Goal: Use online tool/utility: Utilize a website feature to perform a specific function

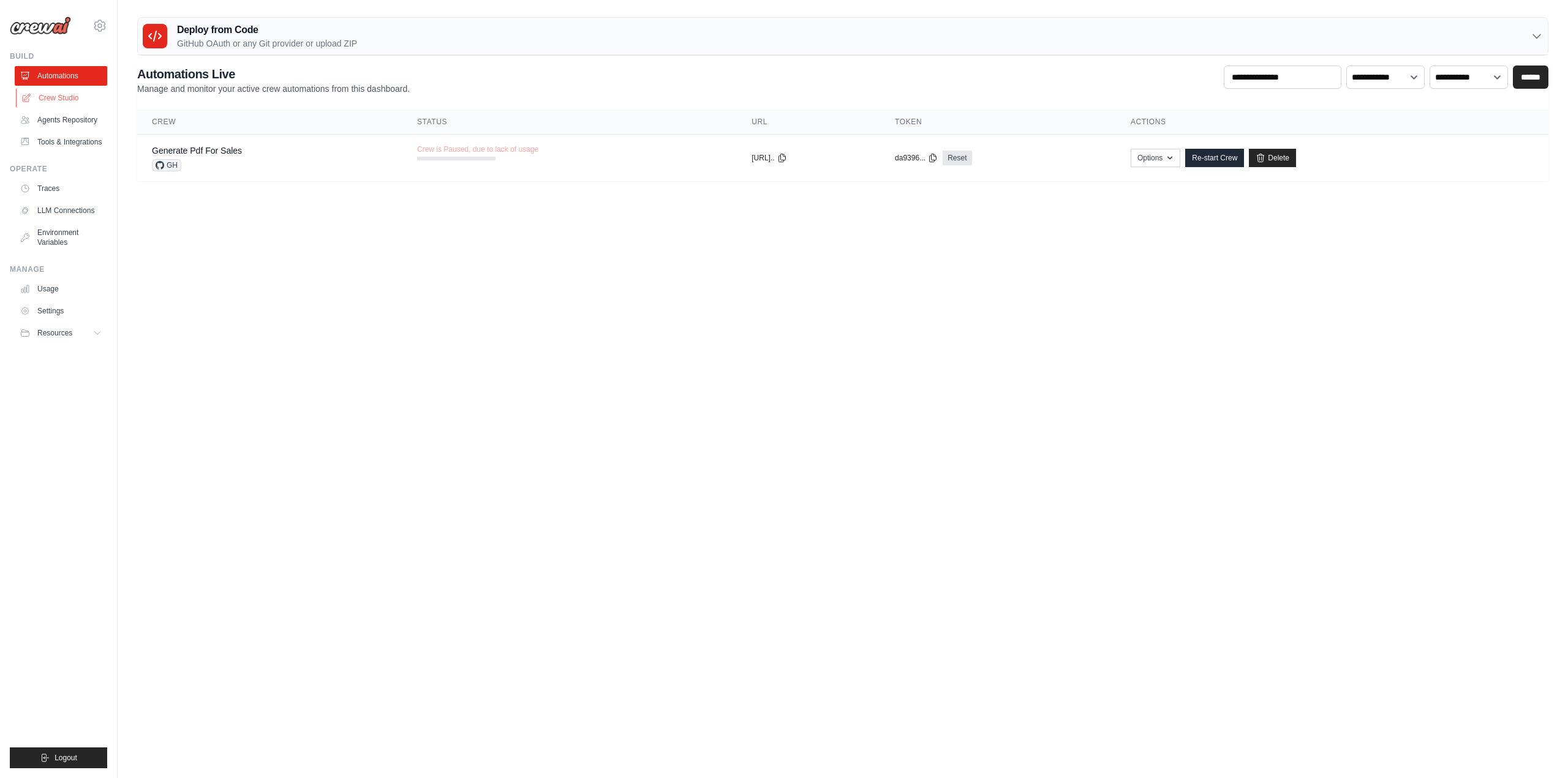
click at [65, 100] on link "Crew Studio" at bounding box center [62, 98] width 92 height 20
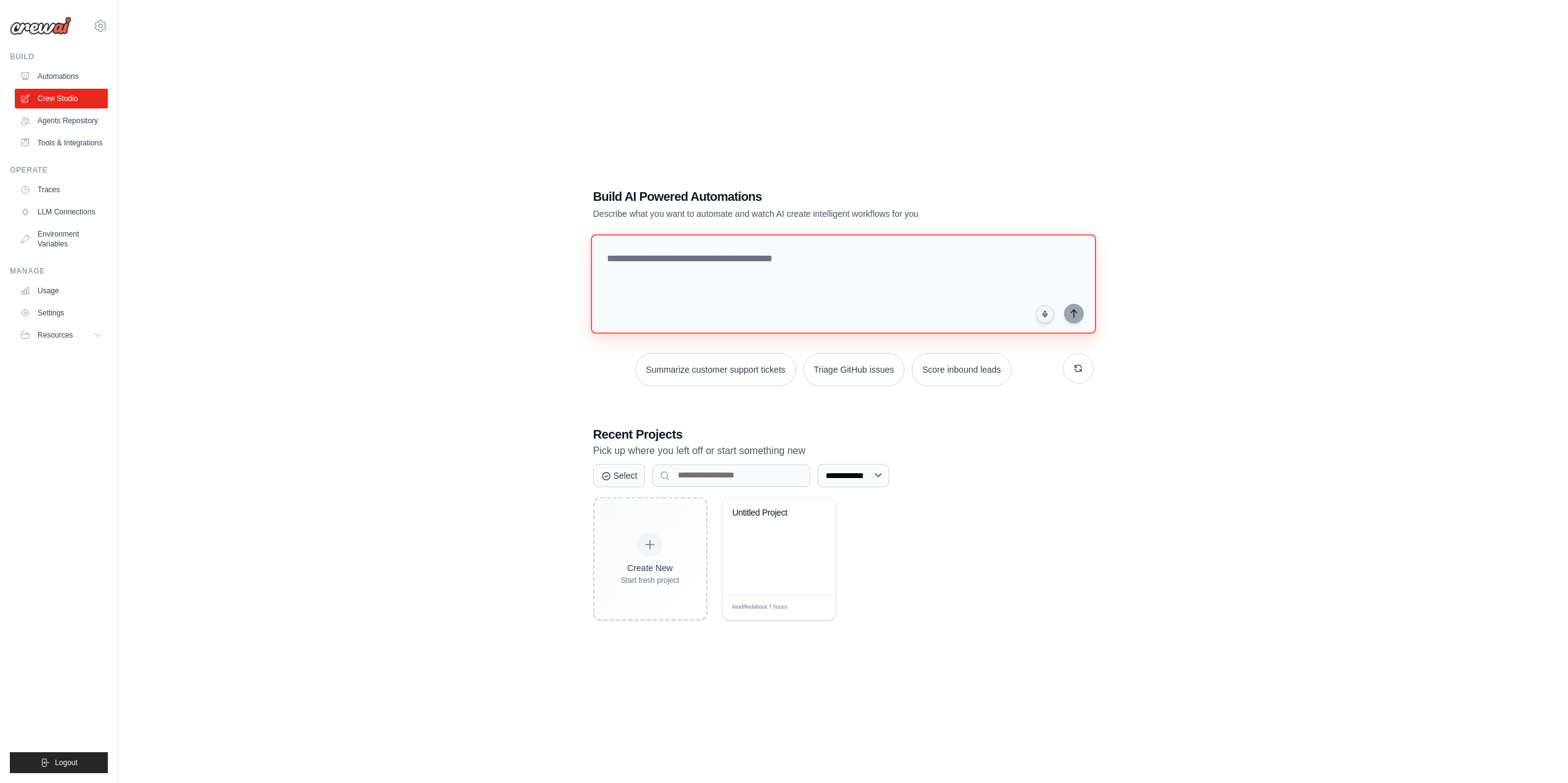
click at [715, 274] on textarea at bounding box center [842, 284] width 505 height 100
paste textarea "**********"
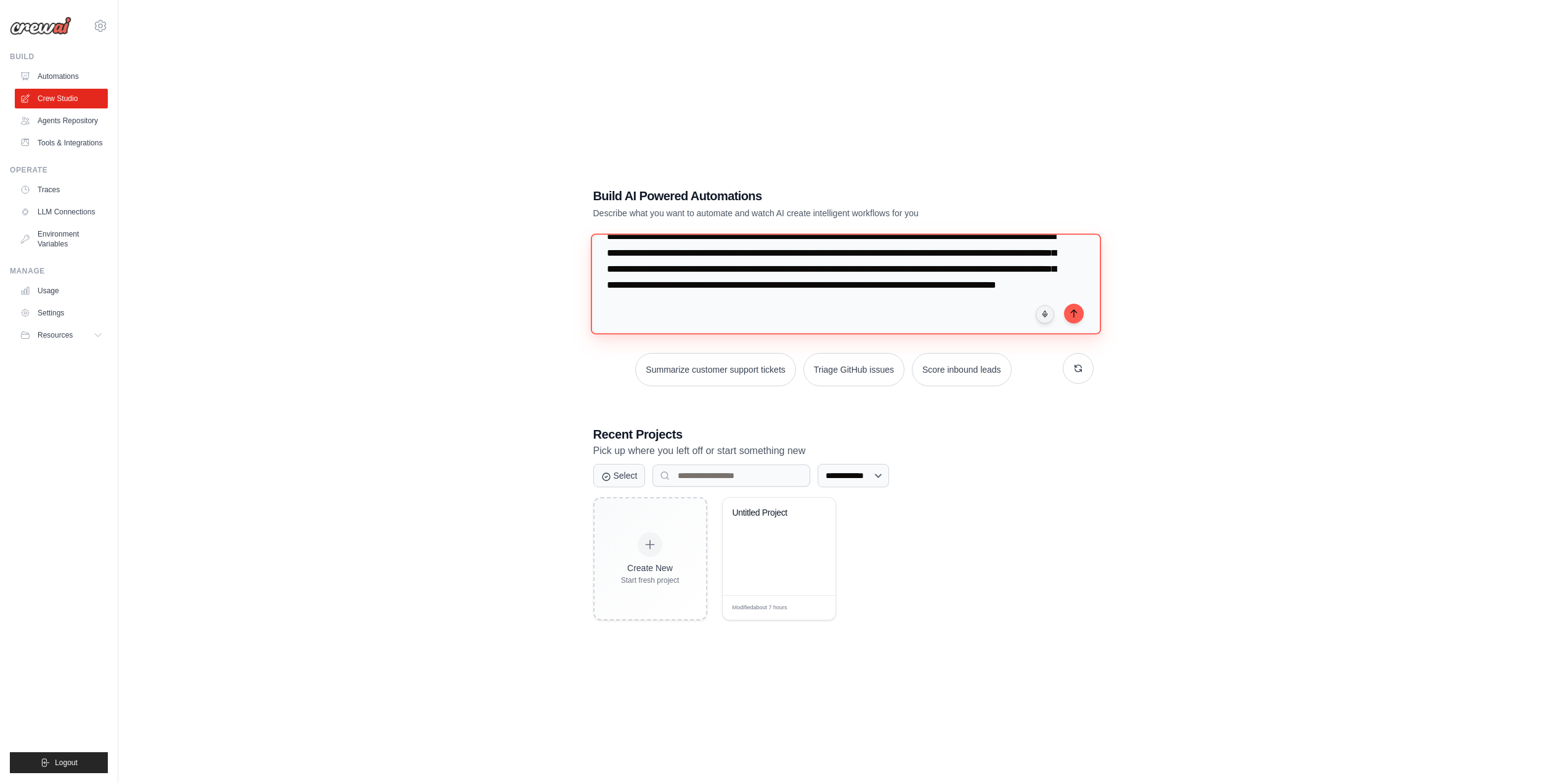
scroll to position [38, 0]
type textarea "**********"
click at [1077, 313] on icon "submit" at bounding box center [1074, 313] width 10 height 10
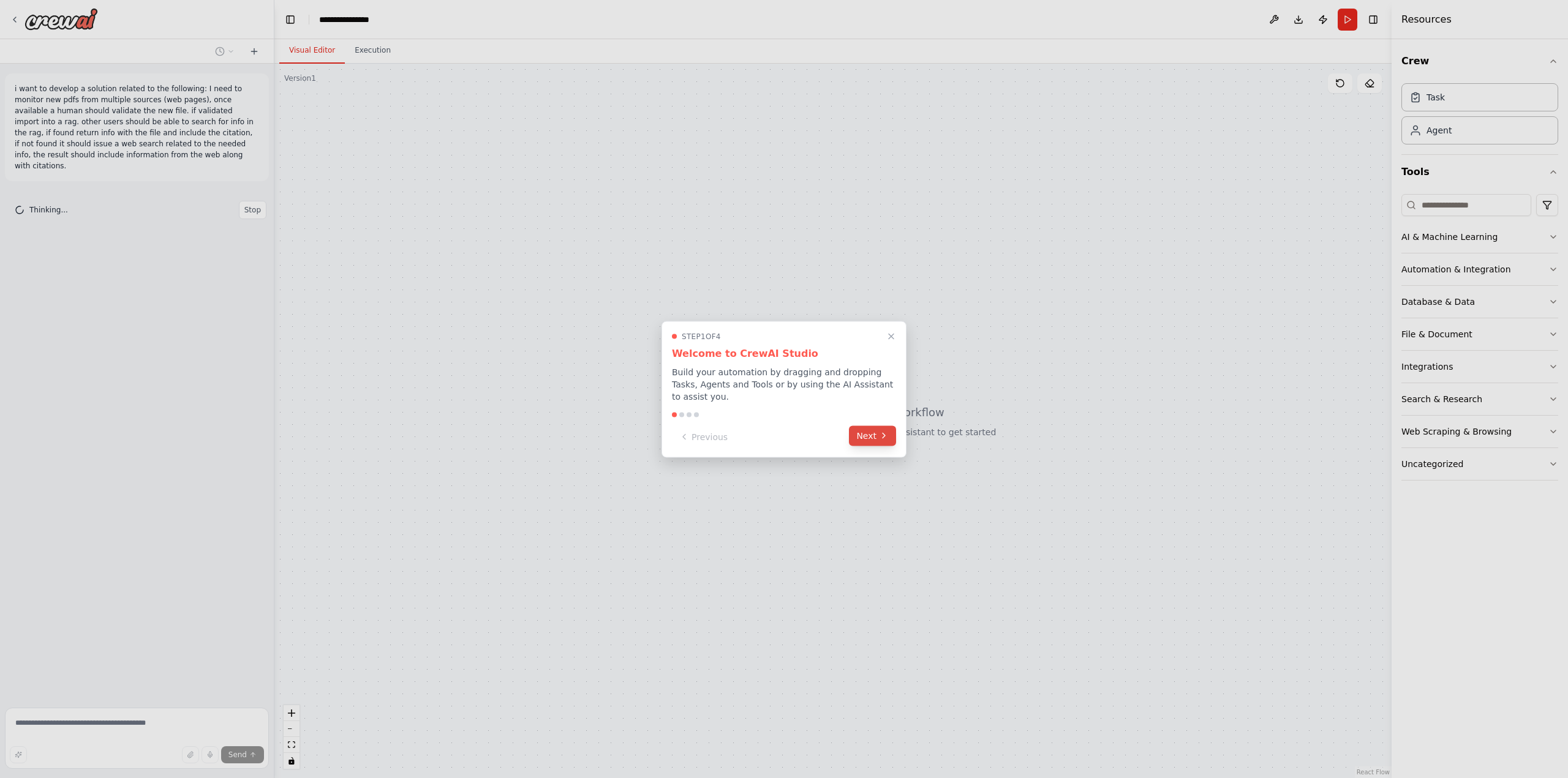
click at [868, 434] on button "Next" at bounding box center [872, 436] width 47 height 20
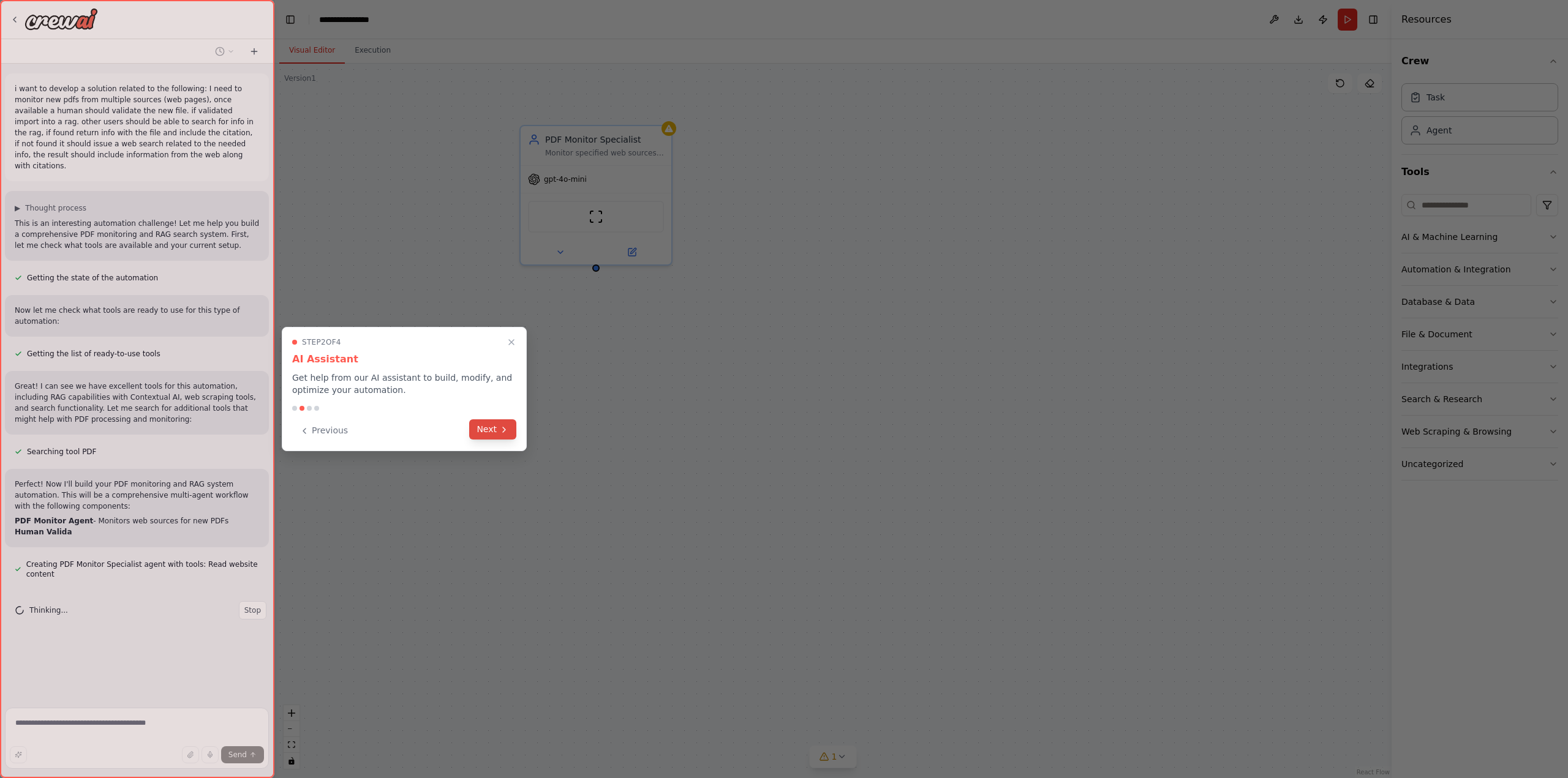
click at [498, 438] on button "Next" at bounding box center [492, 429] width 47 height 20
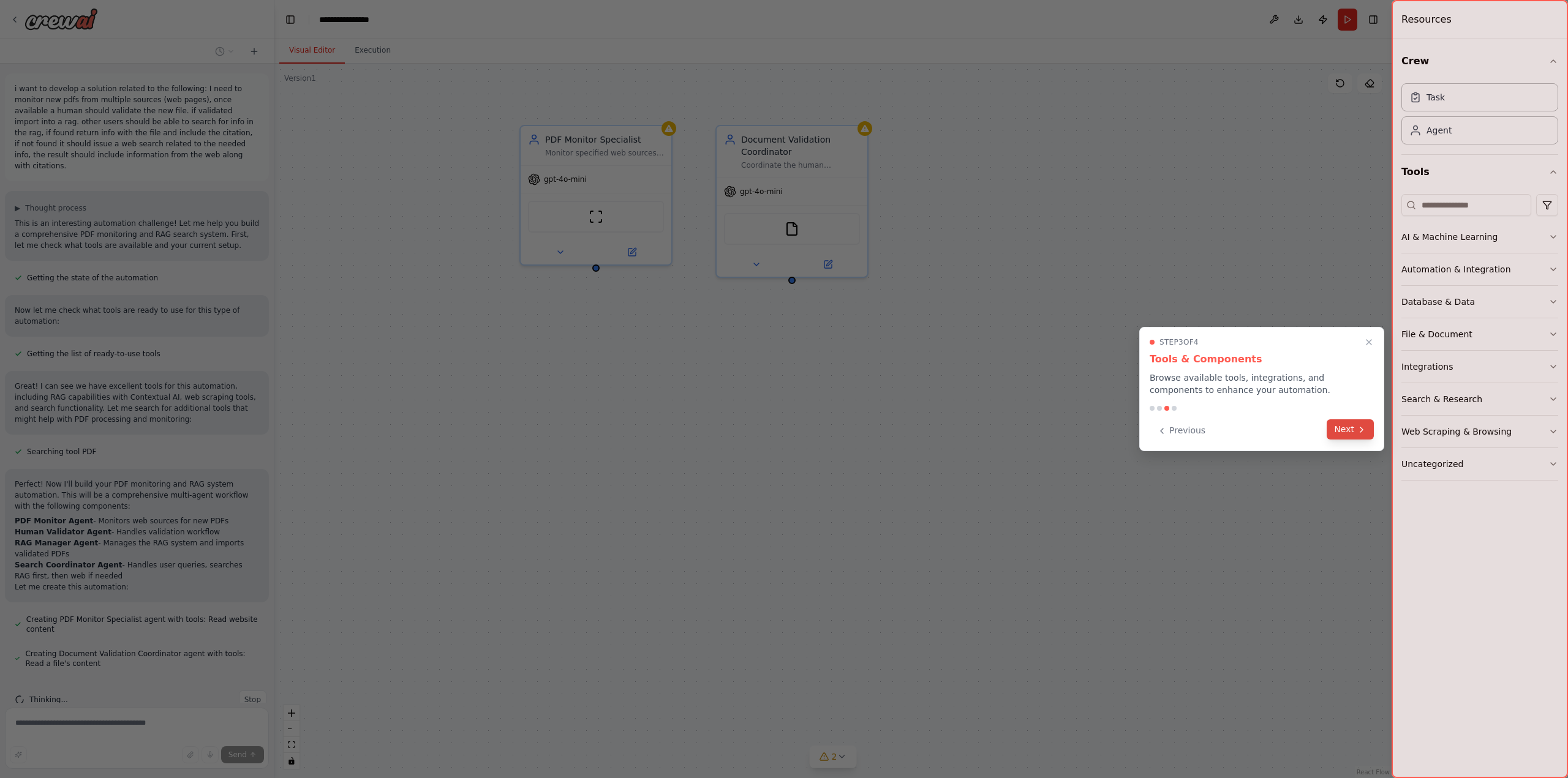
click at [1360, 427] on icon at bounding box center [1361, 429] width 10 height 10
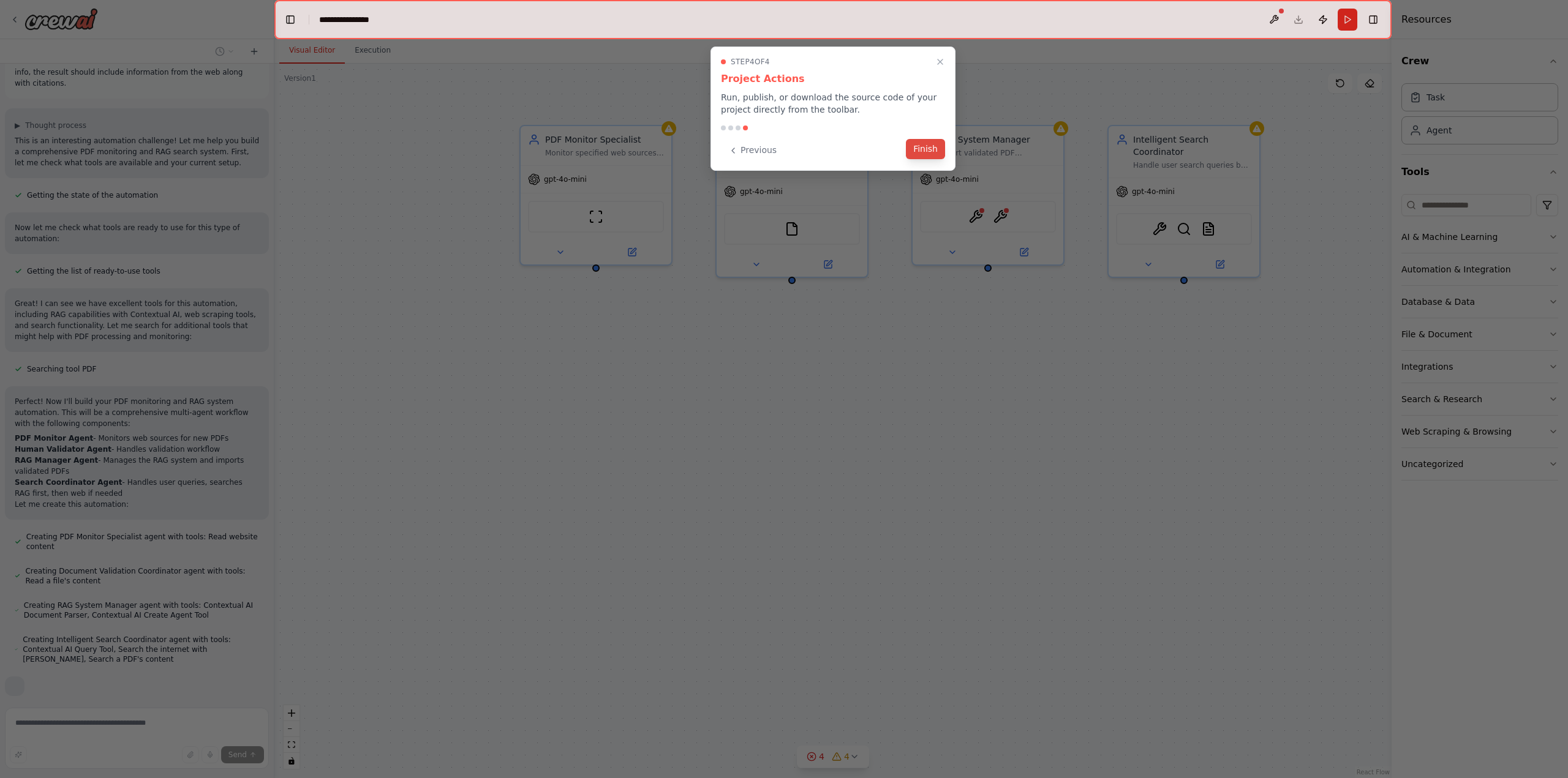
scroll to position [147, 0]
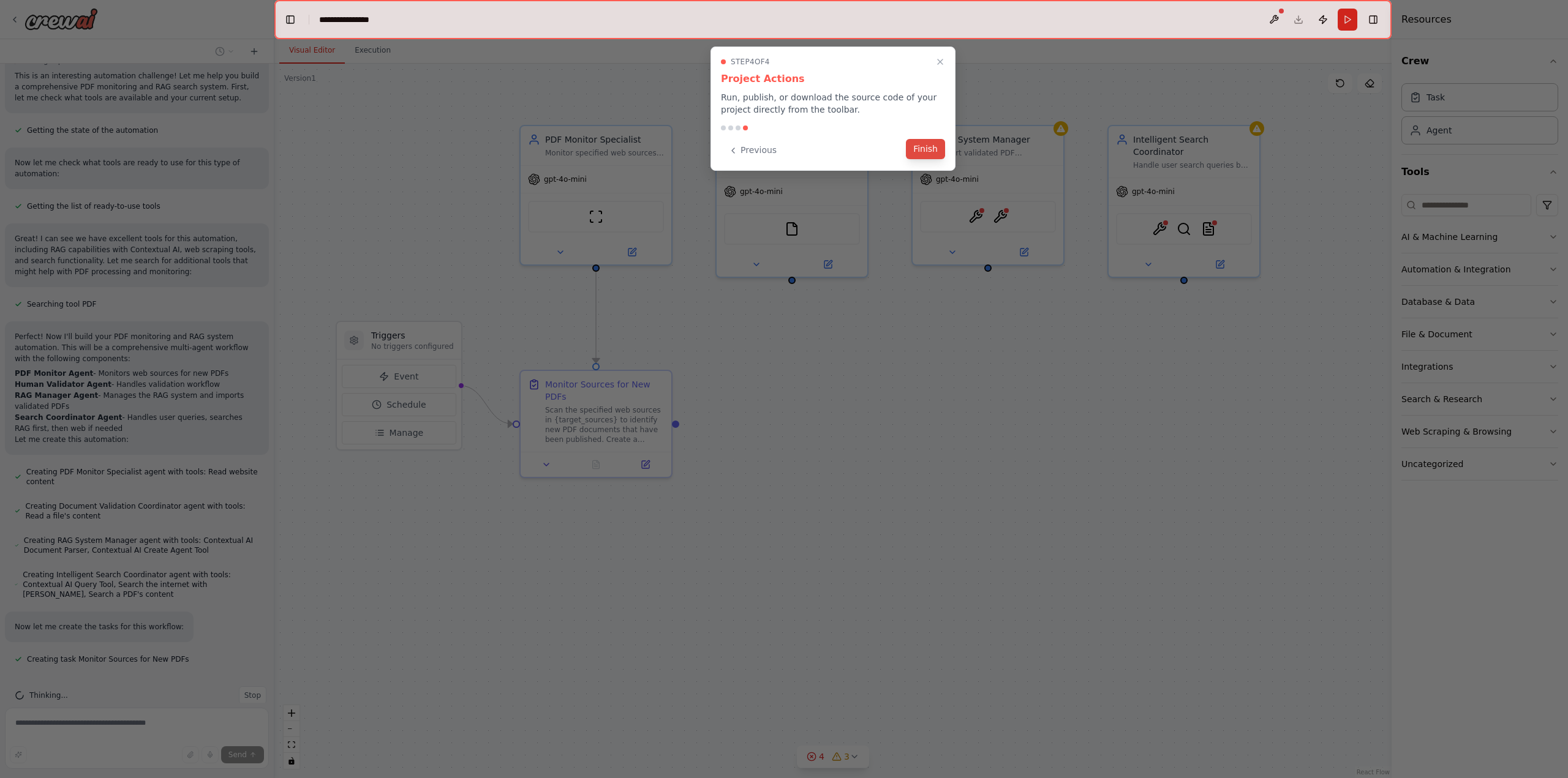
click at [920, 152] on button "Finish" at bounding box center [926, 149] width 39 height 20
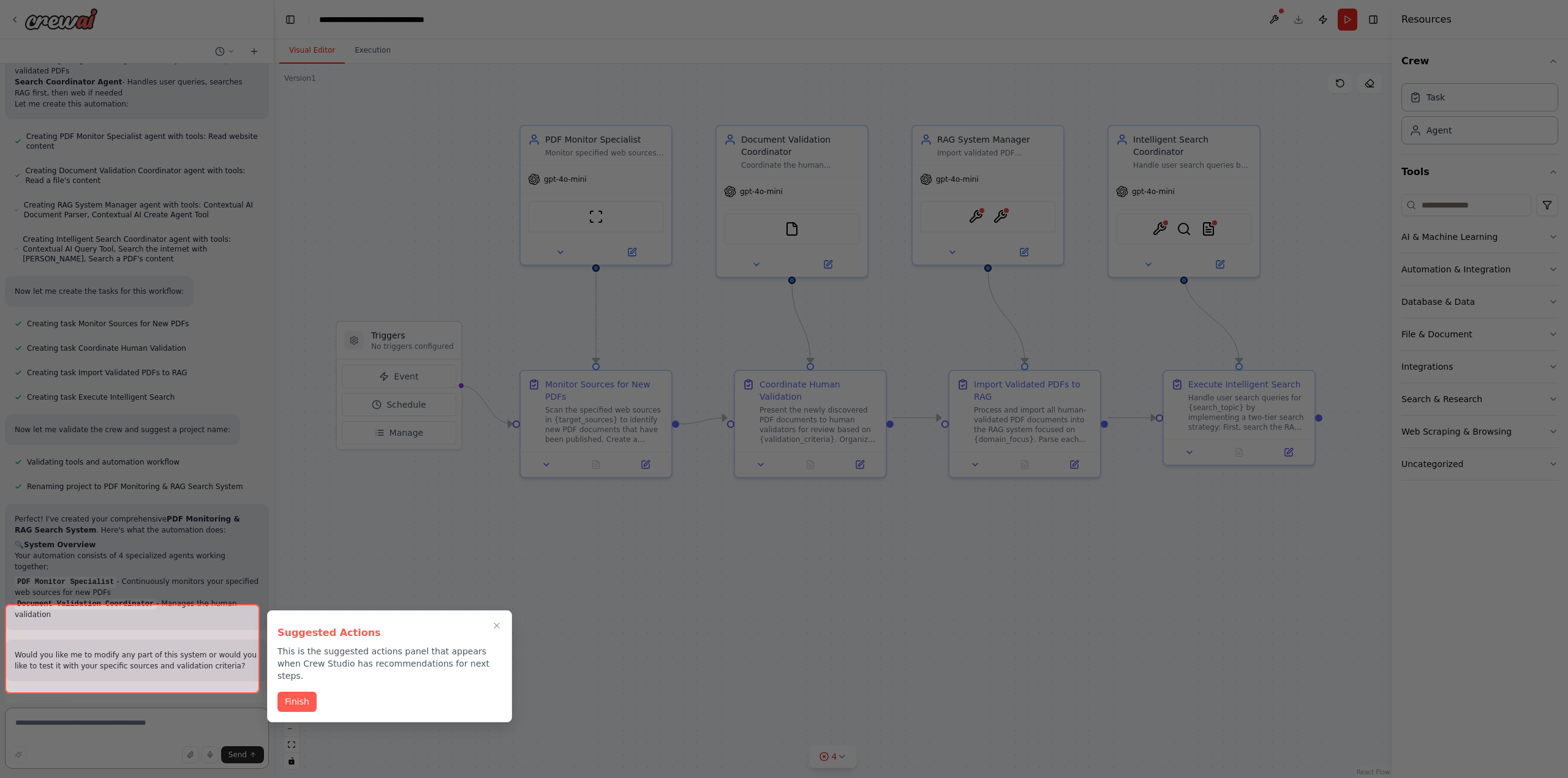
scroll to position [527, 0]
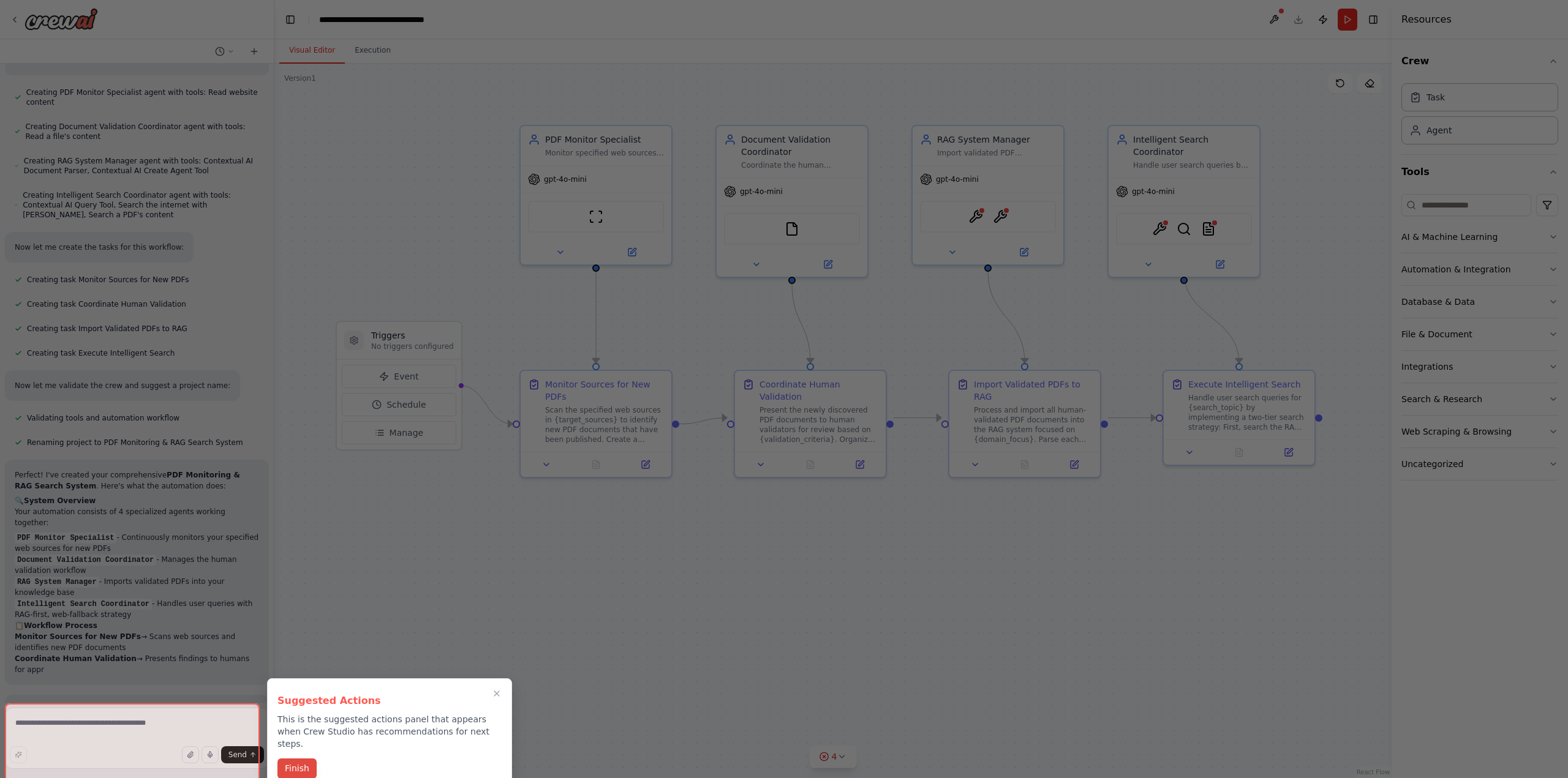
click at [305, 759] on button "Finish" at bounding box center [297, 769] width 39 height 20
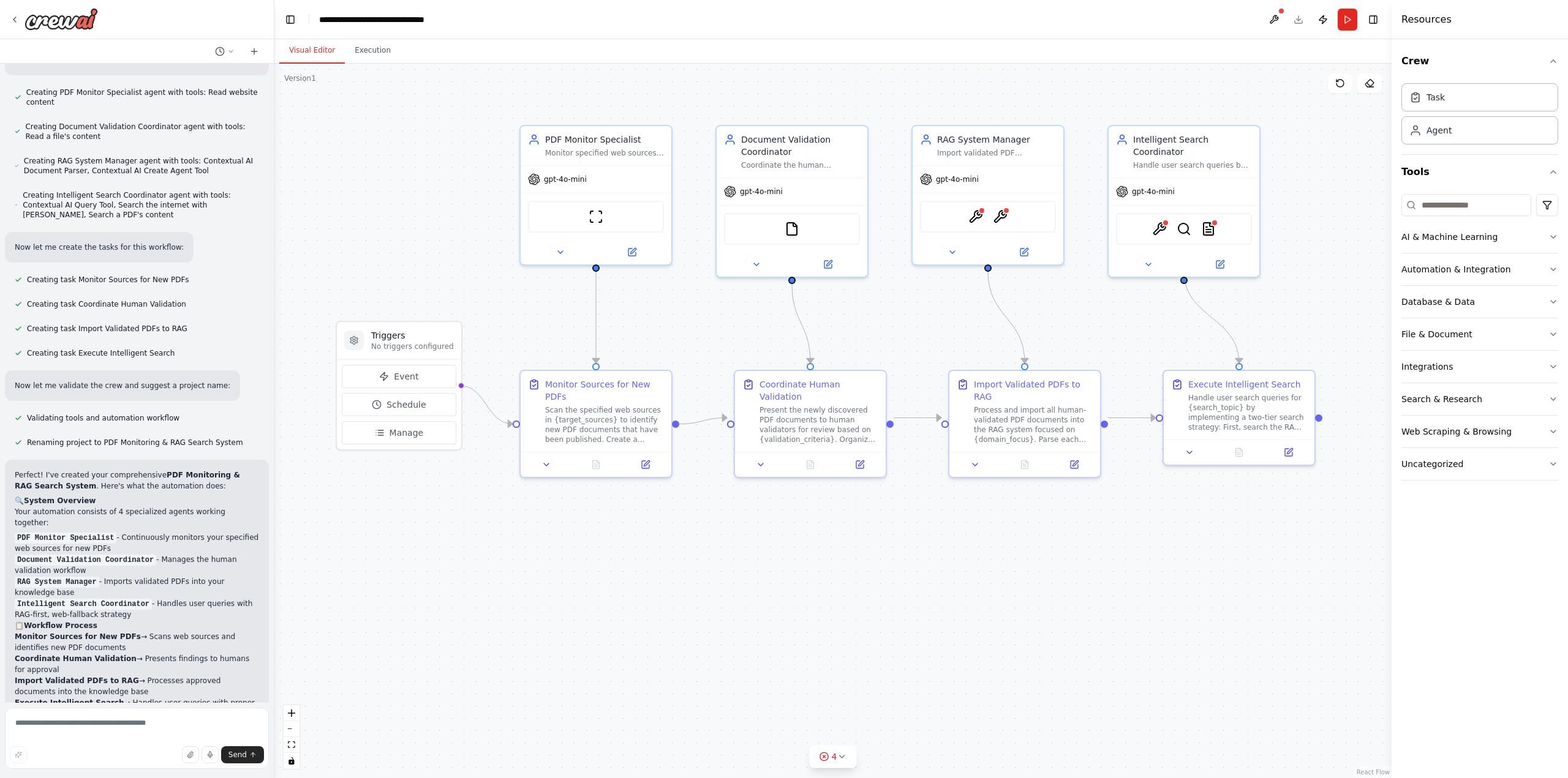
scroll to position [847, 0]
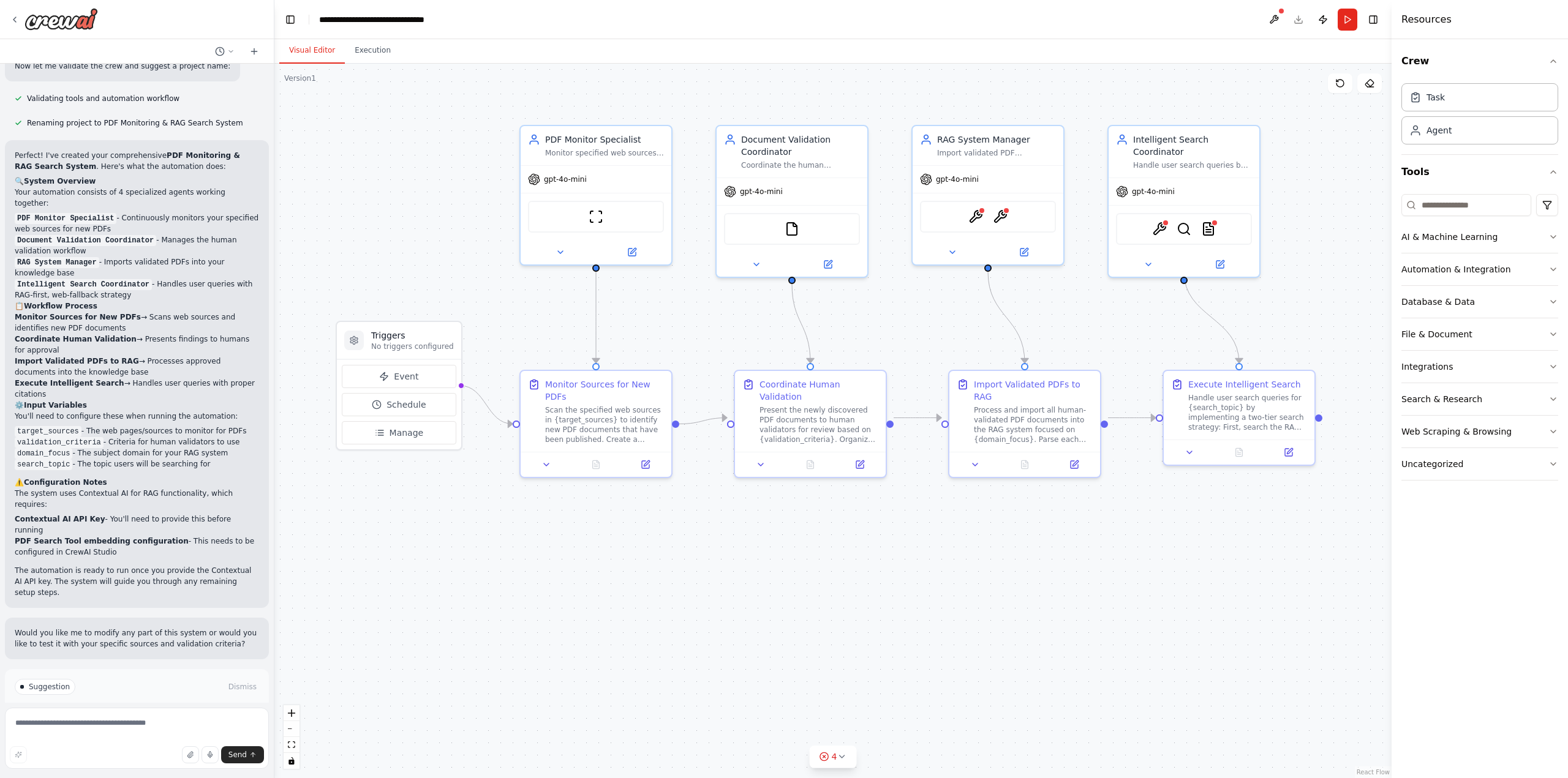
click at [1318, 177] on div ".deletable-edge-delete-btn { width: 20px; height: 20px; border: 0px solid #ffff…" at bounding box center [833, 421] width 1117 height 715
click at [1540, 241] on button "AI & Machine Learning" at bounding box center [1480, 236] width 157 height 32
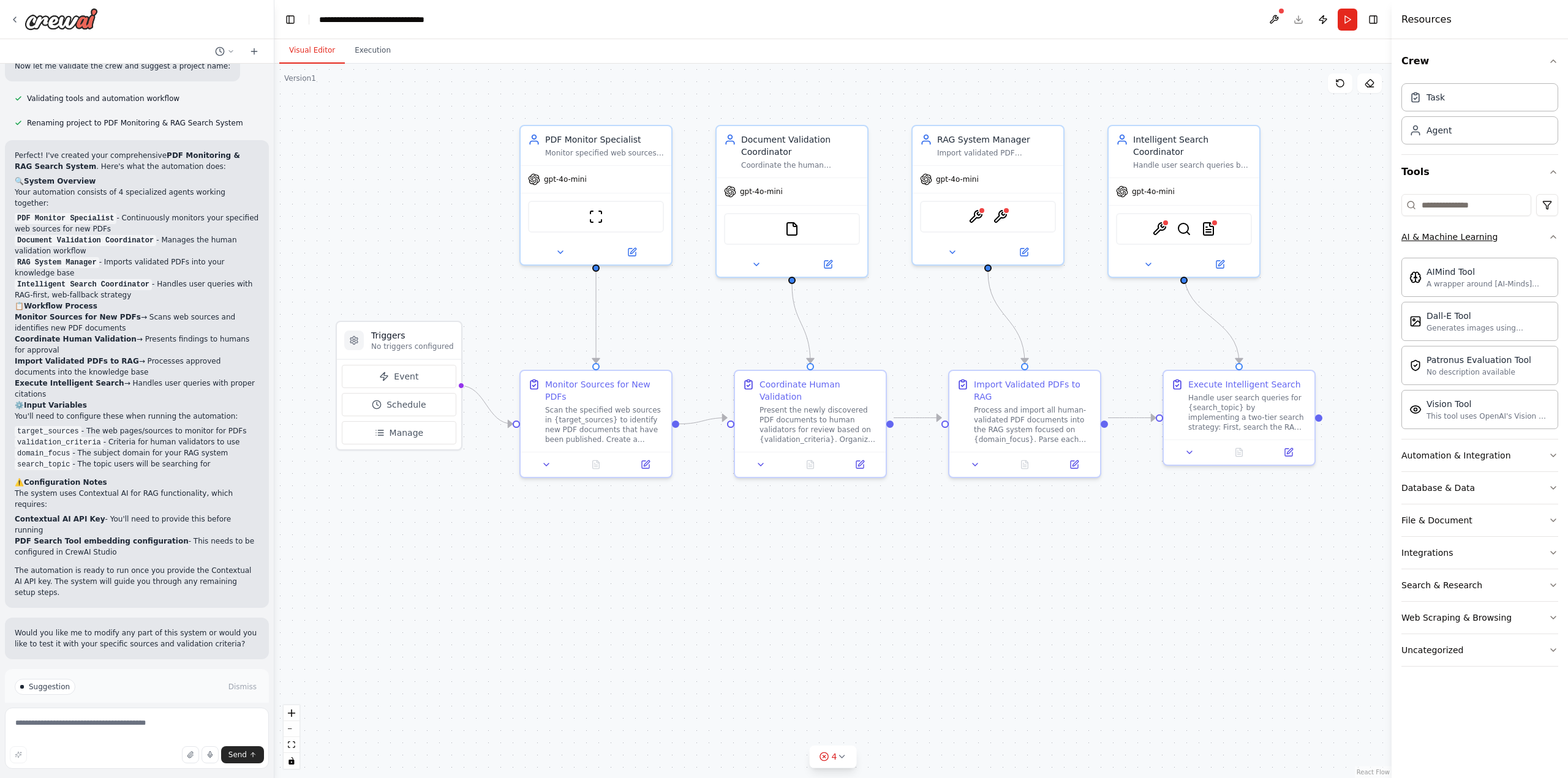
click at [1537, 235] on button "AI & Machine Learning" at bounding box center [1480, 236] width 157 height 32
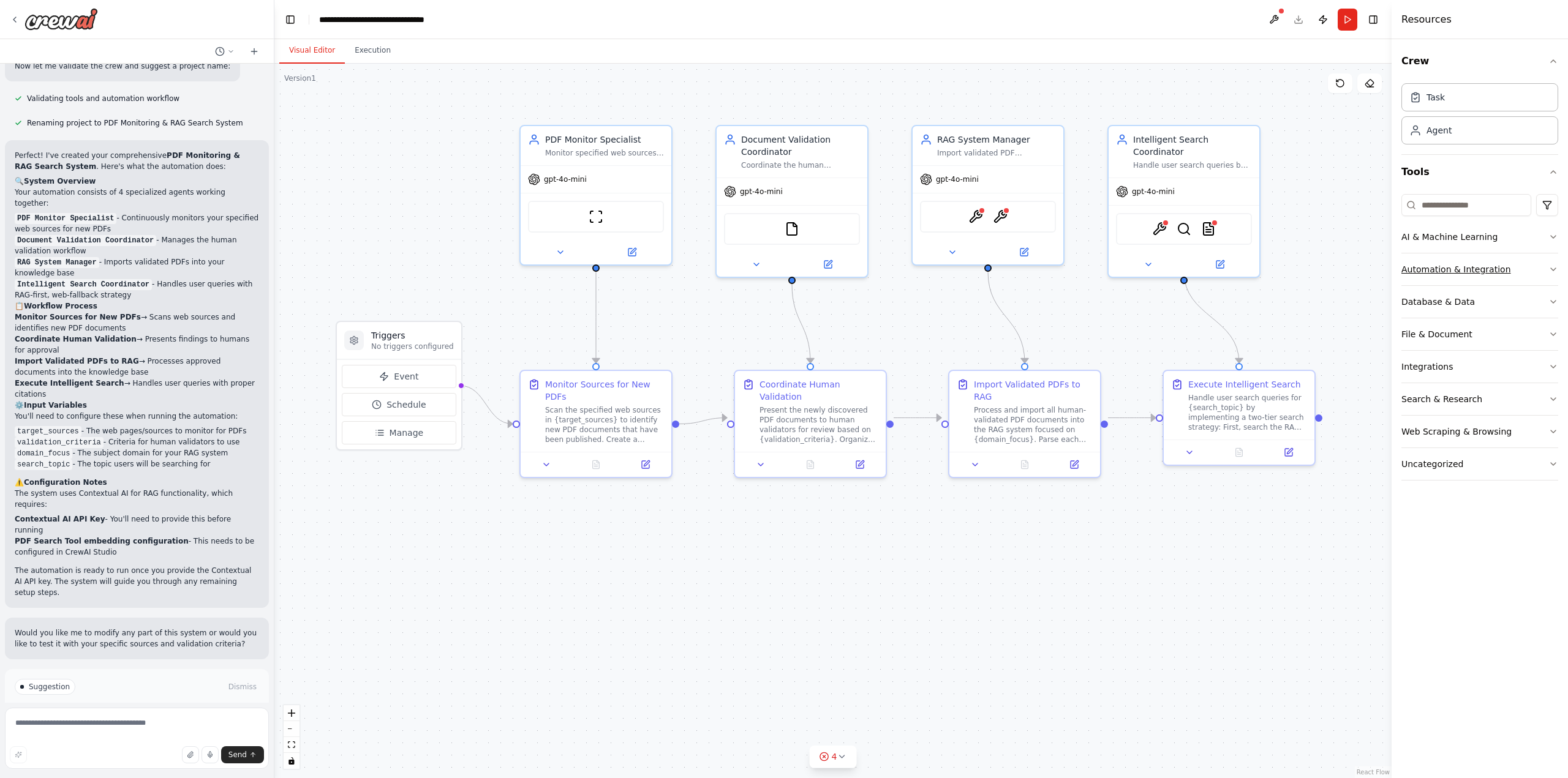
click at [1552, 268] on icon "button" at bounding box center [1553, 269] width 10 height 10
click at [1545, 299] on button "Database & Data" at bounding box center [1480, 302] width 157 height 32
drag, startPoint x: 1551, startPoint y: 301, endPoint x: 1551, endPoint y: 309, distance: 8.0
click at [1551, 301] on icon "button" at bounding box center [1553, 302] width 10 height 10
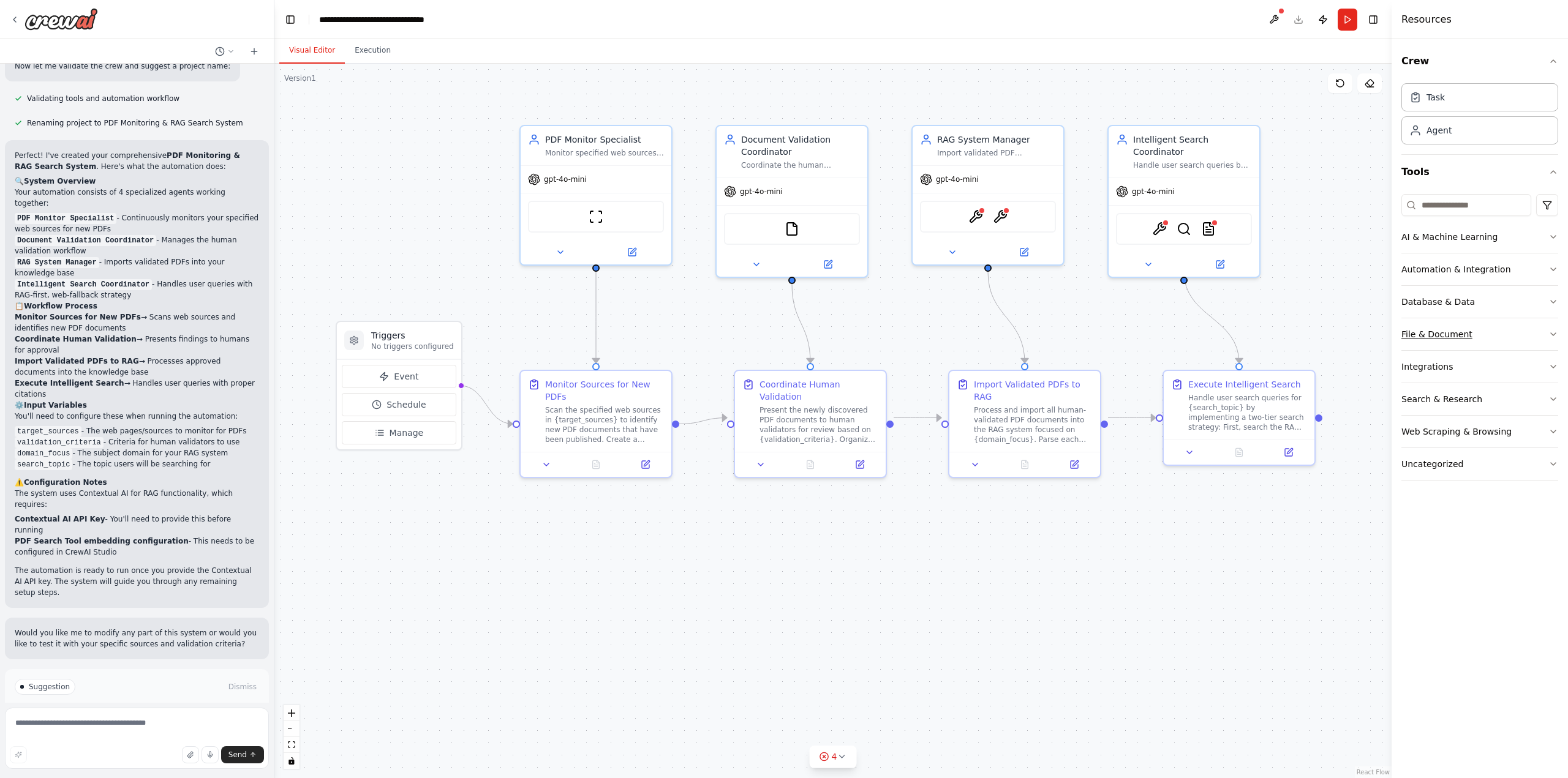
click at [1548, 338] on button "File & Document" at bounding box center [1480, 334] width 157 height 32
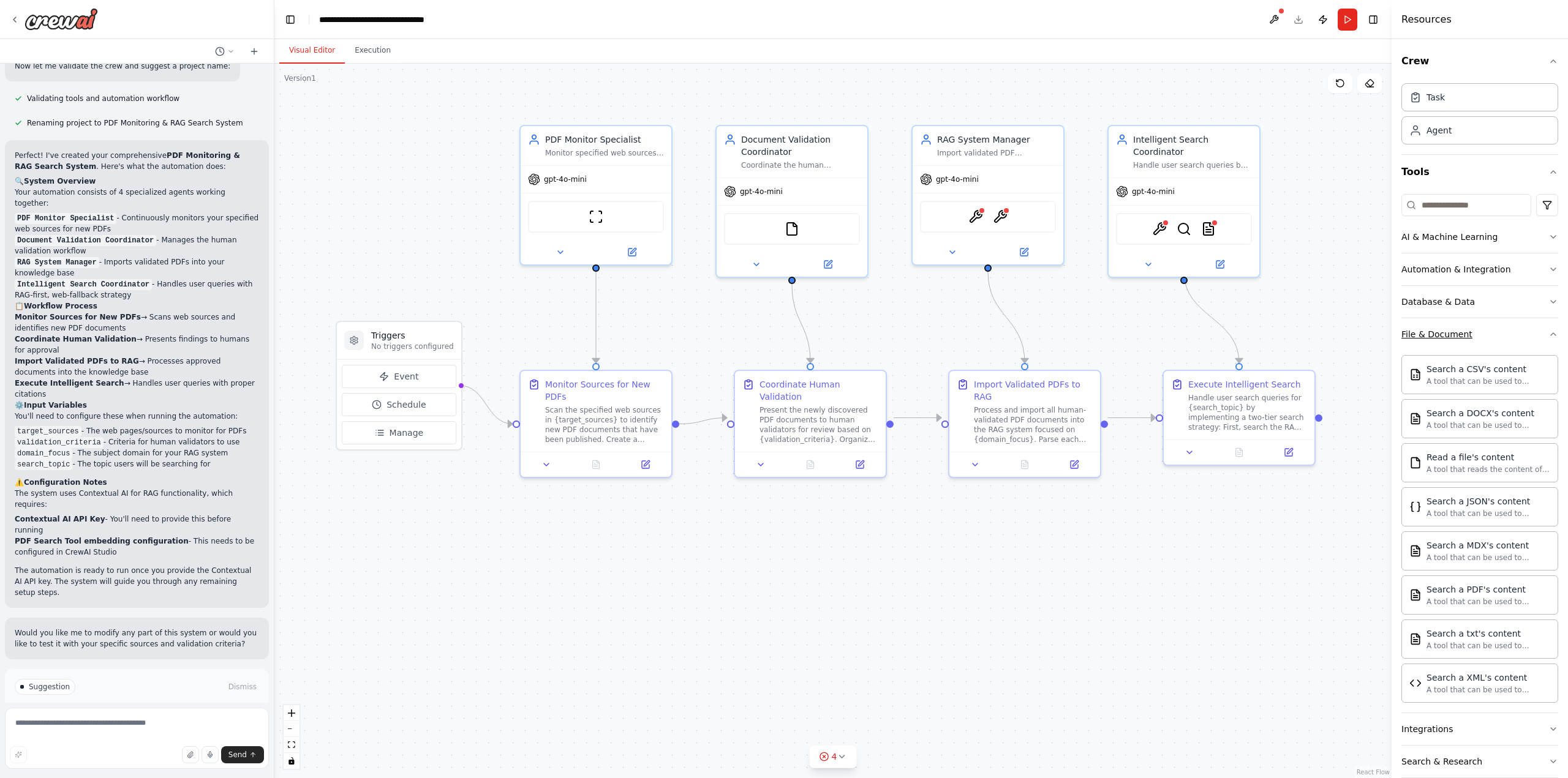
click at [1548, 338] on icon "button" at bounding box center [1553, 334] width 10 height 10
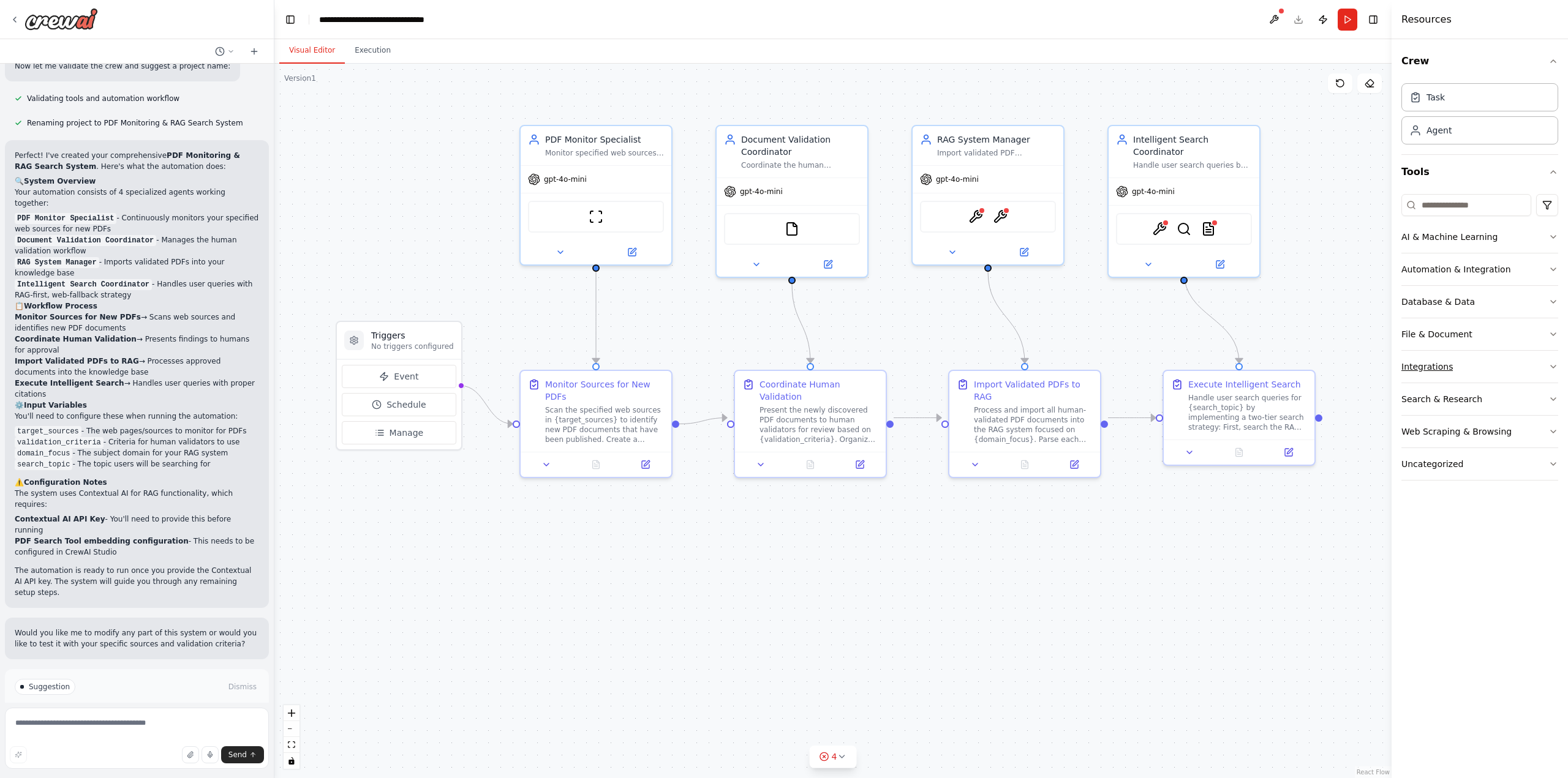
click at [1541, 370] on button "Integrations" at bounding box center [1480, 366] width 157 height 32
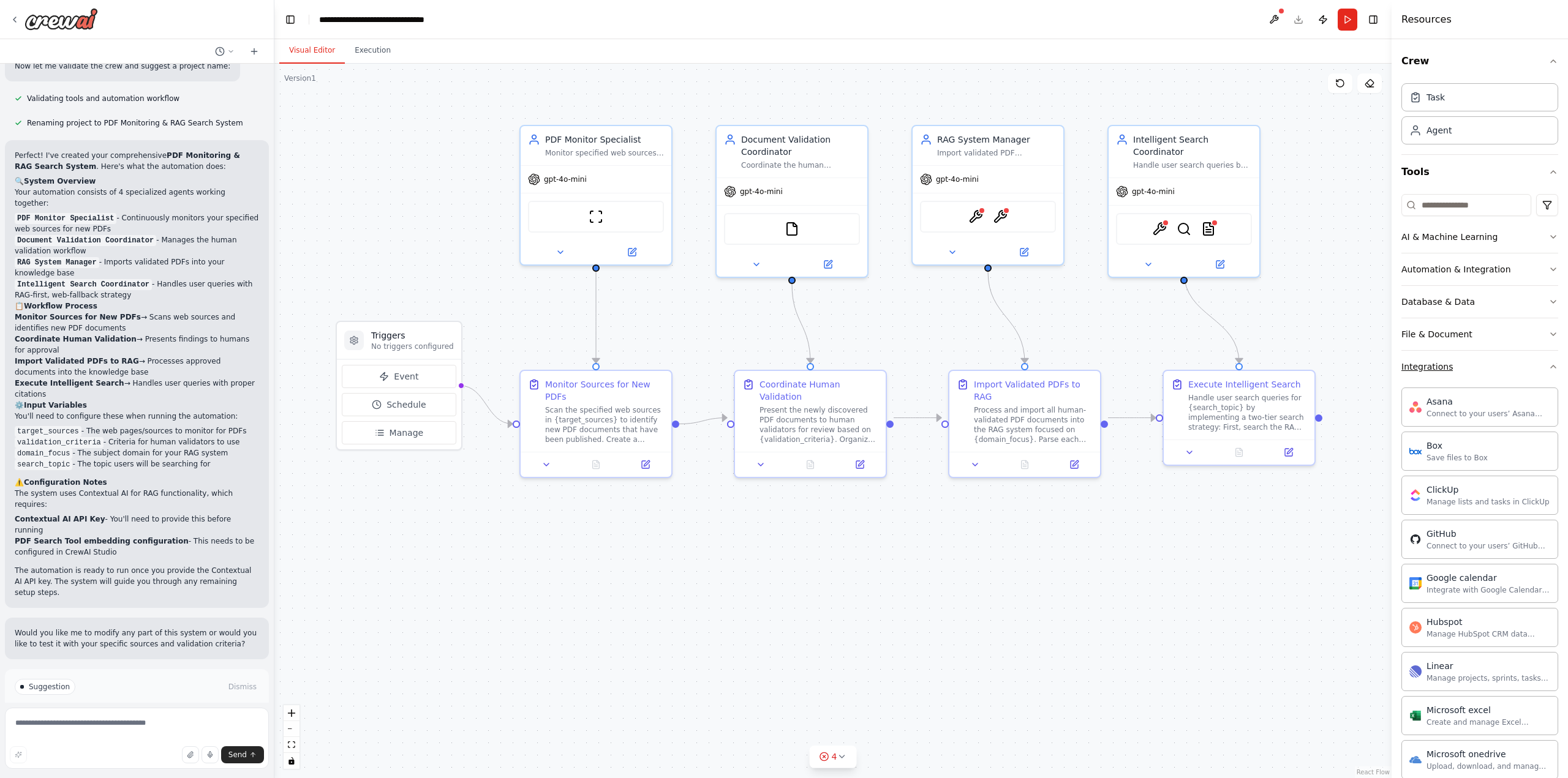
click at [1539, 373] on button "Integrations" at bounding box center [1480, 366] width 157 height 32
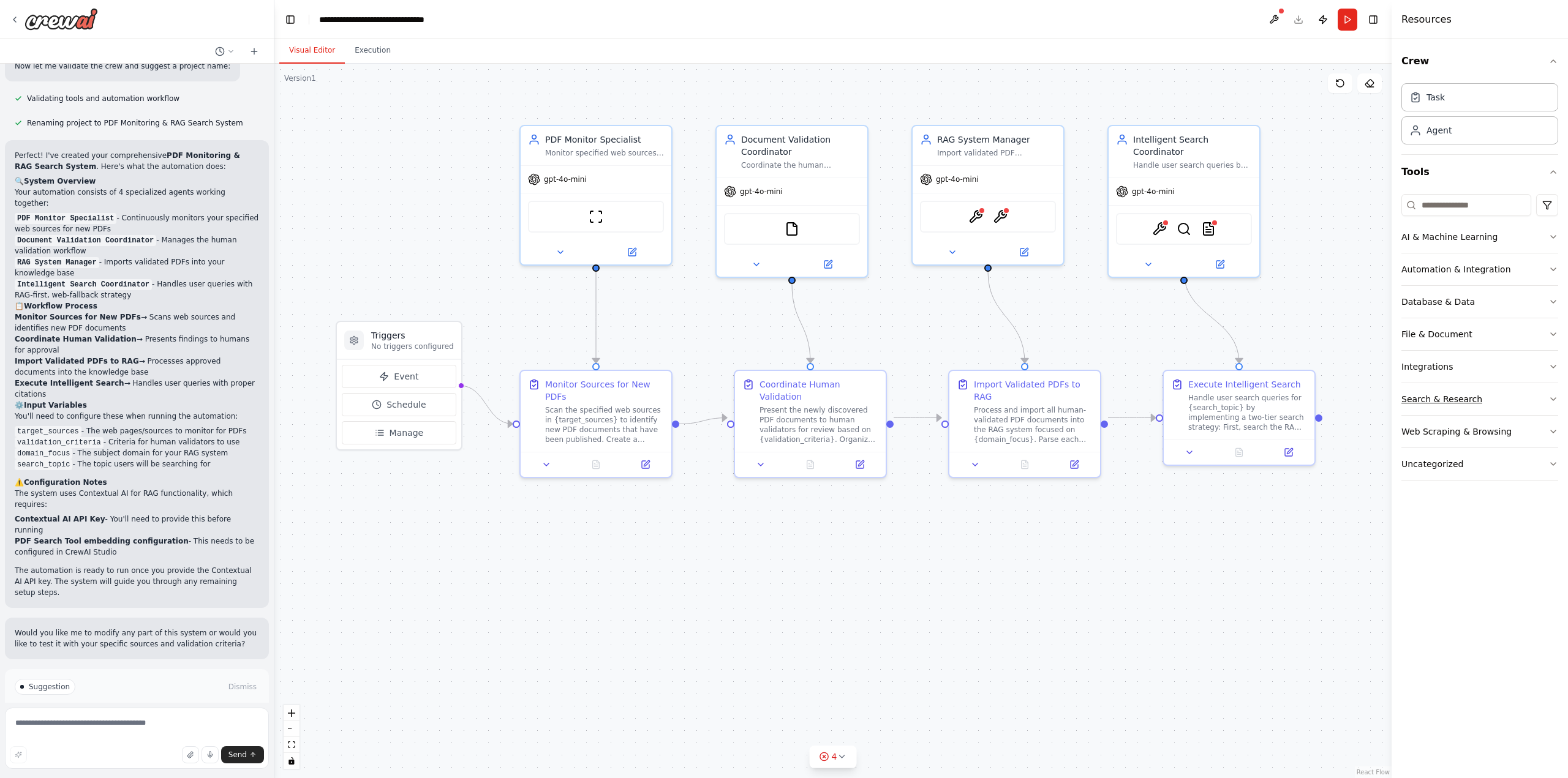
click at [1548, 400] on icon "button" at bounding box center [1553, 399] width 10 height 10
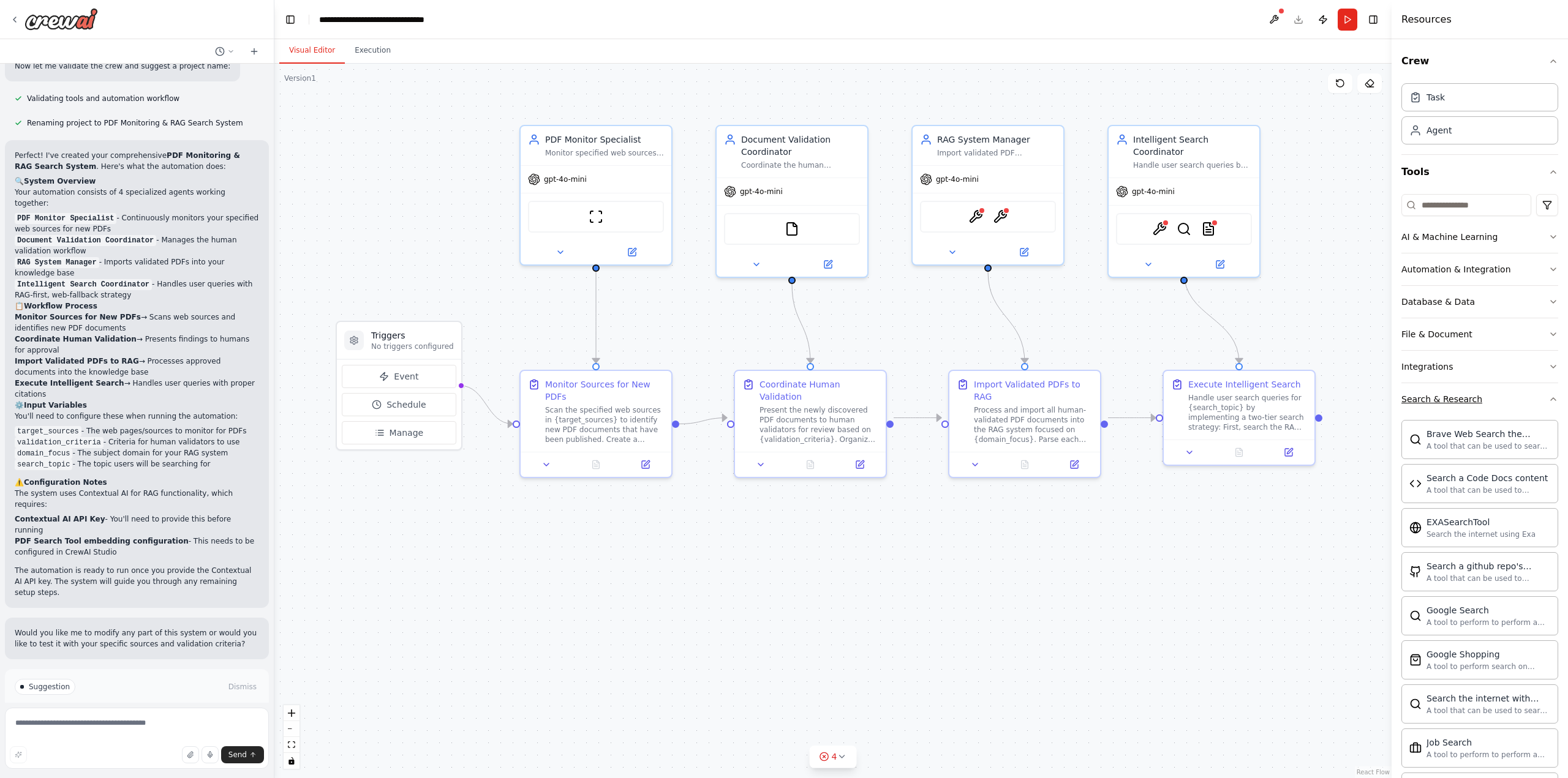
click at [1548, 400] on icon "button" at bounding box center [1553, 399] width 10 height 10
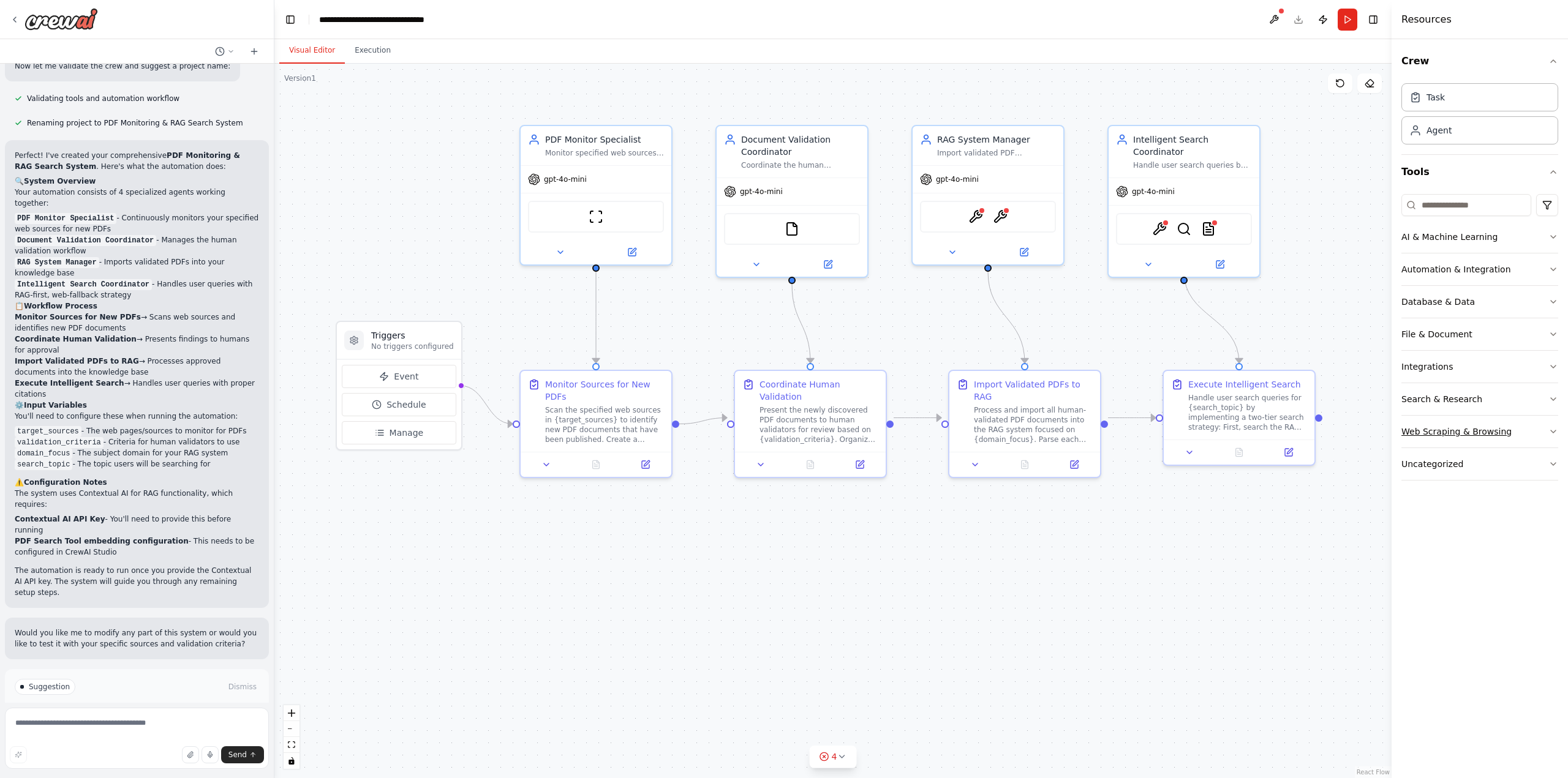
click at [1553, 429] on icon "button" at bounding box center [1553, 431] width 10 height 10
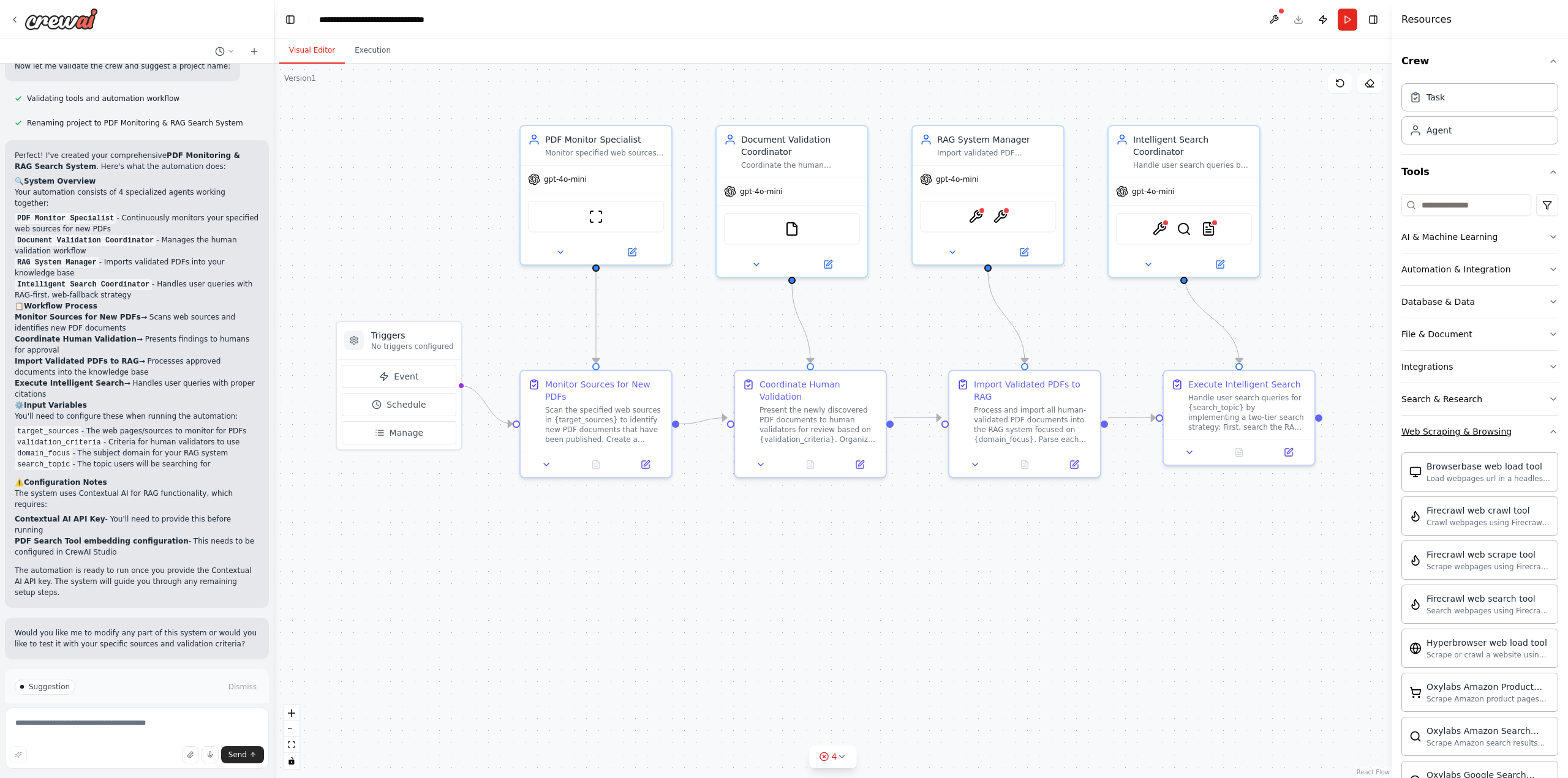
click at [1553, 429] on div "Crew Task Agent Tools AI & Machine Learning Automation & Integration Database &…" at bounding box center [1480, 409] width 177 height 739
click at [1550, 432] on div "Crew Task Agent Tools AI & Machine Learning Automation & Integration Database &…" at bounding box center [1480, 409] width 177 height 739
click at [1548, 431] on icon "button" at bounding box center [1553, 431] width 10 height 10
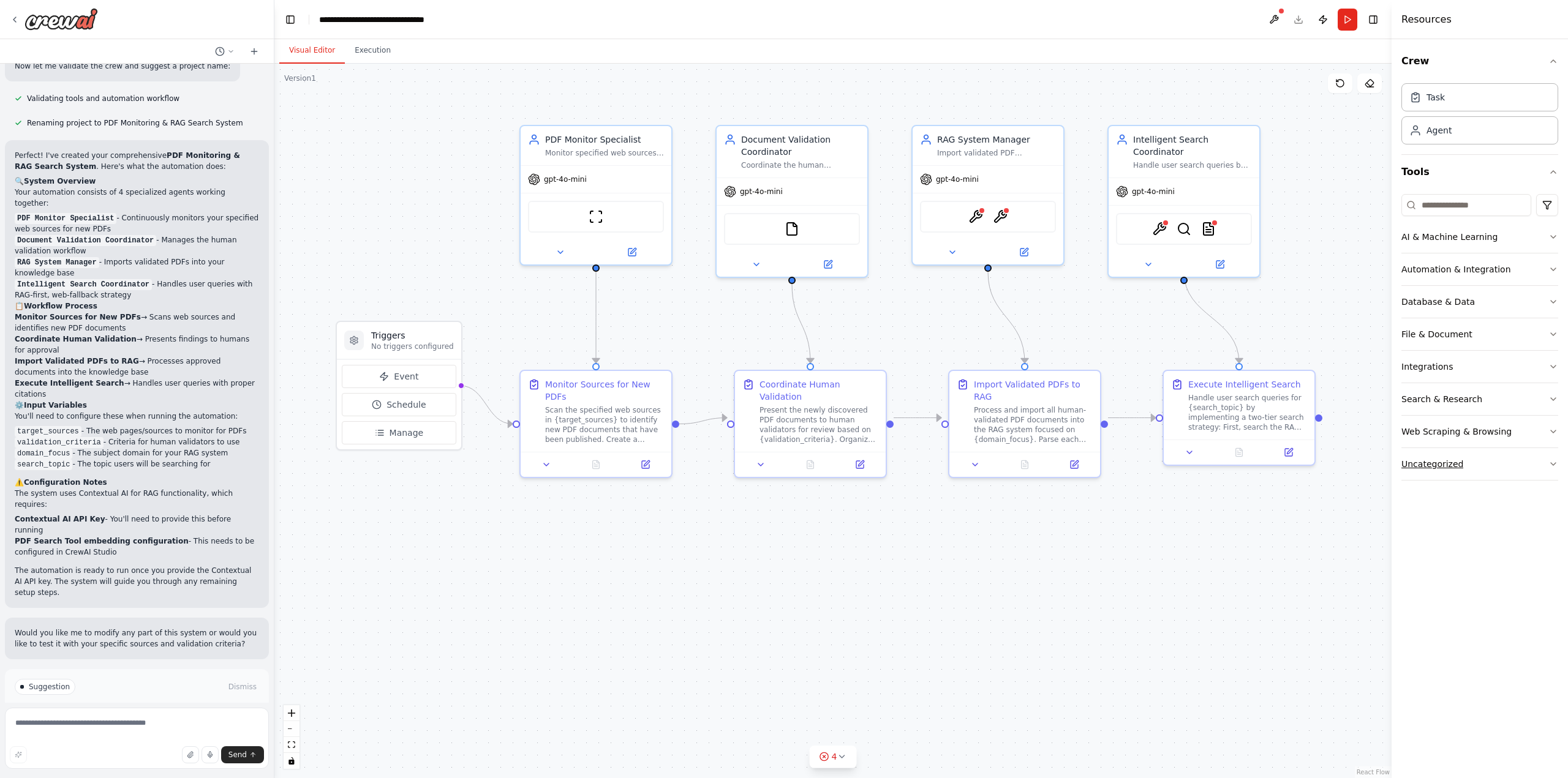
click at [1544, 461] on button "Uncategorized" at bounding box center [1480, 464] width 157 height 32
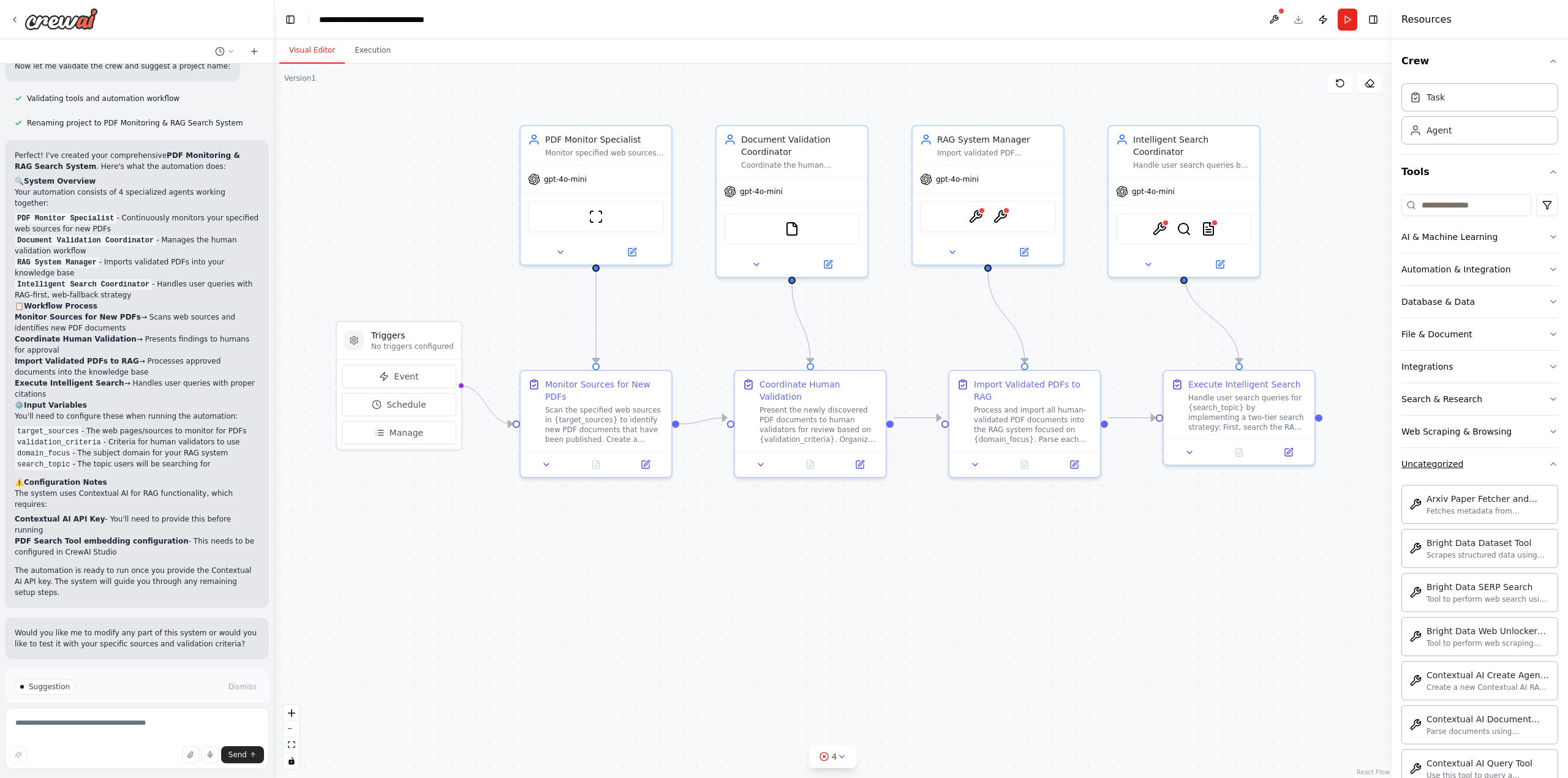
click at [1548, 461] on icon "button" at bounding box center [1553, 464] width 10 height 10
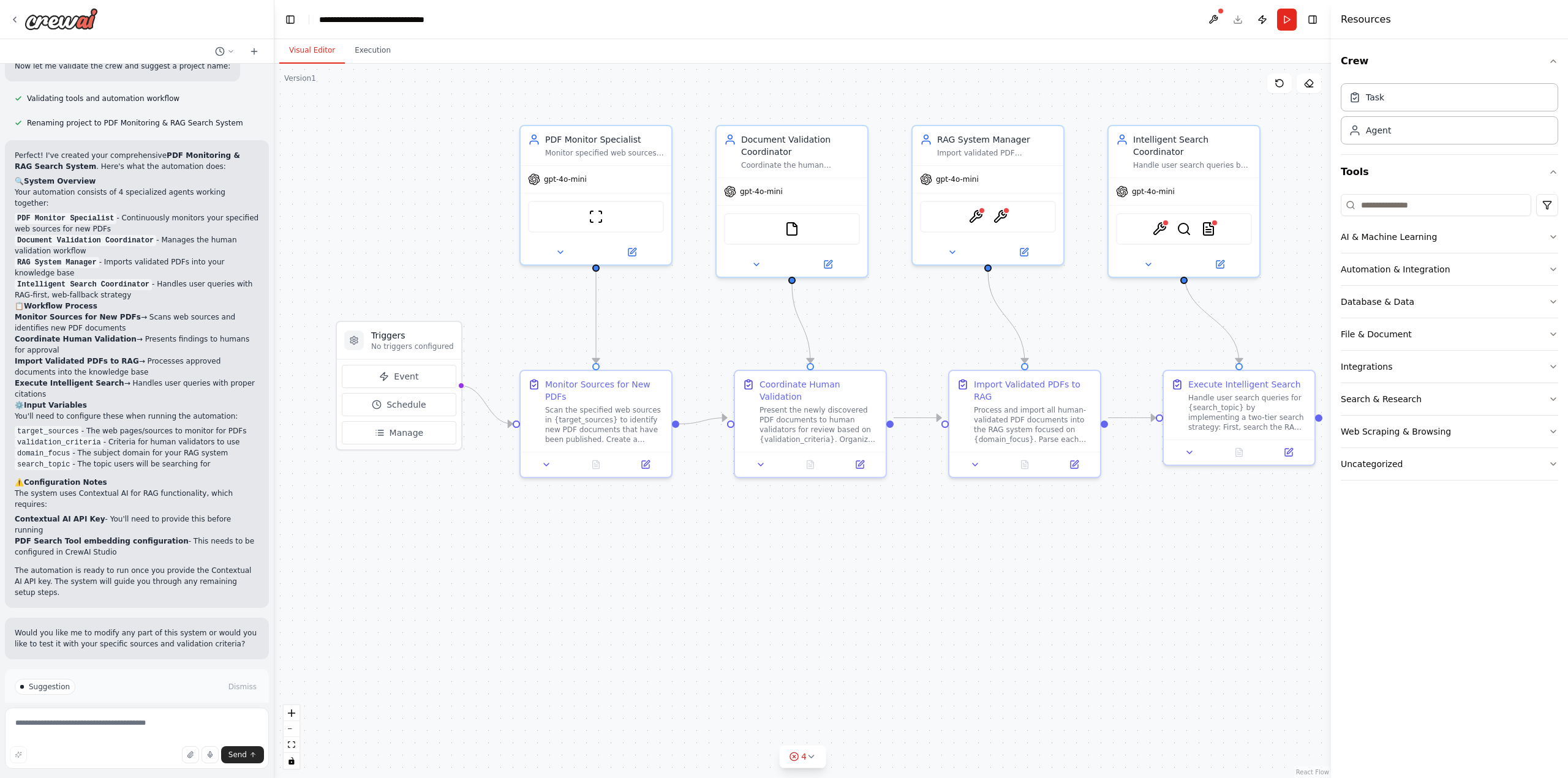
drag, startPoint x: 1392, startPoint y: 402, endPoint x: 1331, endPoint y: 401, distance: 61.0
click at [1331, 401] on div at bounding box center [1333, 389] width 5 height 778
click at [604, 437] on div "Scan the specified web sources in {target_sources} to identify new PDF document…" at bounding box center [604, 423] width 119 height 39
click at [594, 420] on div "Scan the specified web sources in {target_sources} to identify new PDF document…" at bounding box center [604, 423] width 119 height 39
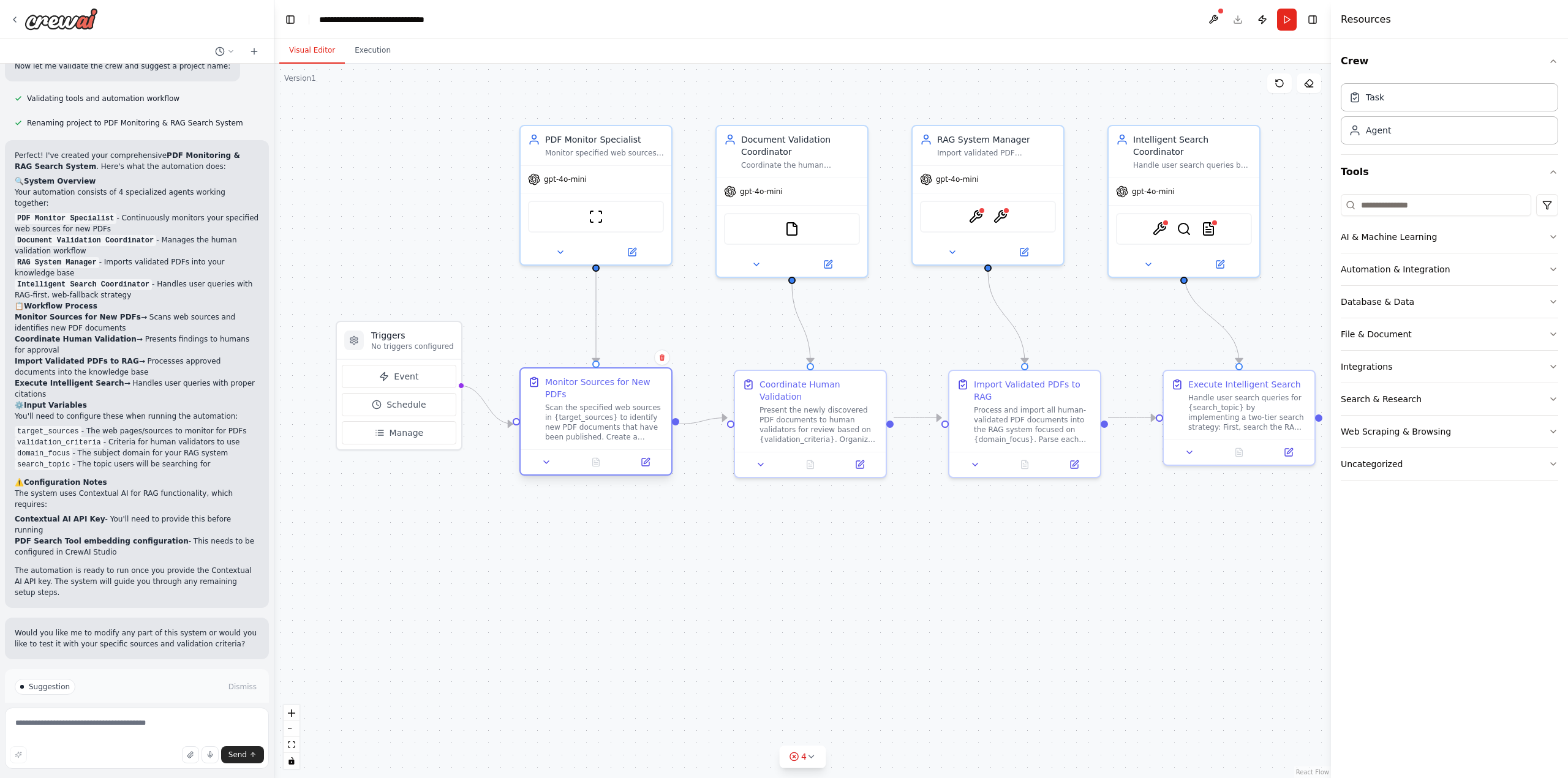
click at [594, 420] on div "Scan the specified web sources in {target_sources} to identify new PDF document…" at bounding box center [604, 423] width 119 height 39
click at [554, 463] on button at bounding box center [546, 463] width 42 height 15
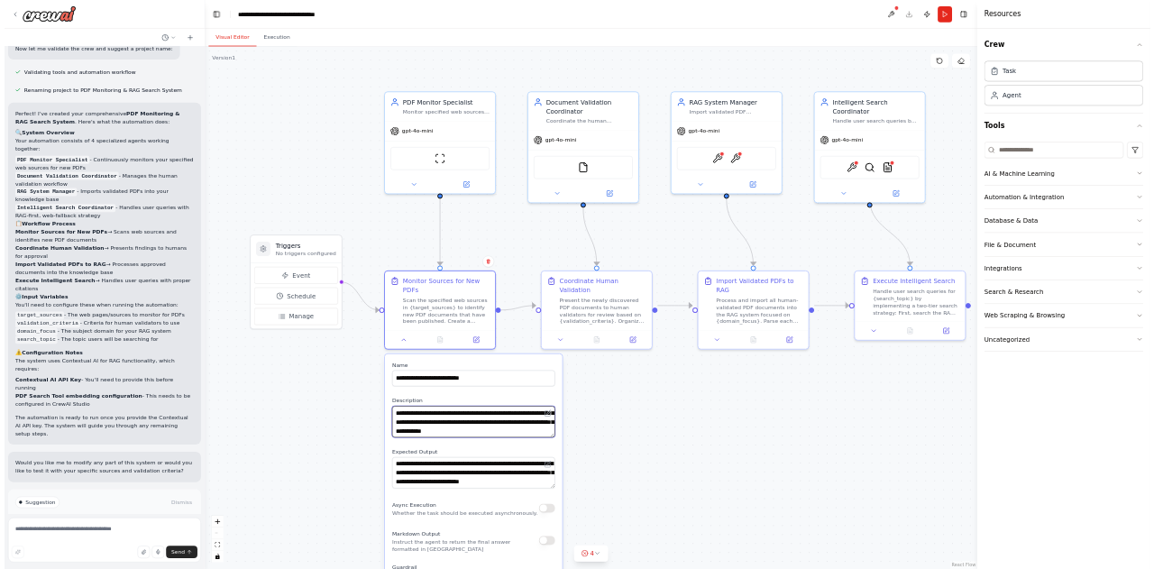
scroll to position [54, 0]
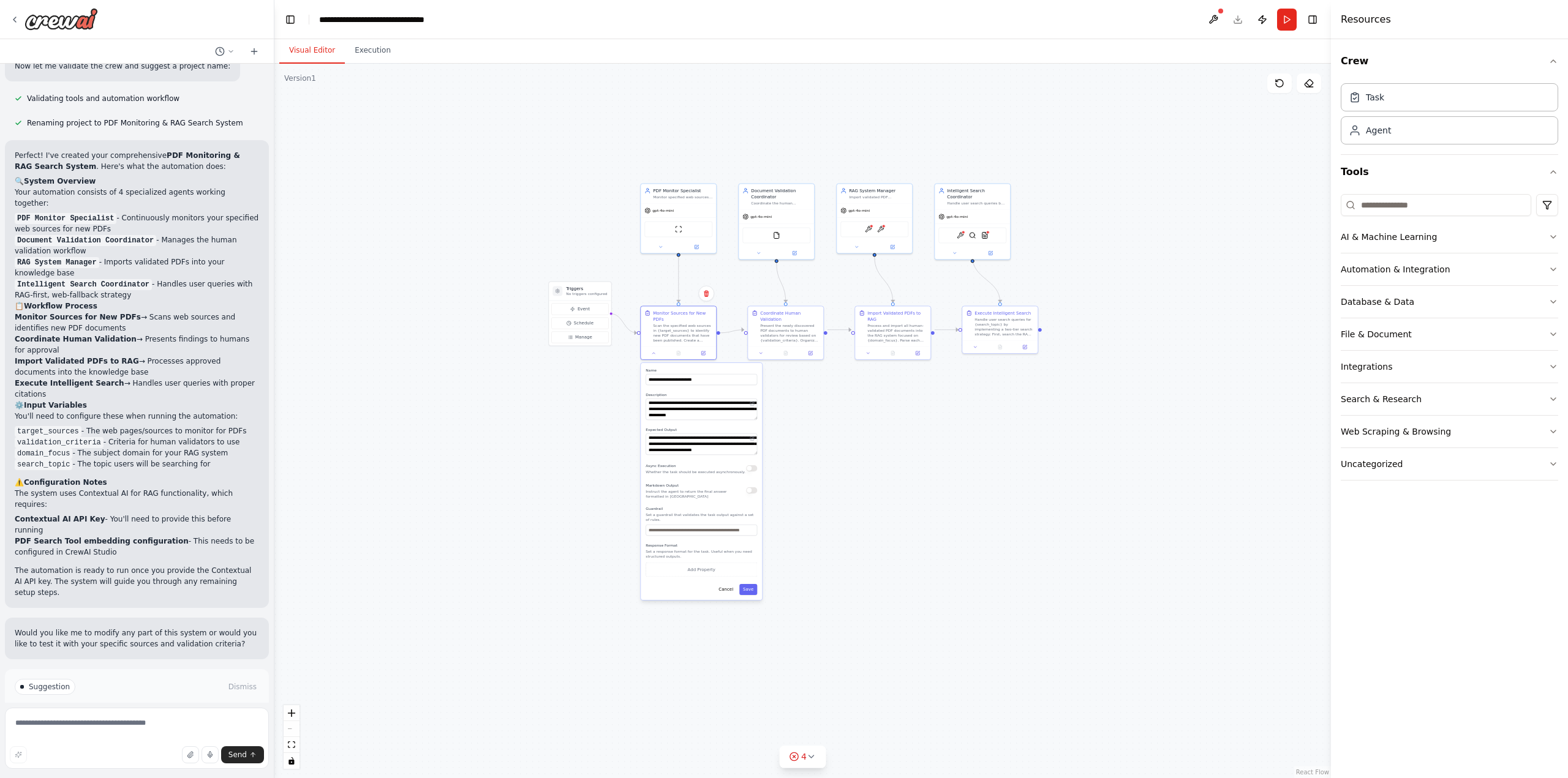
drag, startPoint x: 792, startPoint y: 718, endPoint x: 767, endPoint y: 476, distance: 243.3
click at [792, 473] on div ".deletable-edge-delete-btn { width: 20px; height: 20px; border: 0px solid #ffff…" at bounding box center [803, 421] width 1057 height 715
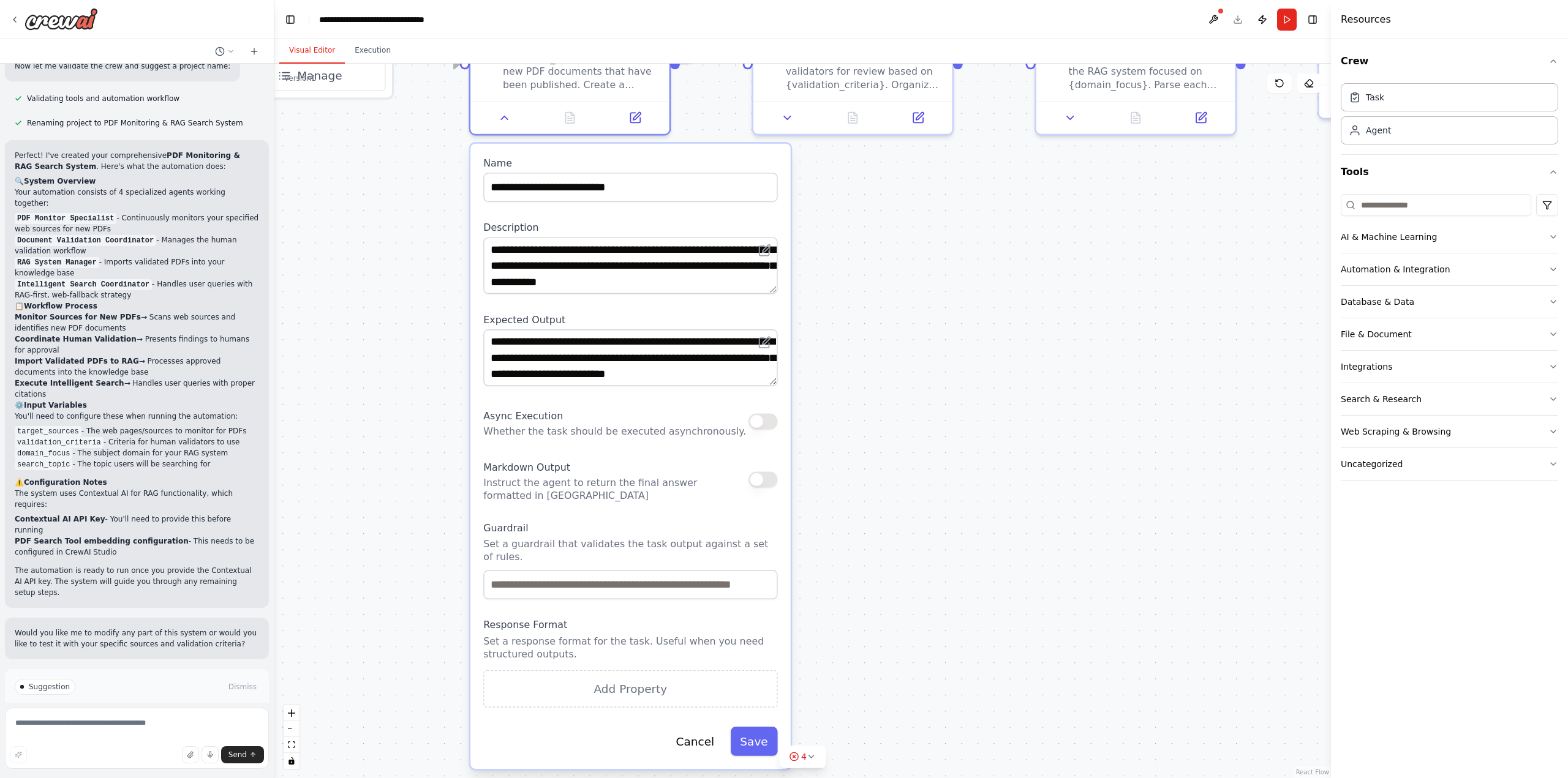
drag, startPoint x: 855, startPoint y: 348, endPoint x: 850, endPoint y: 440, distance: 92.1
click at [850, 440] on div ".deletable-edge-delete-btn { width: 20px; height: 20px; border: 0px solid #ffff…" at bounding box center [803, 421] width 1057 height 715
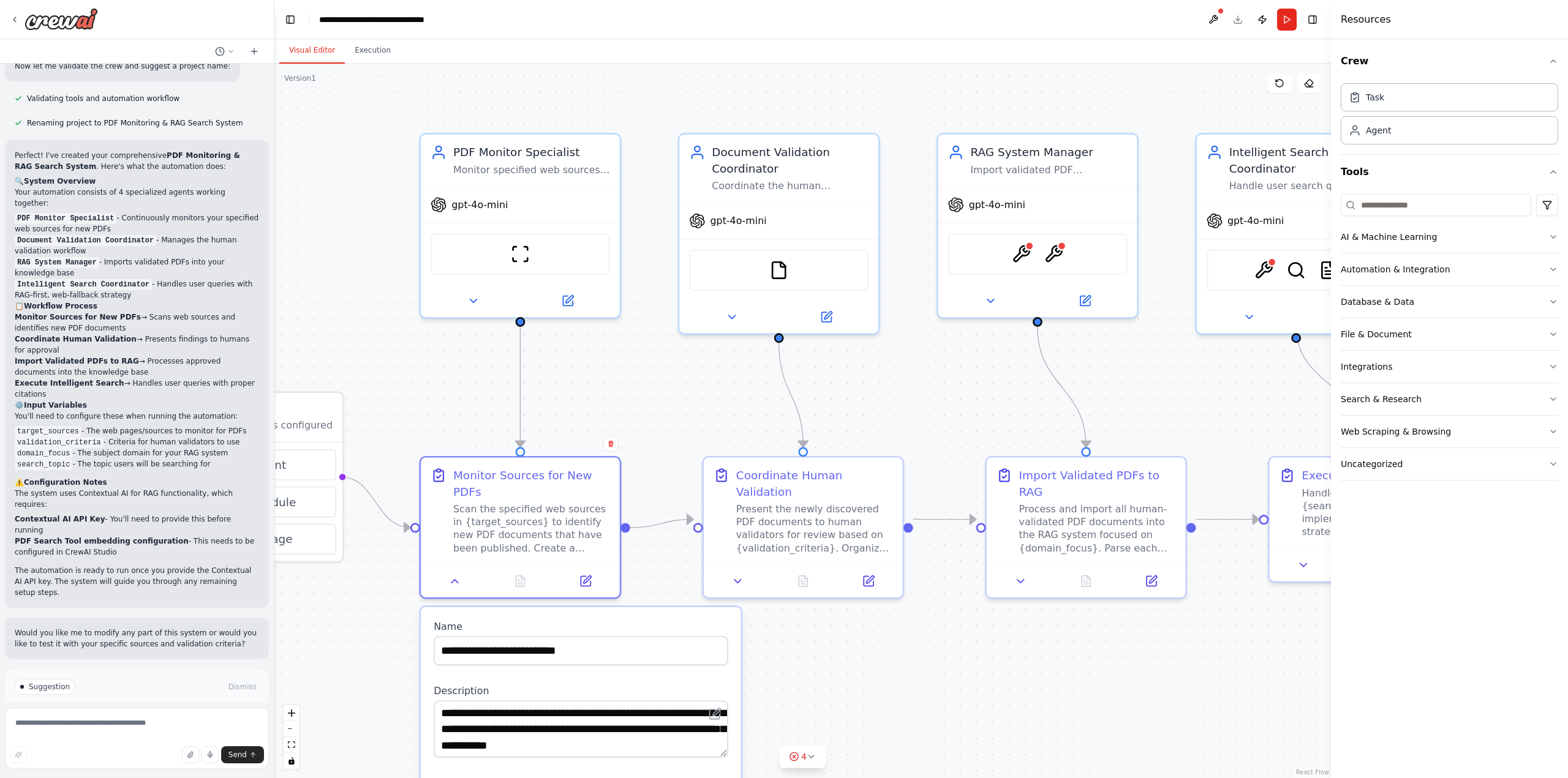
drag, startPoint x: 896, startPoint y: 286, endPoint x: 841, endPoint y: 745, distance: 462.3
click at [841, 758] on div ".deletable-edge-delete-btn { width: 20px; height: 20px; border: 0px solid #ffff…" at bounding box center [803, 421] width 1057 height 715
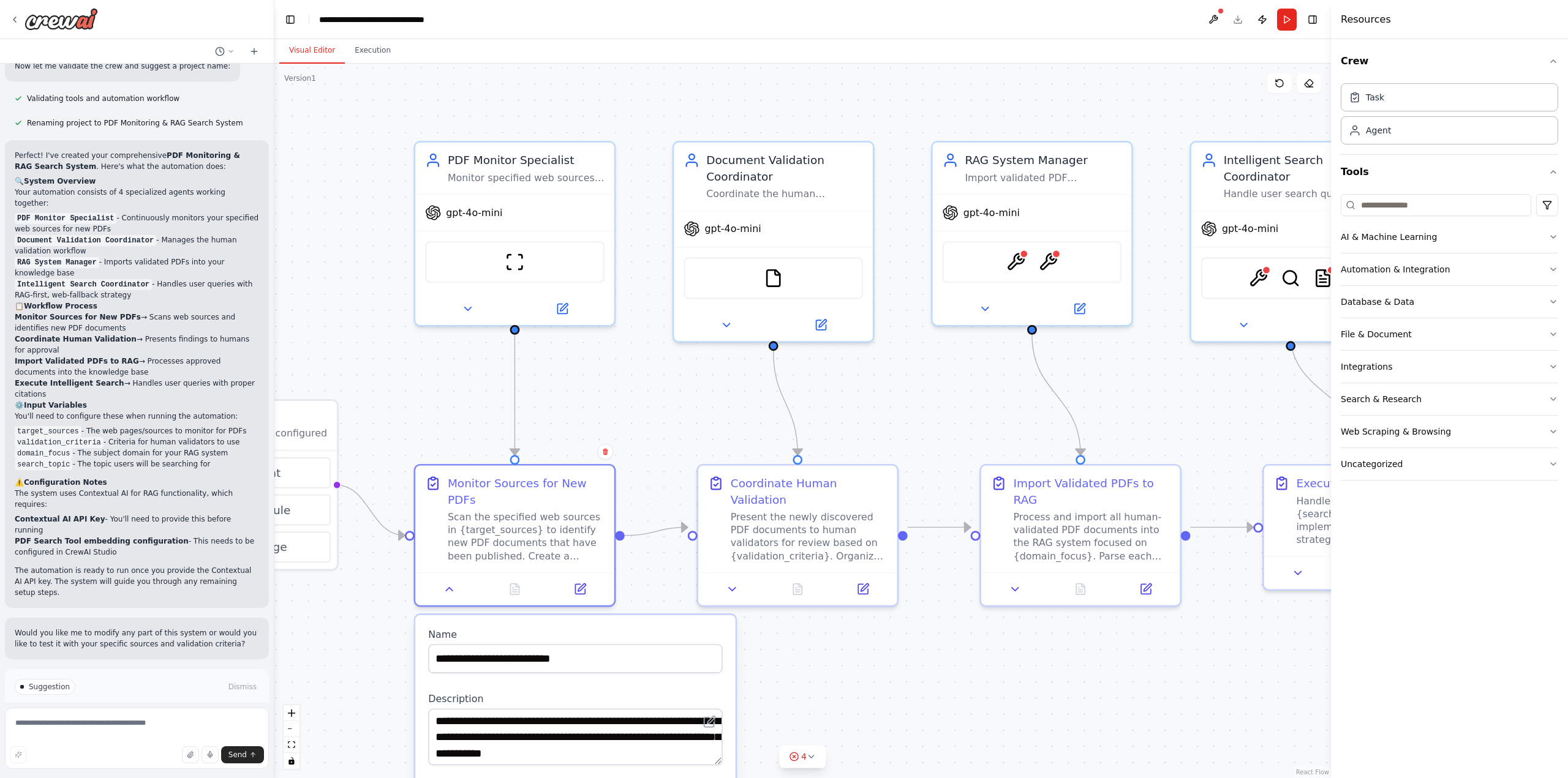
click at [372, 65] on div ".deletable-edge-delete-btn { width: 20px; height: 20px; border: 0px solid #ffff…" at bounding box center [803, 421] width 1057 height 715
click at [372, 56] on button "Execution" at bounding box center [372, 51] width 56 height 26
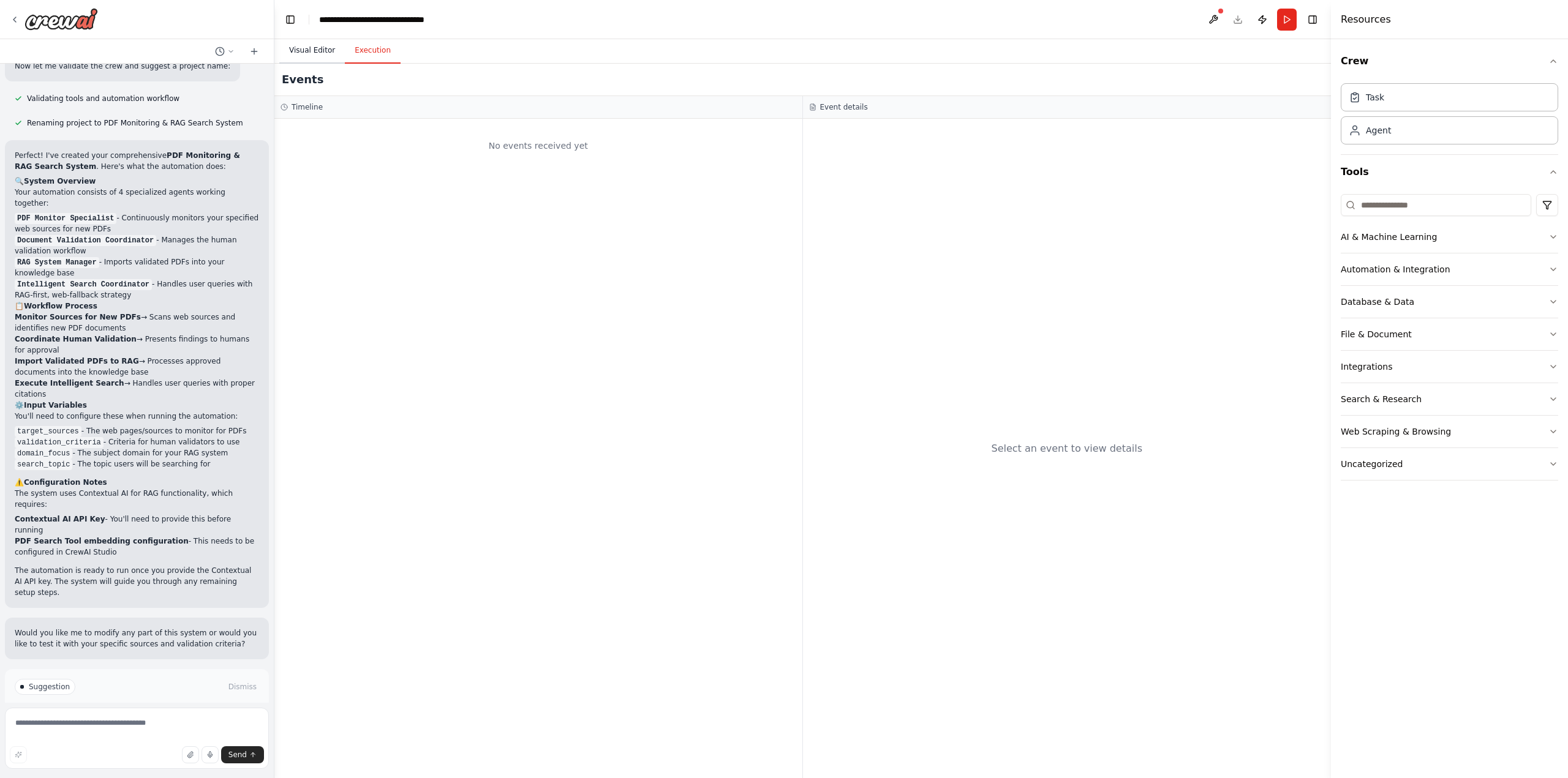
click at [292, 55] on button "Visual Editor" at bounding box center [312, 51] width 65 height 26
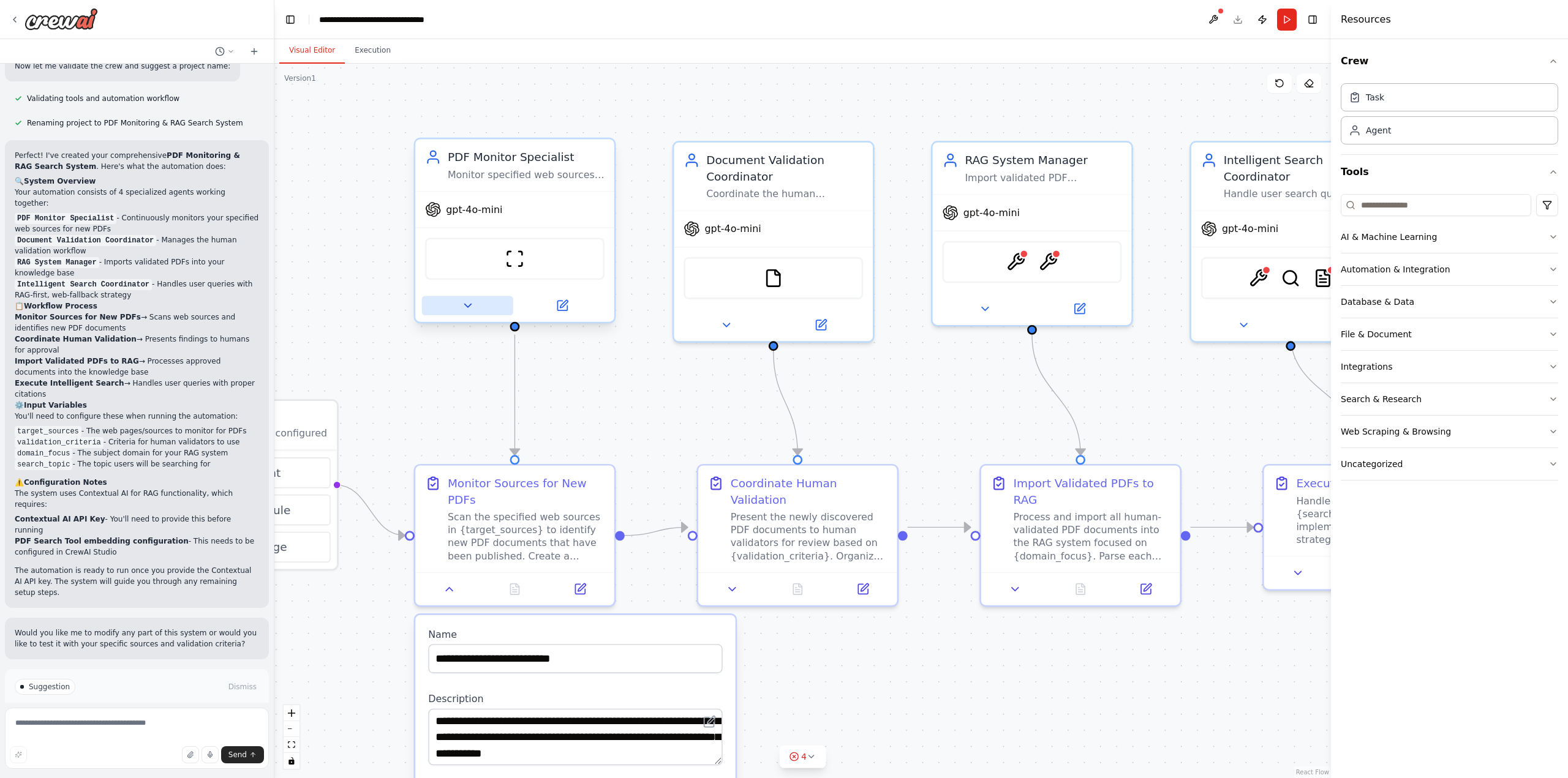
click at [468, 309] on icon at bounding box center [468, 306] width 13 height 13
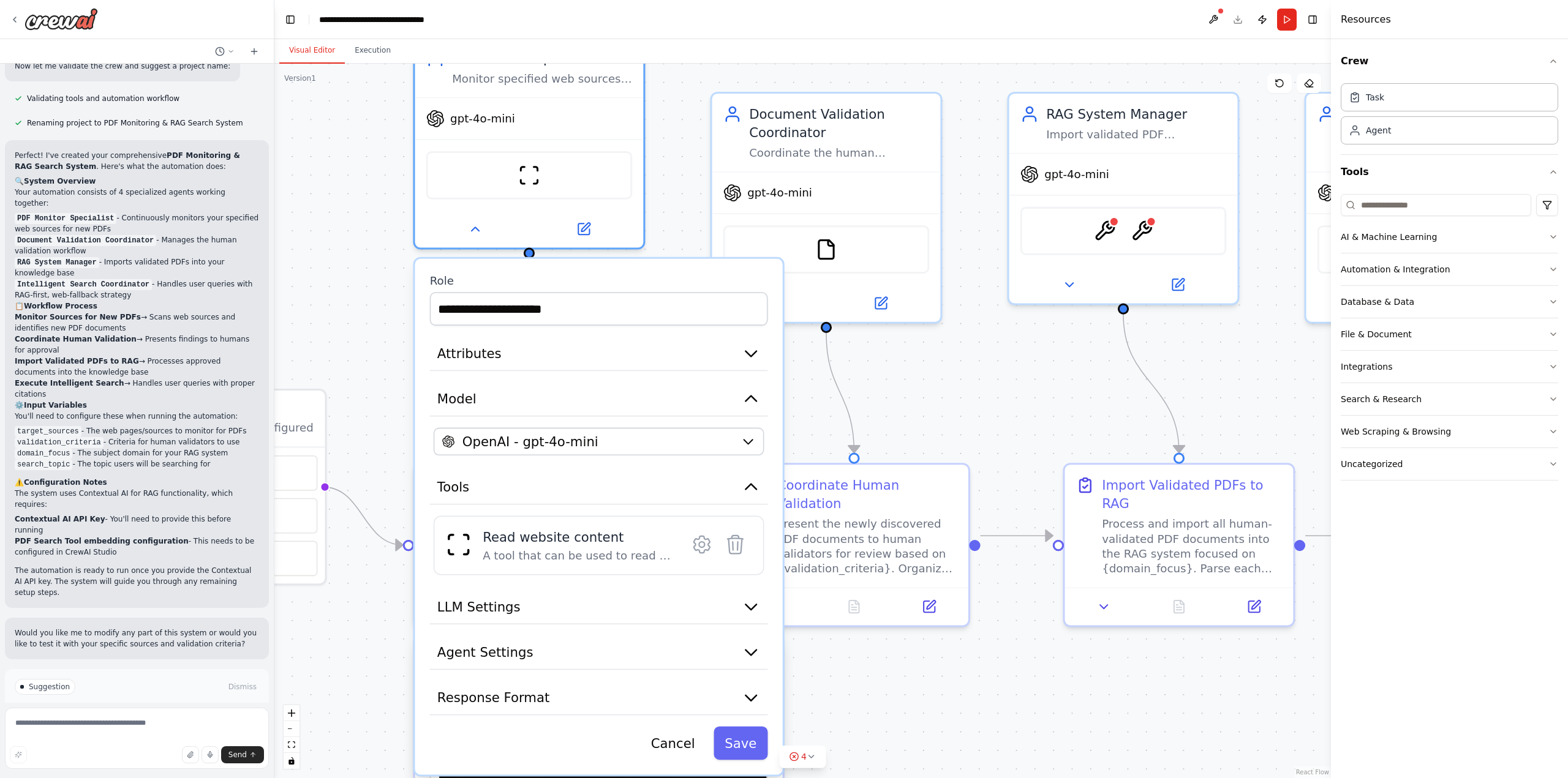
drag, startPoint x: 428, startPoint y: 487, endPoint x: 430, endPoint y: 436, distance: 51.0
click at [430, 436] on div "**********" at bounding box center [598, 517] width 368 height 516
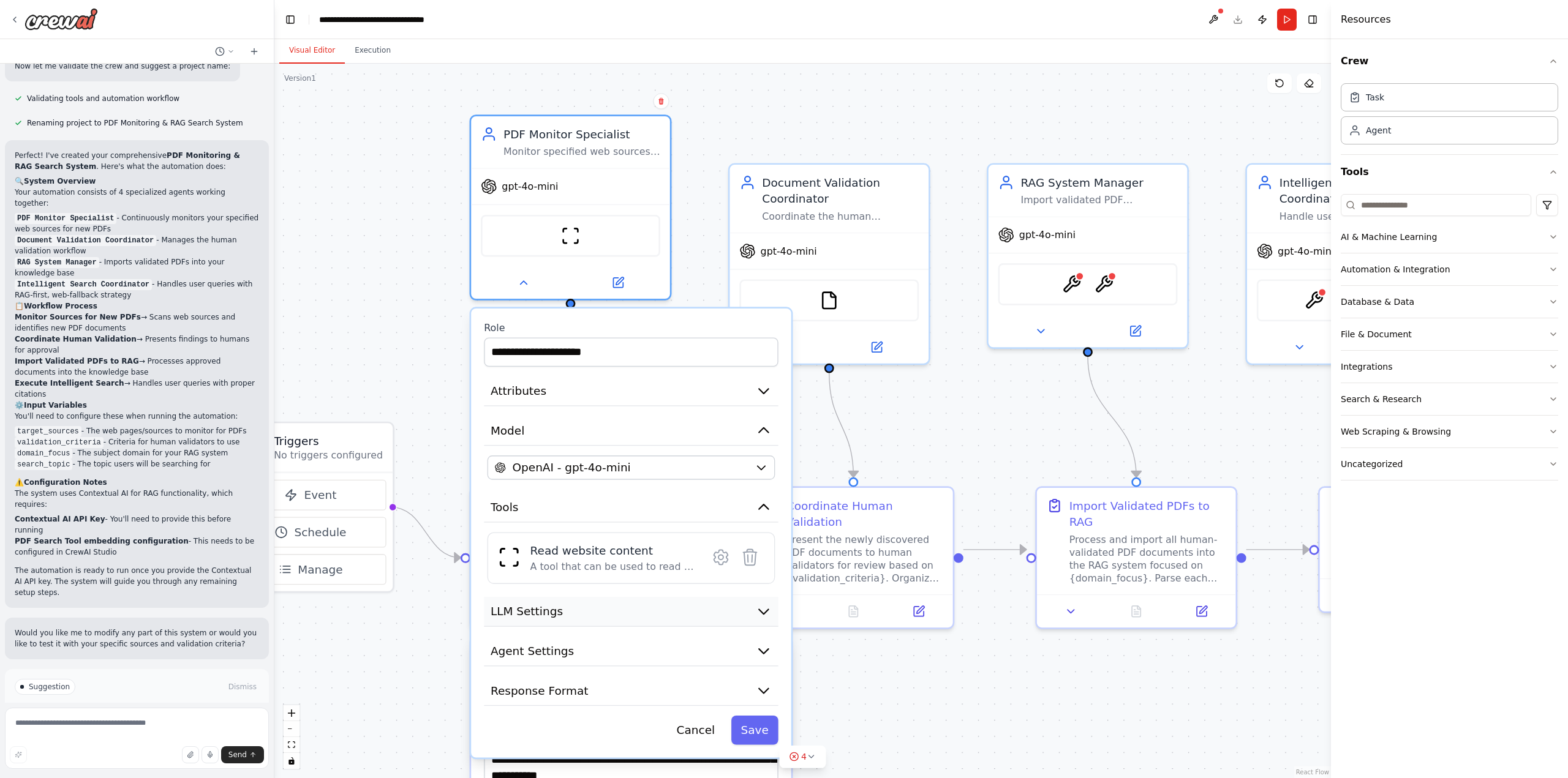
click at [769, 610] on icon "button" at bounding box center [763, 612] width 16 height 16
click at [763, 618] on icon "button" at bounding box center [763, 612] width 16 height 16
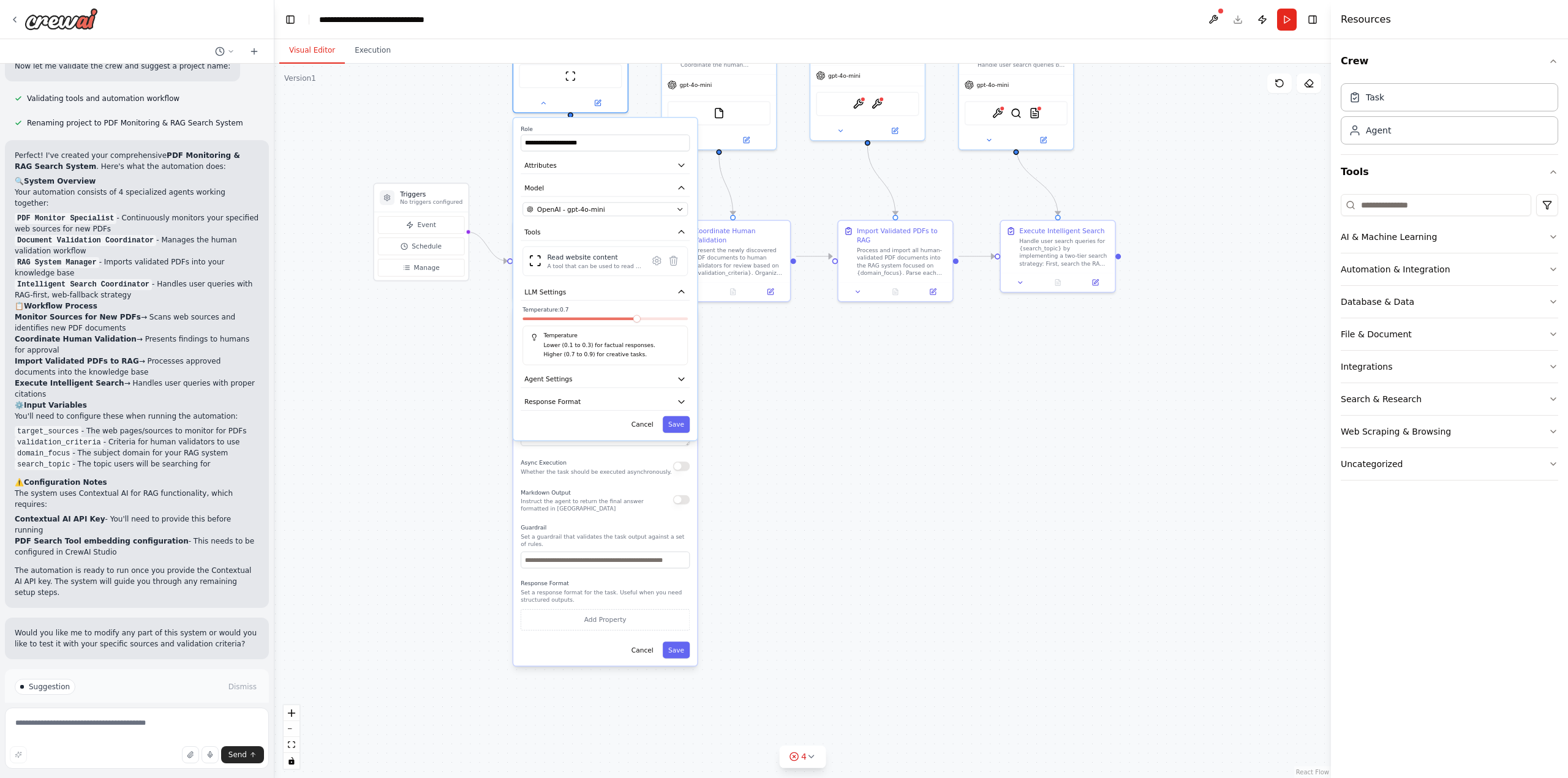
drag, startPoint x: 527, startPoint y: 671, endPoint x: 474, endPoint y: 338, distance: 337.2
click at [474, 338] on div ".deletable-edge-delete-btn { width: 20px; height: 20px; border: 0px solid #ffff…" at bounding box center [803, 421] width 1057 height 715
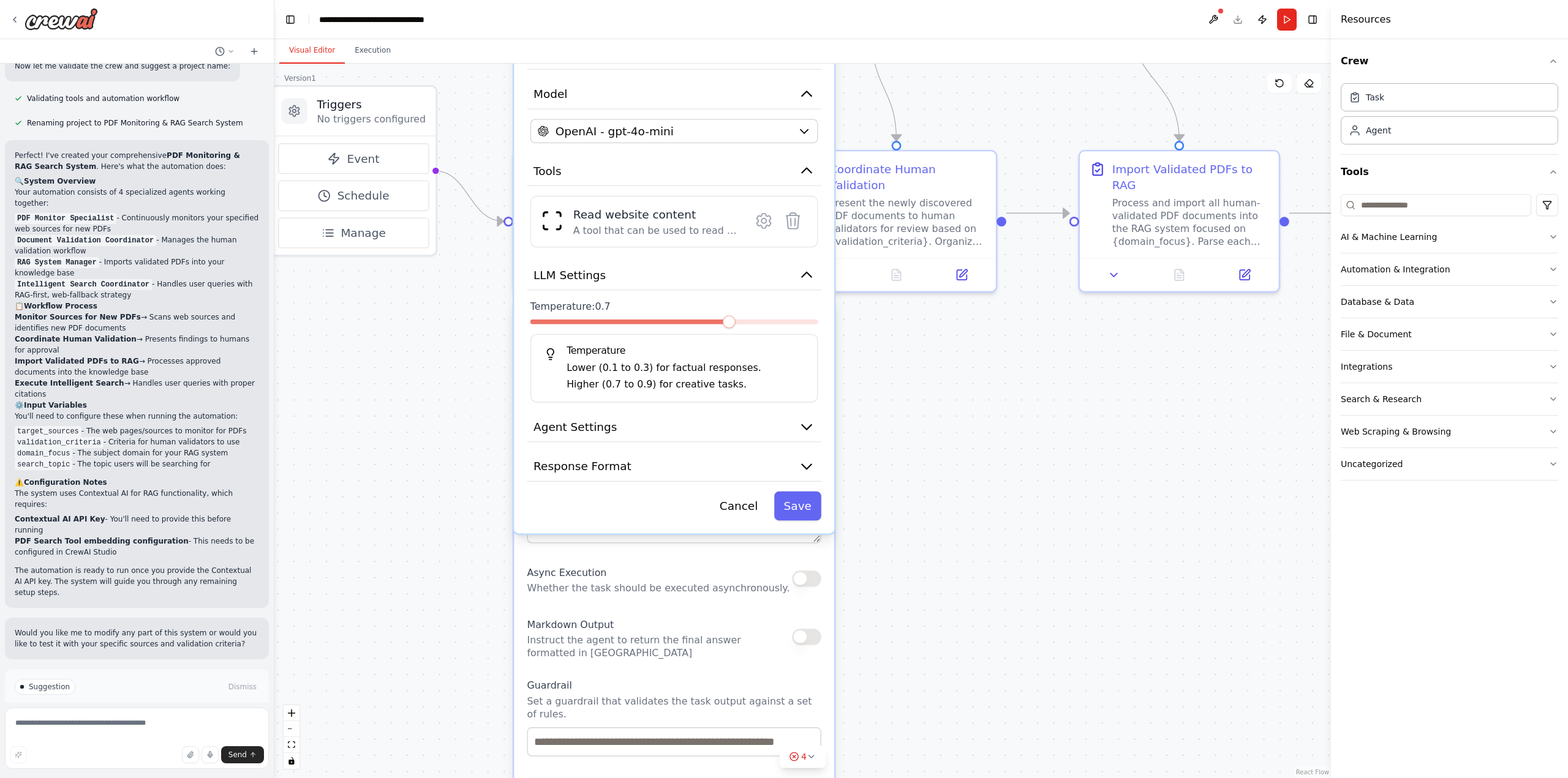
drag, startPoint x: 504, startPoint y: 384, endPoint x: 493, endPoint y: 480, distance: 96.6
click at [493, 484] on div ".deletable-edge-delete-btn { width: 20px; height: 20px; border: 0px solid #ffff…" at bounding box center [803, 421] width 1057 height 715
click at [801, 421] on icon "button" at bounding box center [806, 425] width 16 height 16
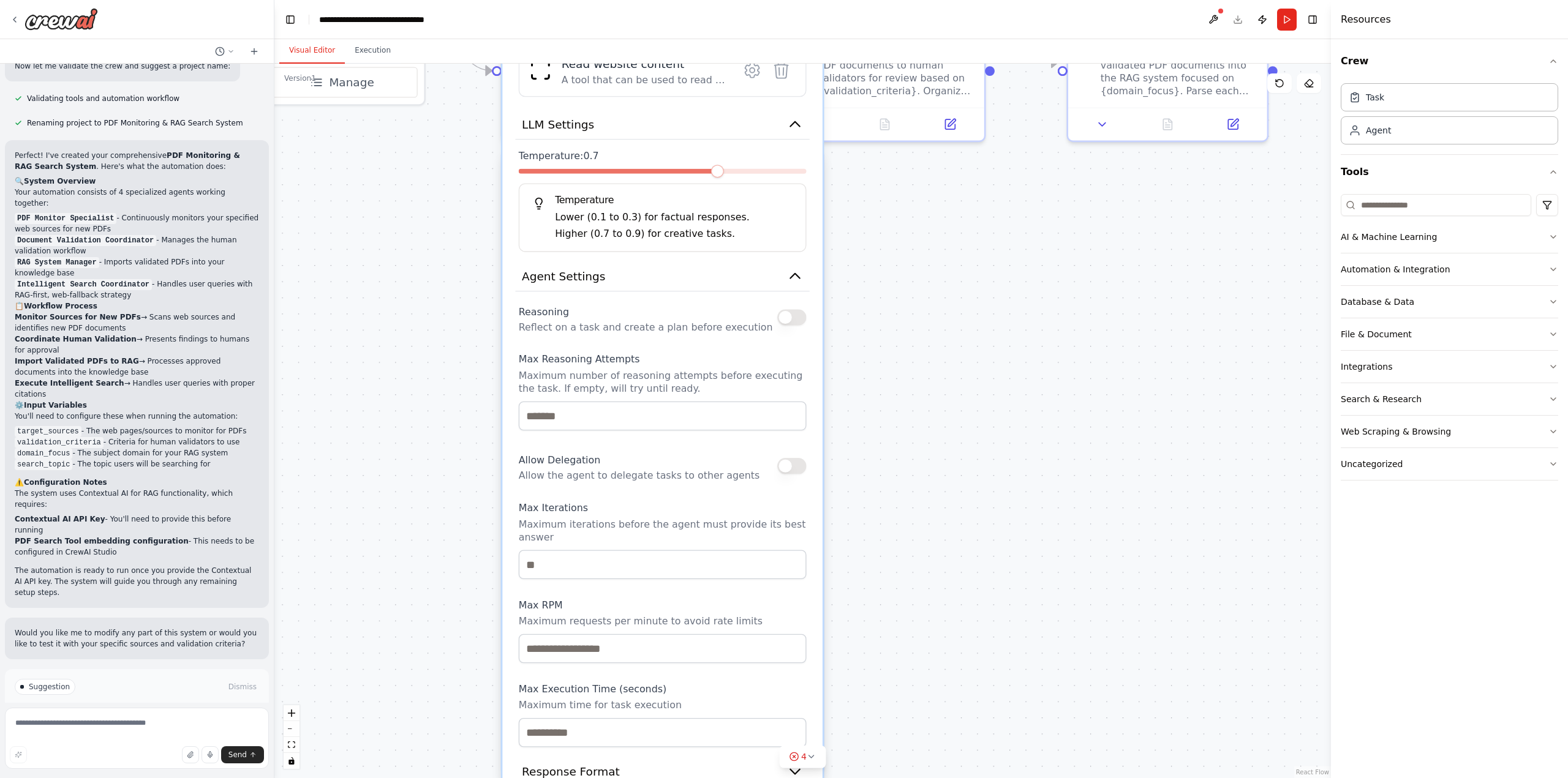
drag, startPoint x: 512, startPoint y: 586, endPoint x: 499, endPoint y: 434, distance: 152.6
click at [499, 436] on div ".deletable-edge-delete-btn { width: 20px; height: 20px; border: 0px solid #ffff…" at bounding box center [803, 421] width 1057 height 715
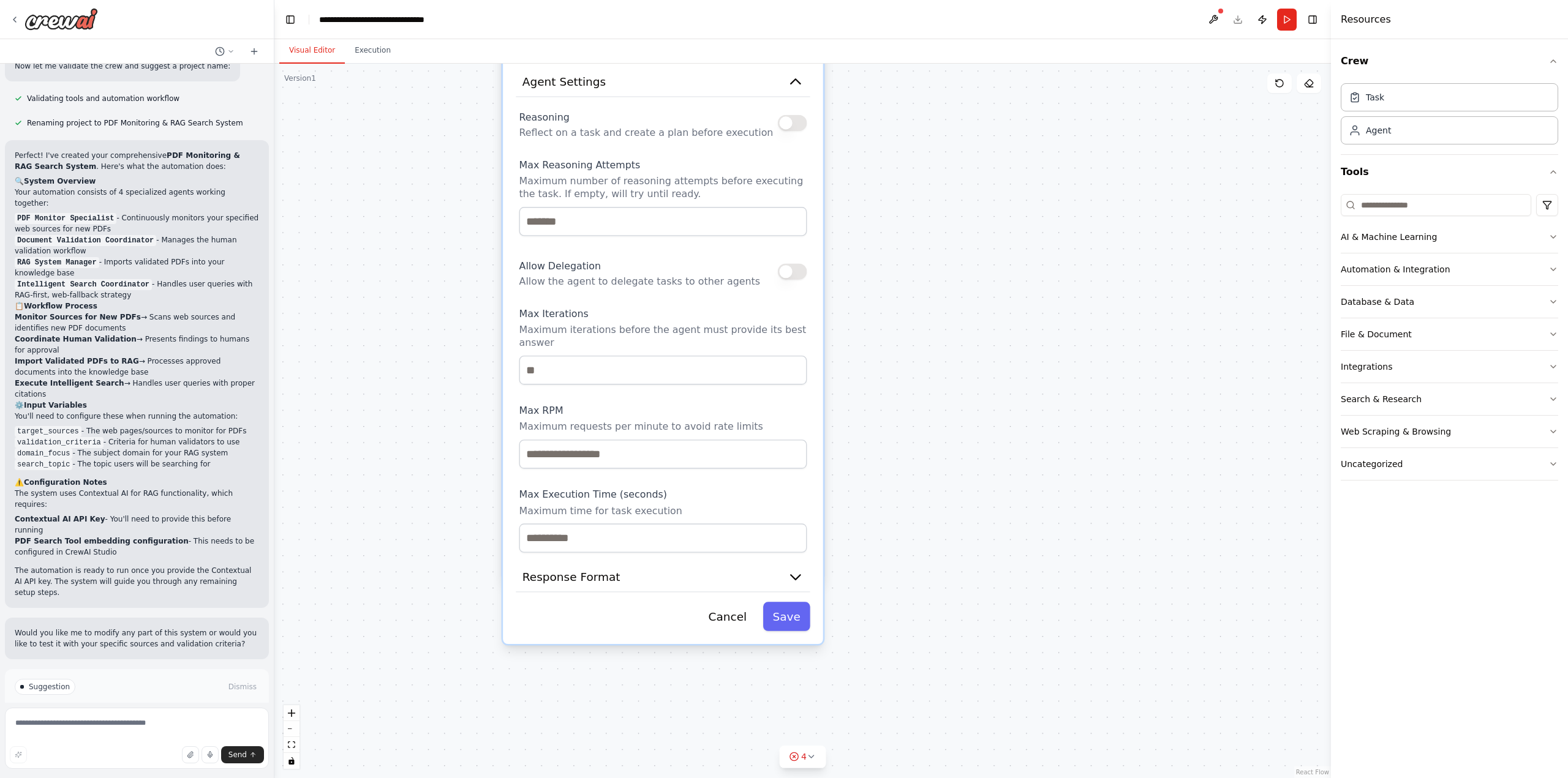
drag, startPoint x: 853, startPoint y: 572, endPoint x: 841, endPoint y: 357, distance: 215.3
click at [841, 357] on div ".deletable-edge-delete-btn { width: 20px; height: 20px; border: 0px solid #ffff…" at bounding box center [803, 421] width 1057 height 715
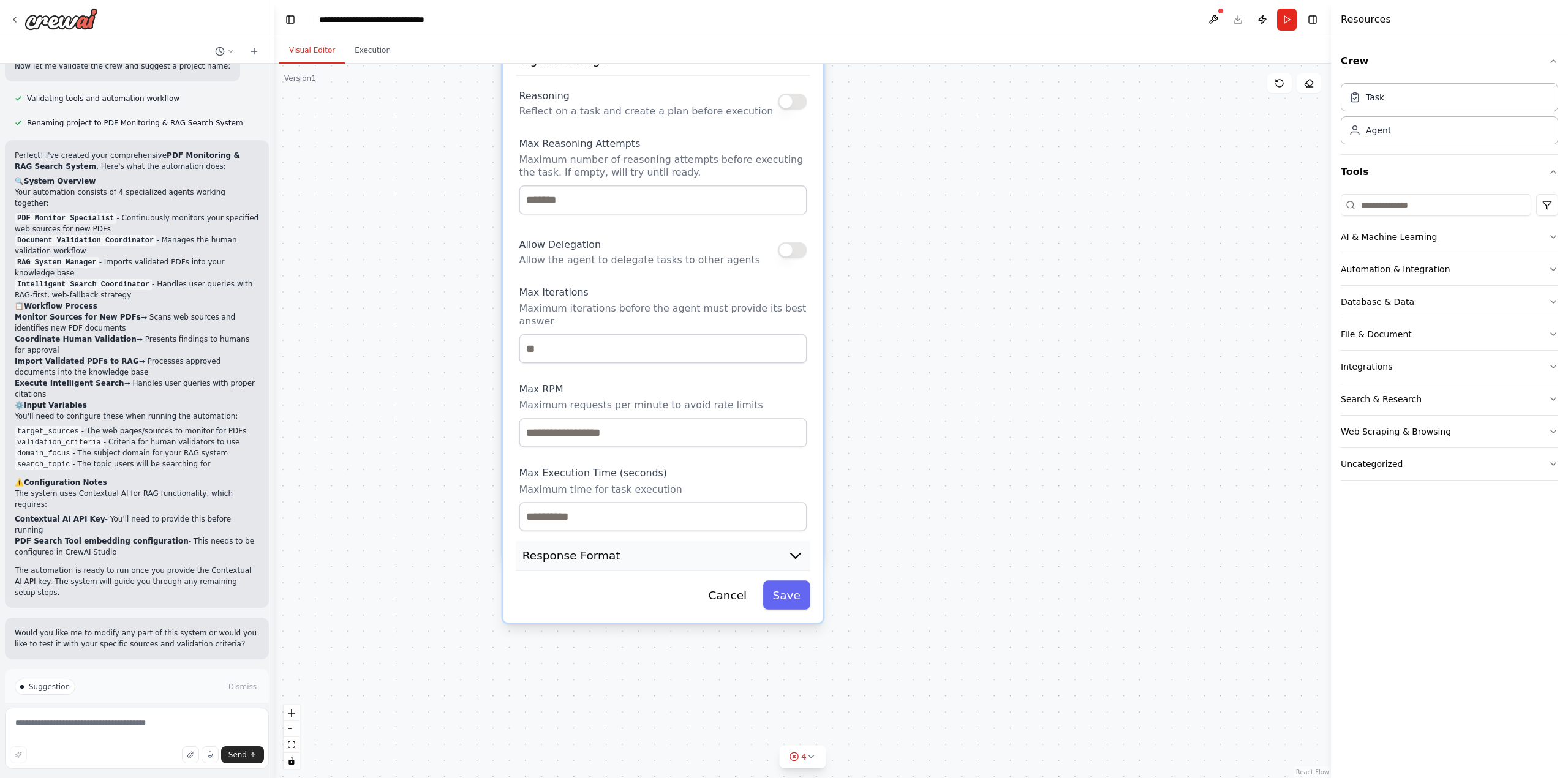
click at [786, 547] on button "Response Format" at bounding box center [663, 556] width 294 height 30
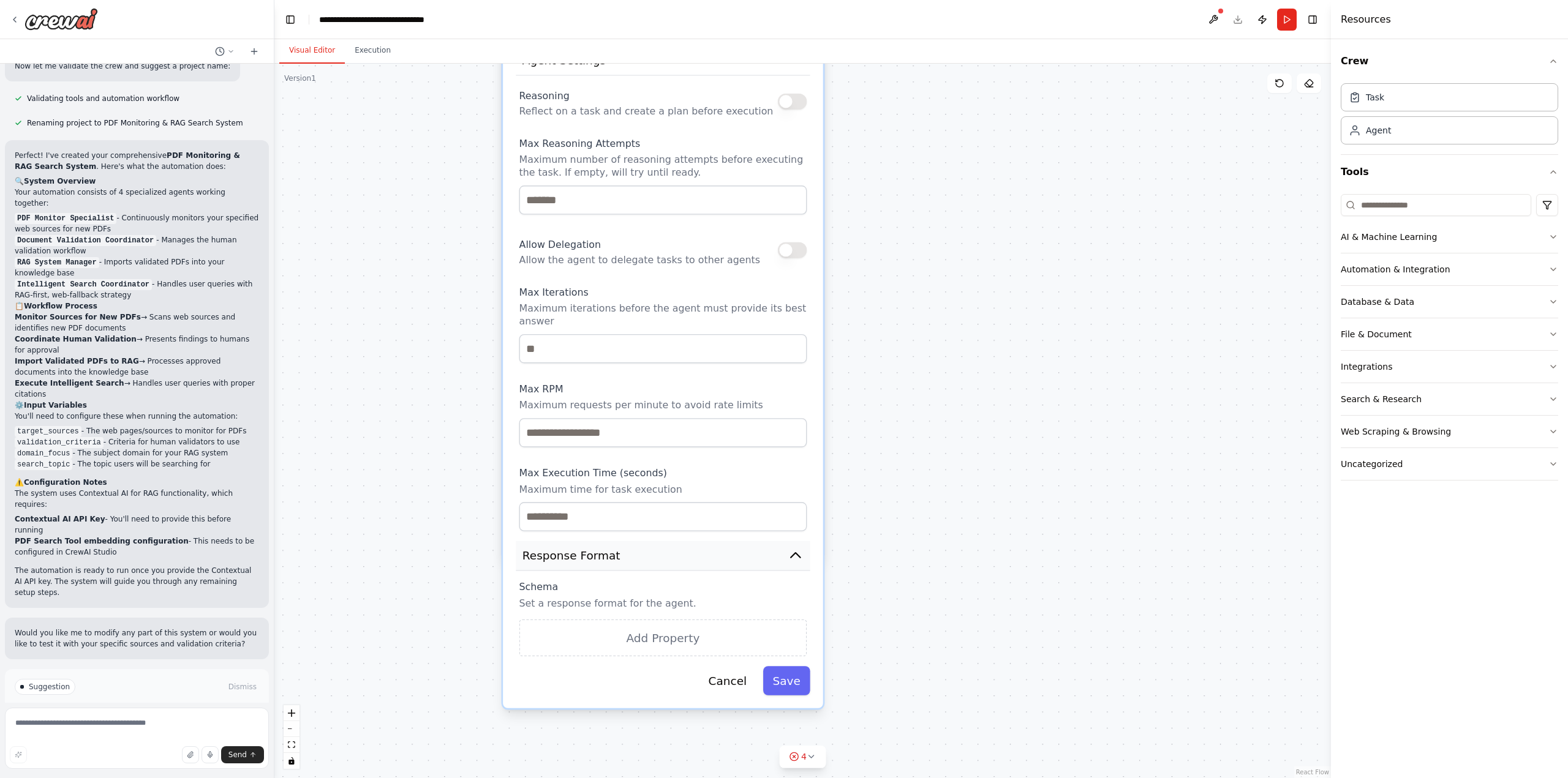
click at [801, 557] on button "Response Format" at bounding box center [663, 556] width 294 height 30
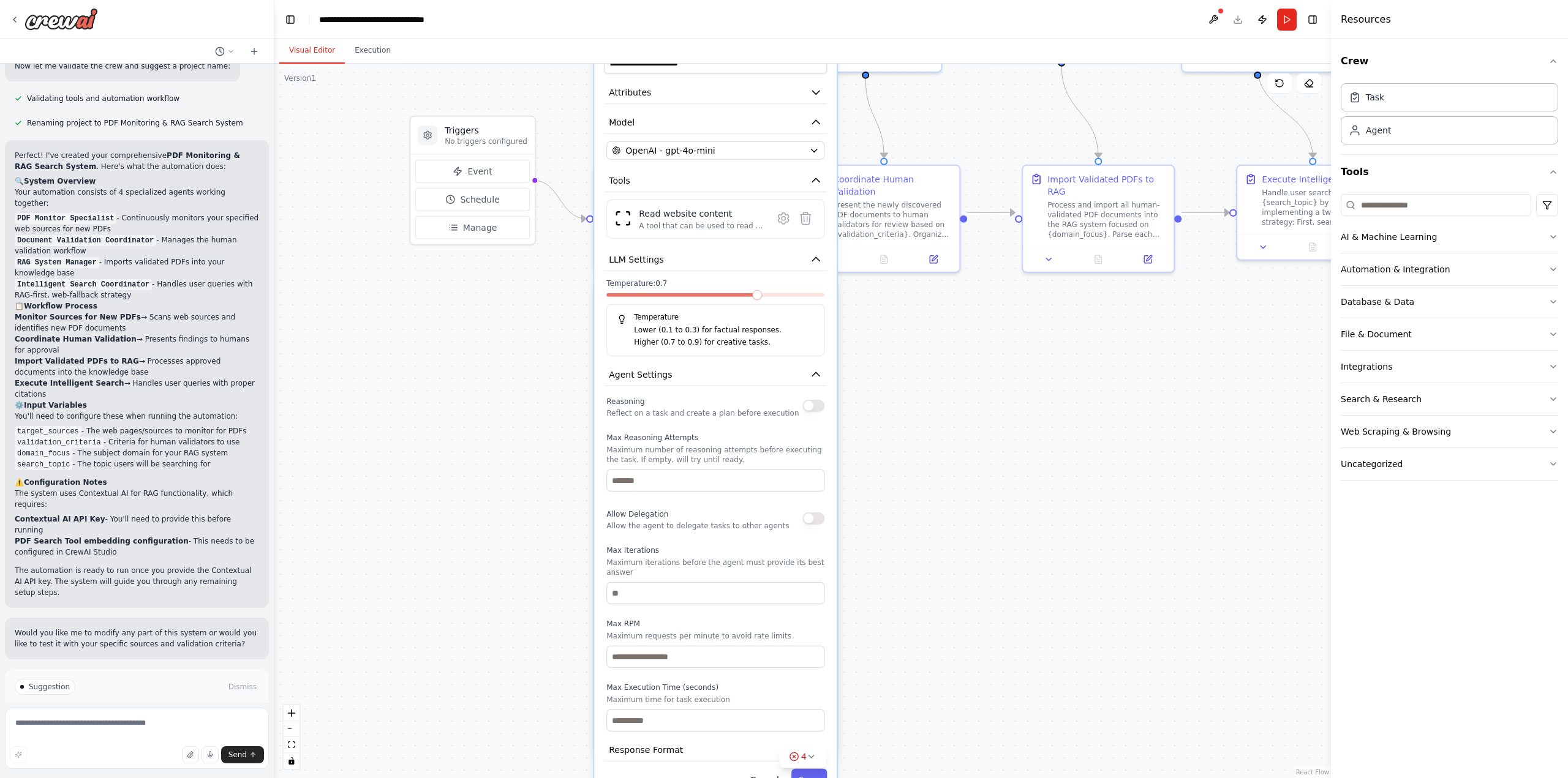
drag, startPoint x: 835, startPoint y: 206, endPoint x: 850, endPoint y: 510, distance: 304.4
click at [855, 541] on div ".deletable-edge-delete-btn { width: 20px; height: 20px; border: 0px solid #ffff…" at bounding box center [803, 421] width 1057 height 715
click at [818, 370] on icon "button" at bounding box center [816, 375] width 12 height 12
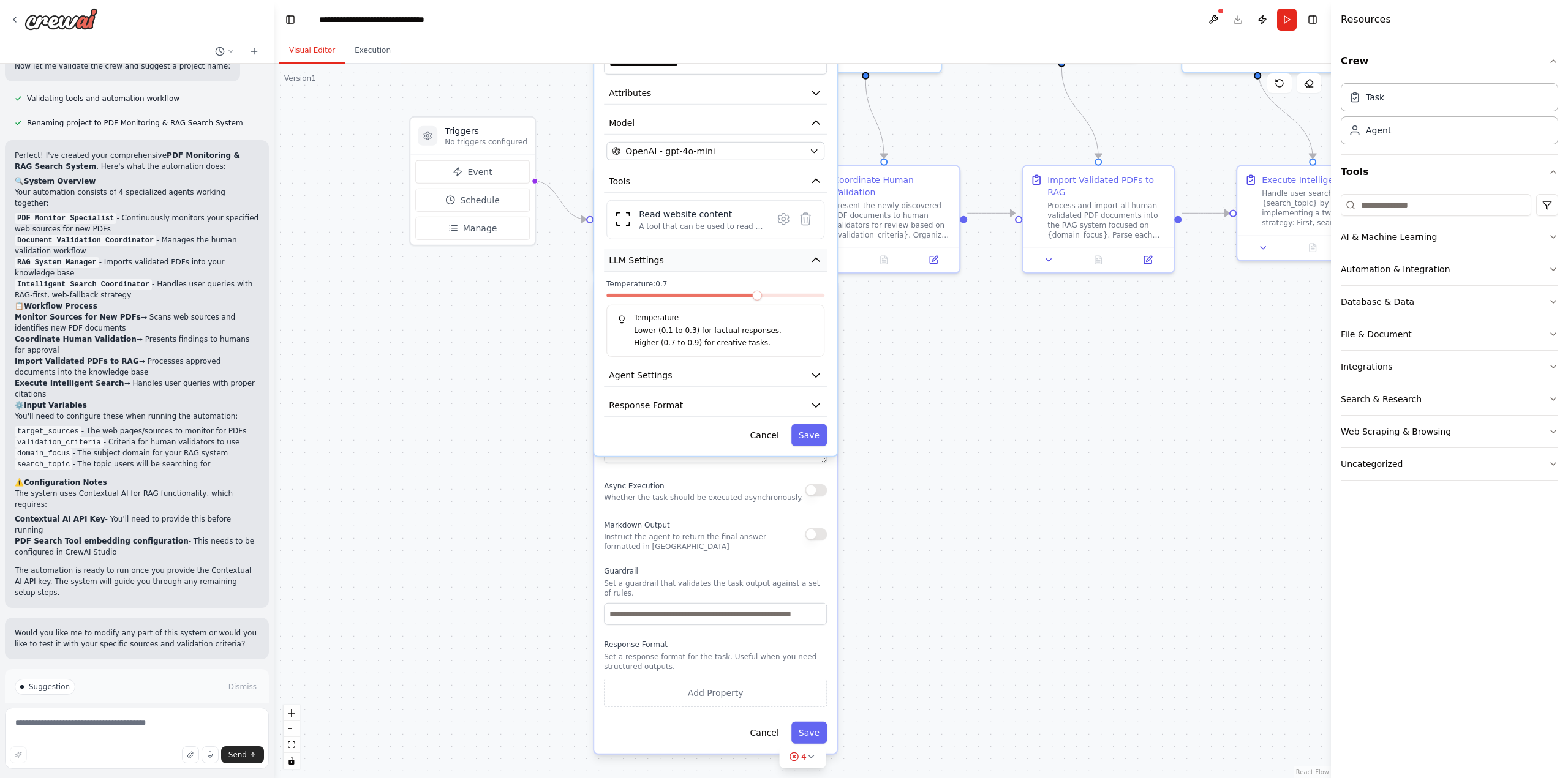
click at [818, 260] on icon "button" at bounding box center [816, 259] width 7 height 3
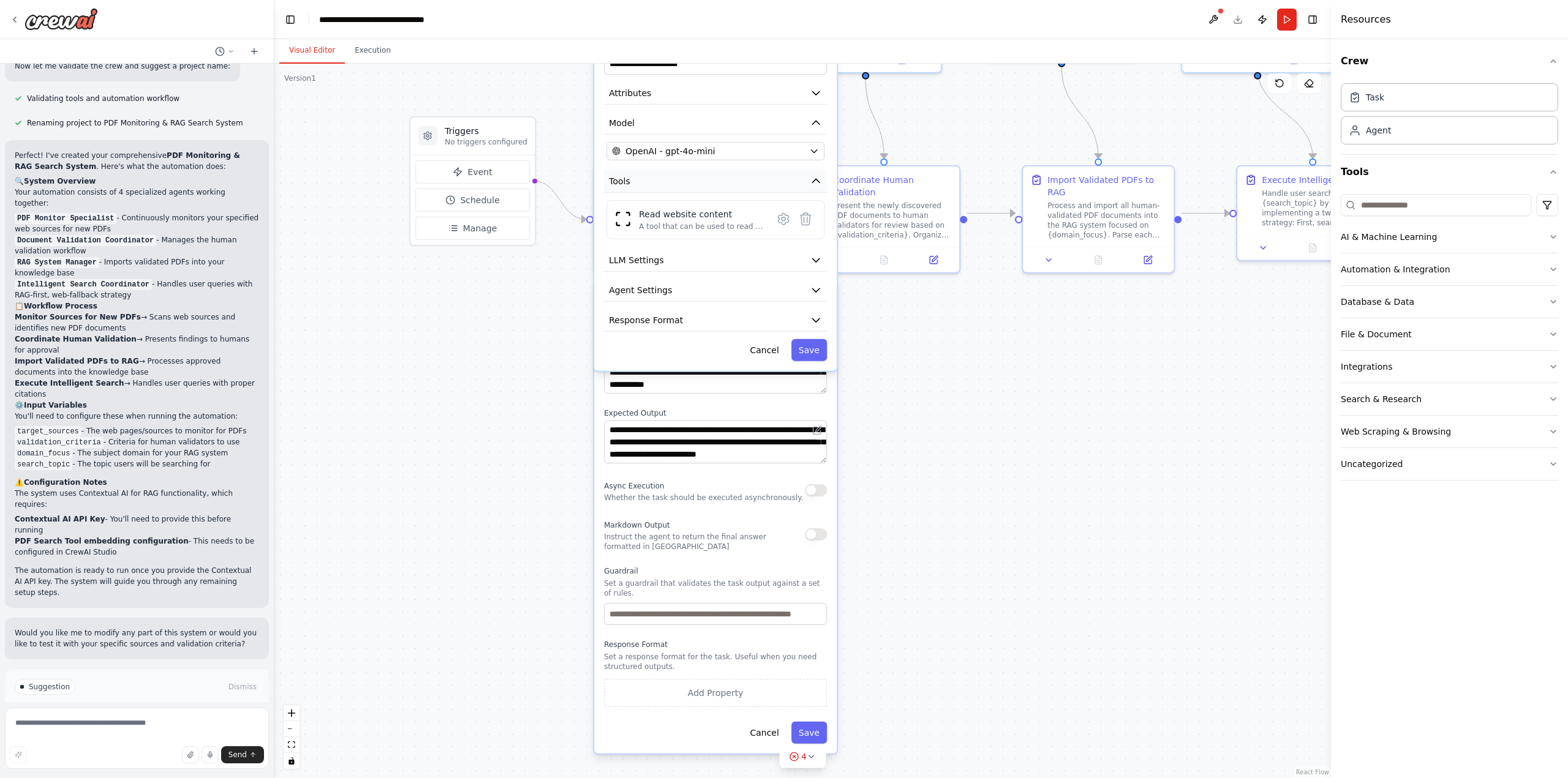
click at [814, 185] on icon "button" at bounding box center [816, 181] width 12 height 12
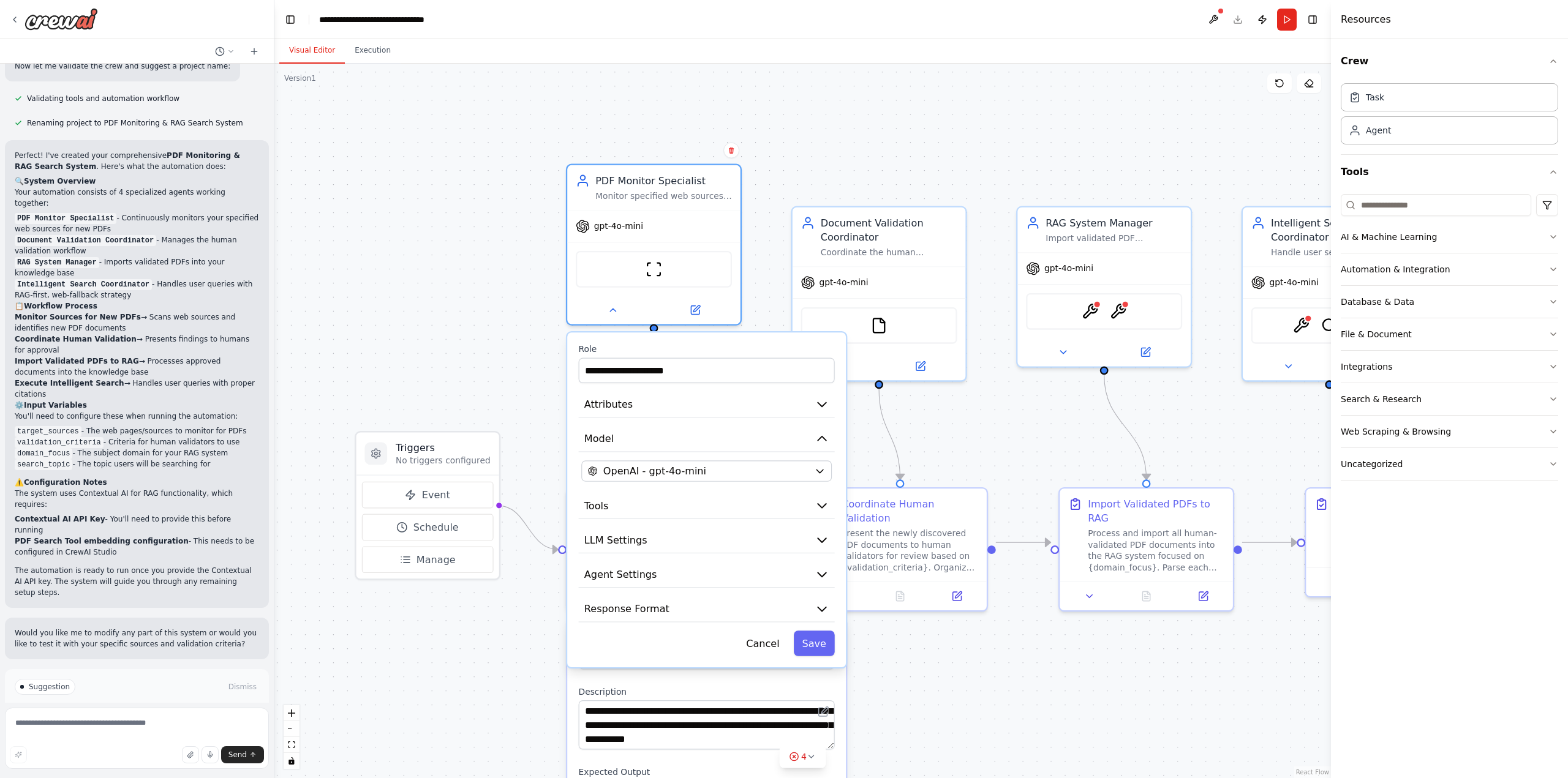
drag, startPoint x: 889, startPoint y: 291, endPoint x: 901, endPoint y: 650, distance: 359.2
click at [901, 650] on div ".deletable-edge-delete-btn { width: 20px; height: 20px; border: 0px solid #ffff…" at bounding box center [803, 421] width 1057 height 715
click at [771, 652] on button "Cancel" at bounding box center [763, 643] width 50 height 25
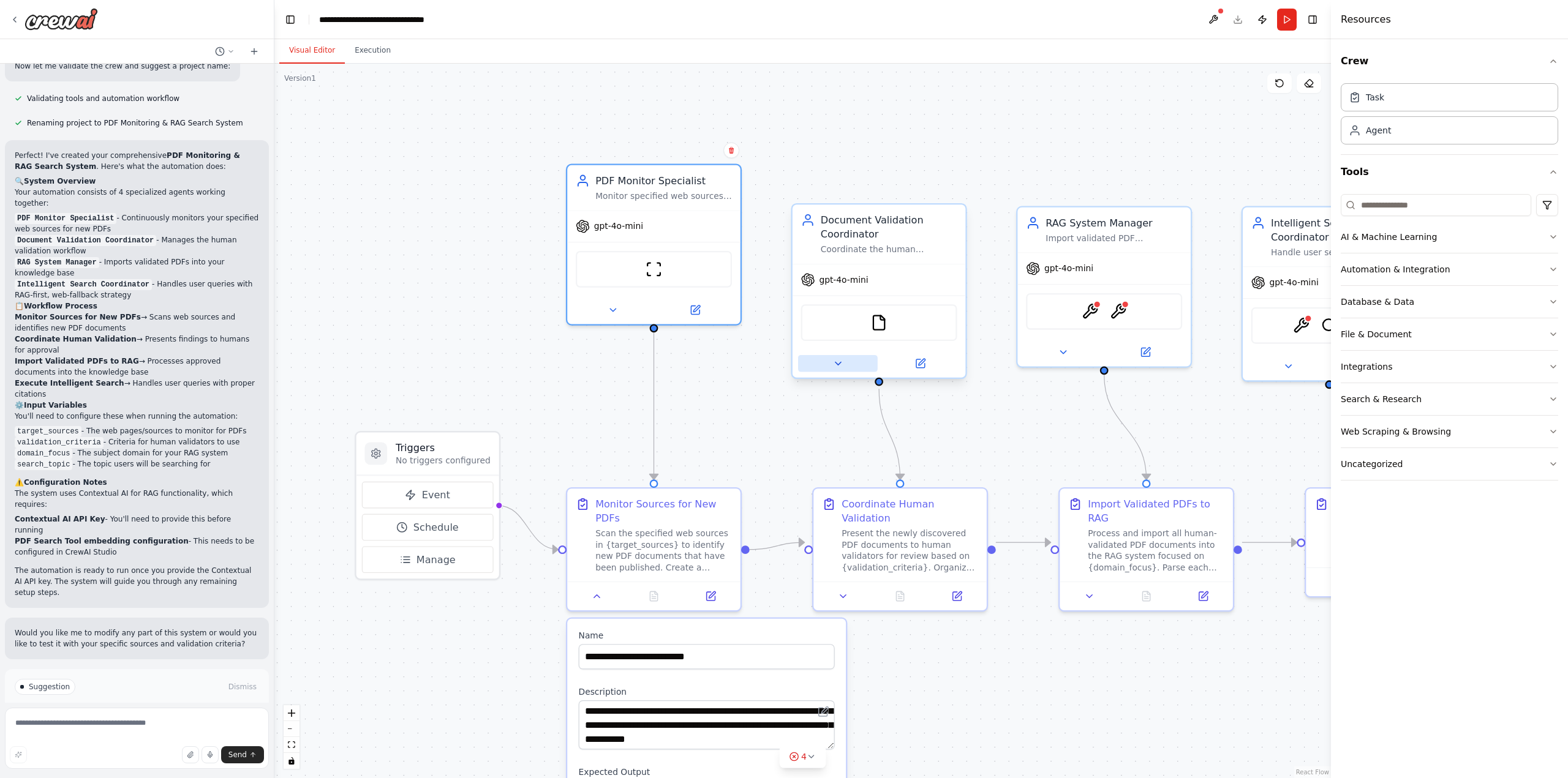
click at [837, 361] on icon at bounding box center [838, 364] width 11 height 11
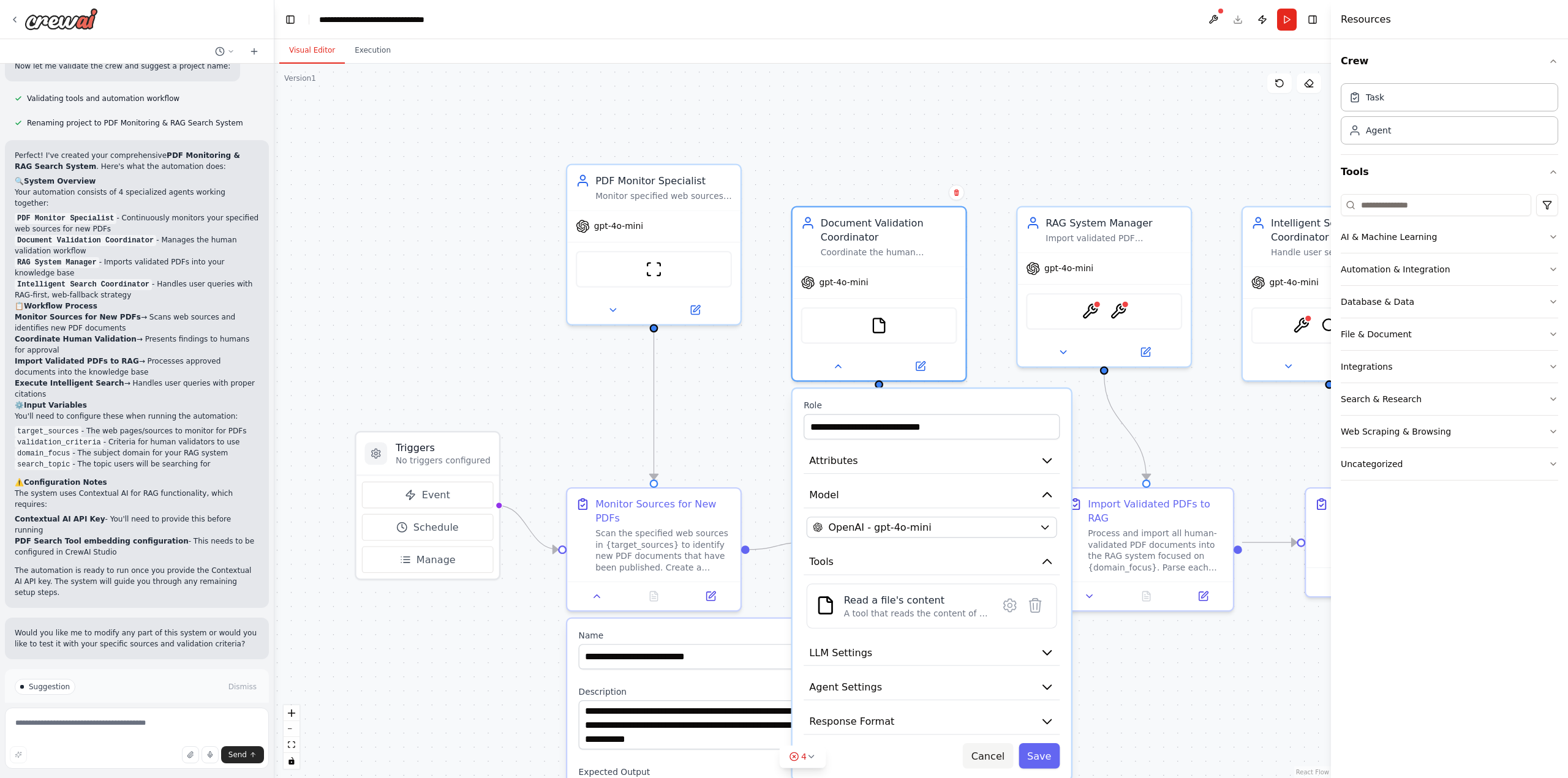
click at [995, 760] on button "Cancel" at bounding box center [988, 756] width 50 height 25
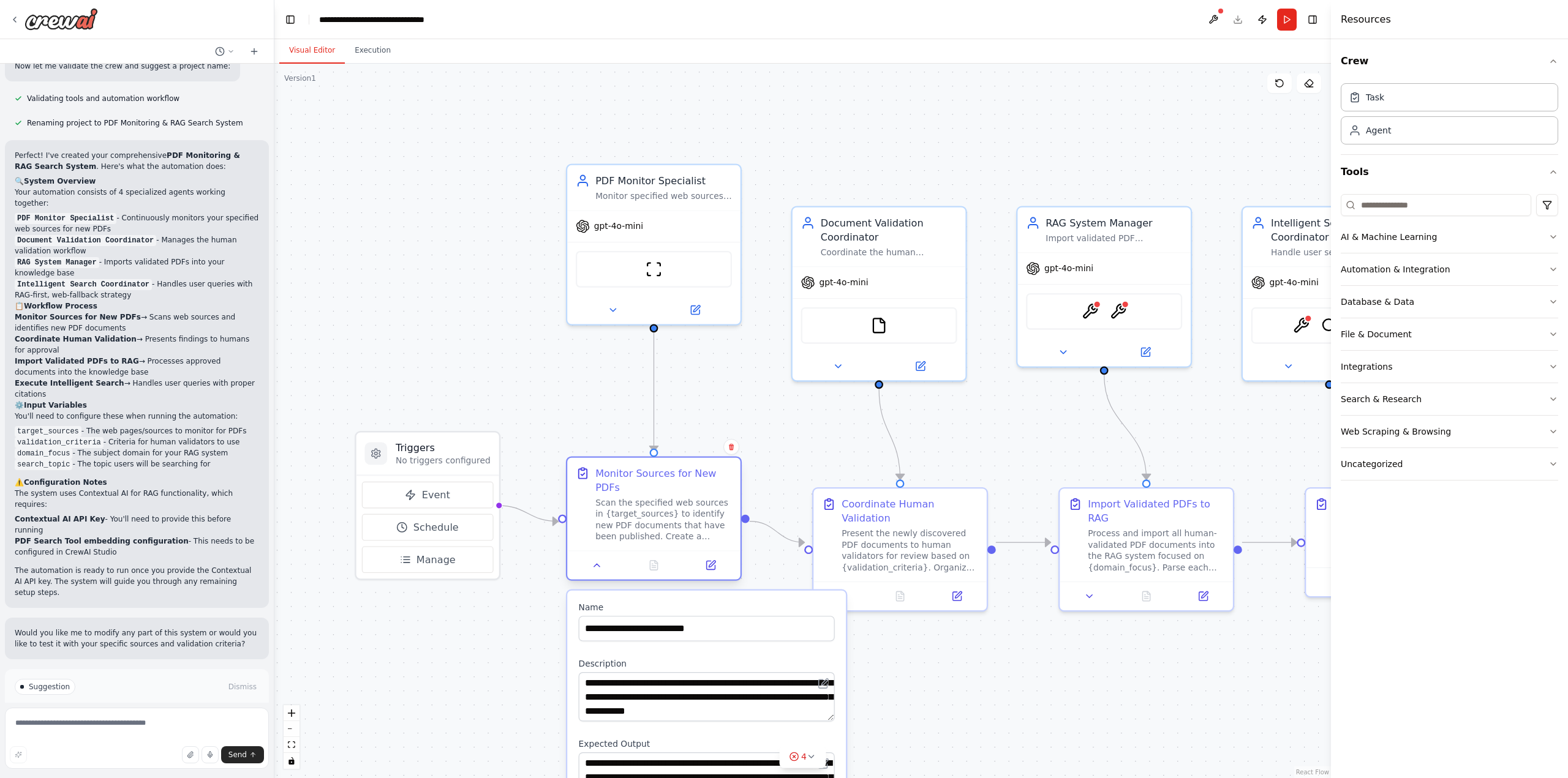
drag, startPoint x: 680, startPoint y: 501, endPoint x: 677, endPoint y: 474, distance: 27.2
click at [677, 474] on div "Monitor Sources for New PDFs" at bounding box center [663, 480] width 137 height 28
click at [607, 579] on div at bounding box center [654, 565] width 173 height 29
click at [598, 571] on button at bounding box center [597, 565] width 48 height 17
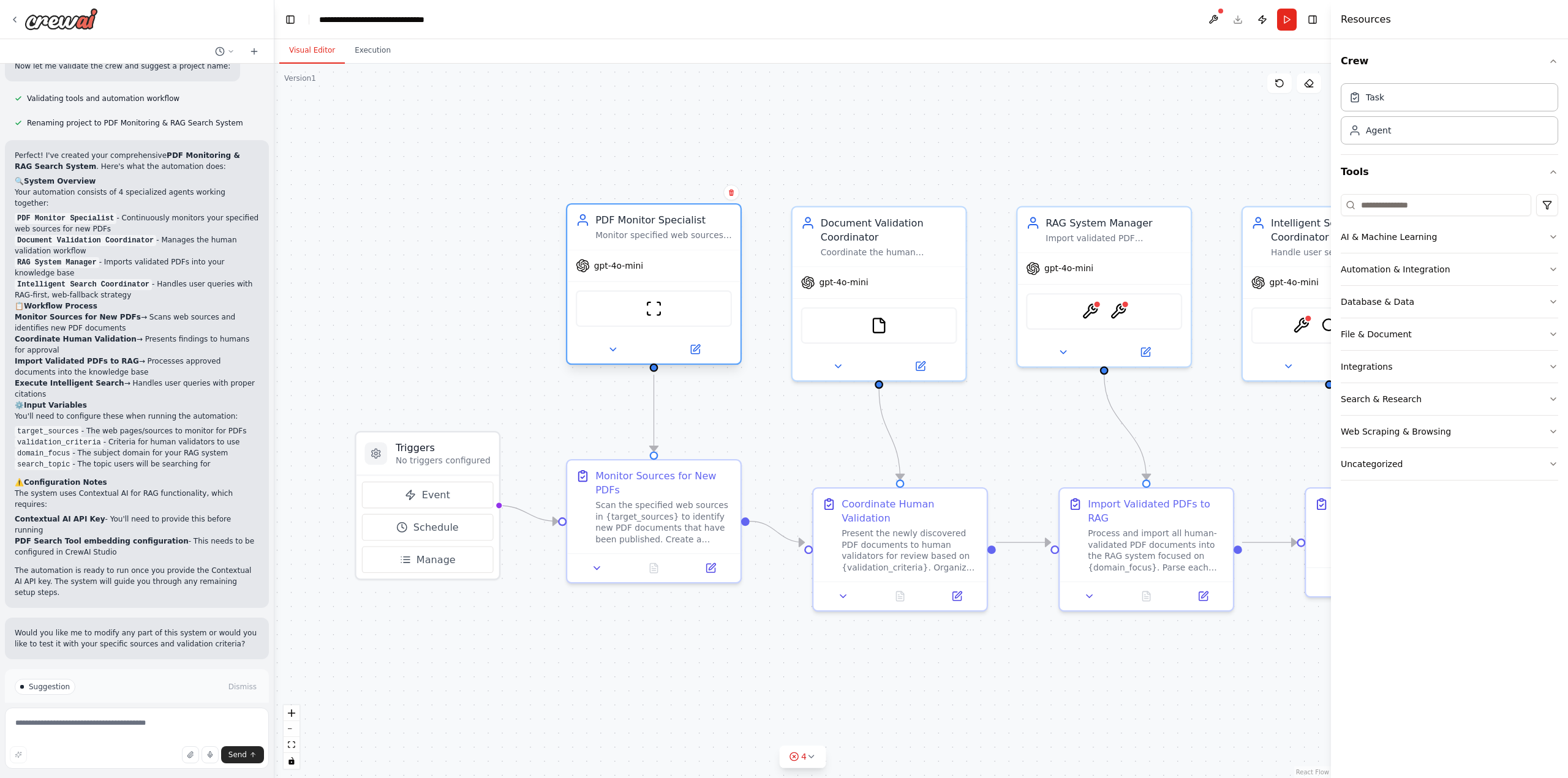
drag, startPoint x: 695, startPoint y: 183, endPoint x: 696, endPoint y: 227, distance: 44.0
click at [696, 227] on div "PDF Monitor Specialist Monitor specified web sources for new PDF documents and …" at bounding box center [663, 227] width 137 height 28
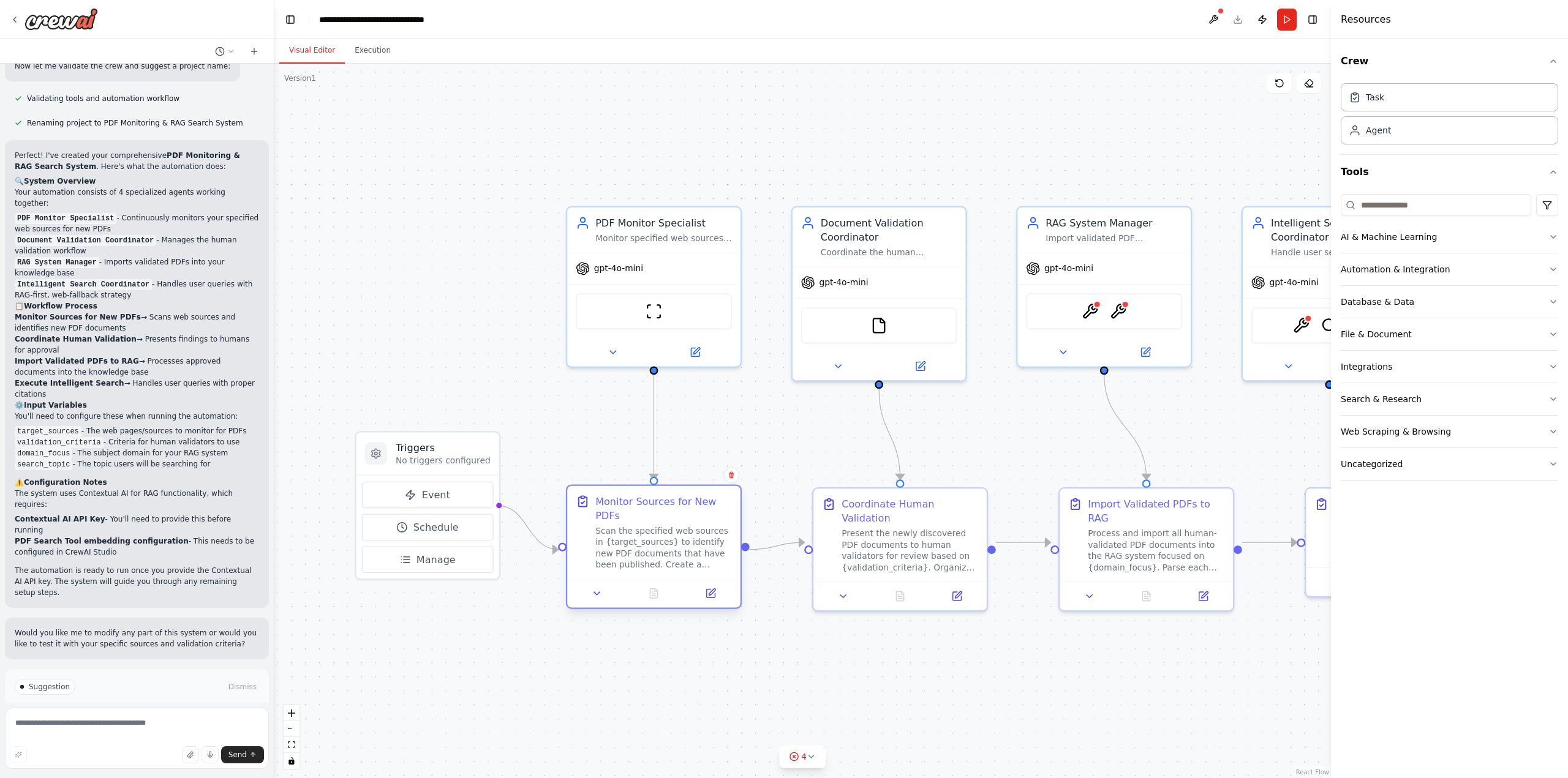
drag, startPoint x: 680, startPoint y: 470, endPoint x: 680, endPoint y: 493, distance: 23.0
click at [680, 493] on div "Monitor Sources for New PDFs Scan the specified web sources in {target_sources}…" at bounding box center [654, 533] width 173 height 93
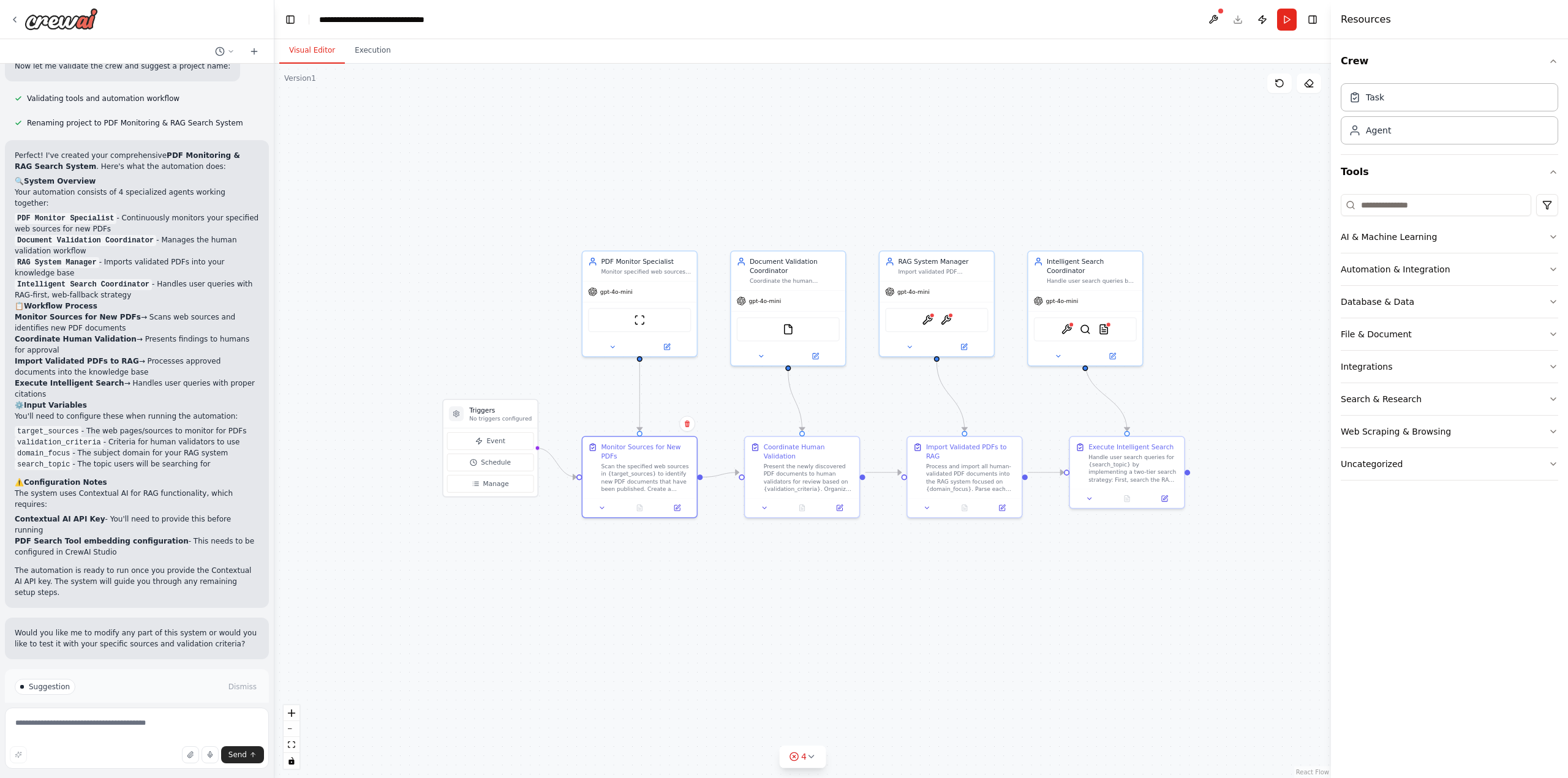
drag, startPoint x: 1043, startPoint y: 453, endPoint x: 896, endPoint y: 412, distance: 152.6
click at [896, 412] on div ".deletable-edge-delete-btn { width: 20px; height: 20px; border: 0px solid #ffff…" at bounding box center [803, 421] width 1057 height 715
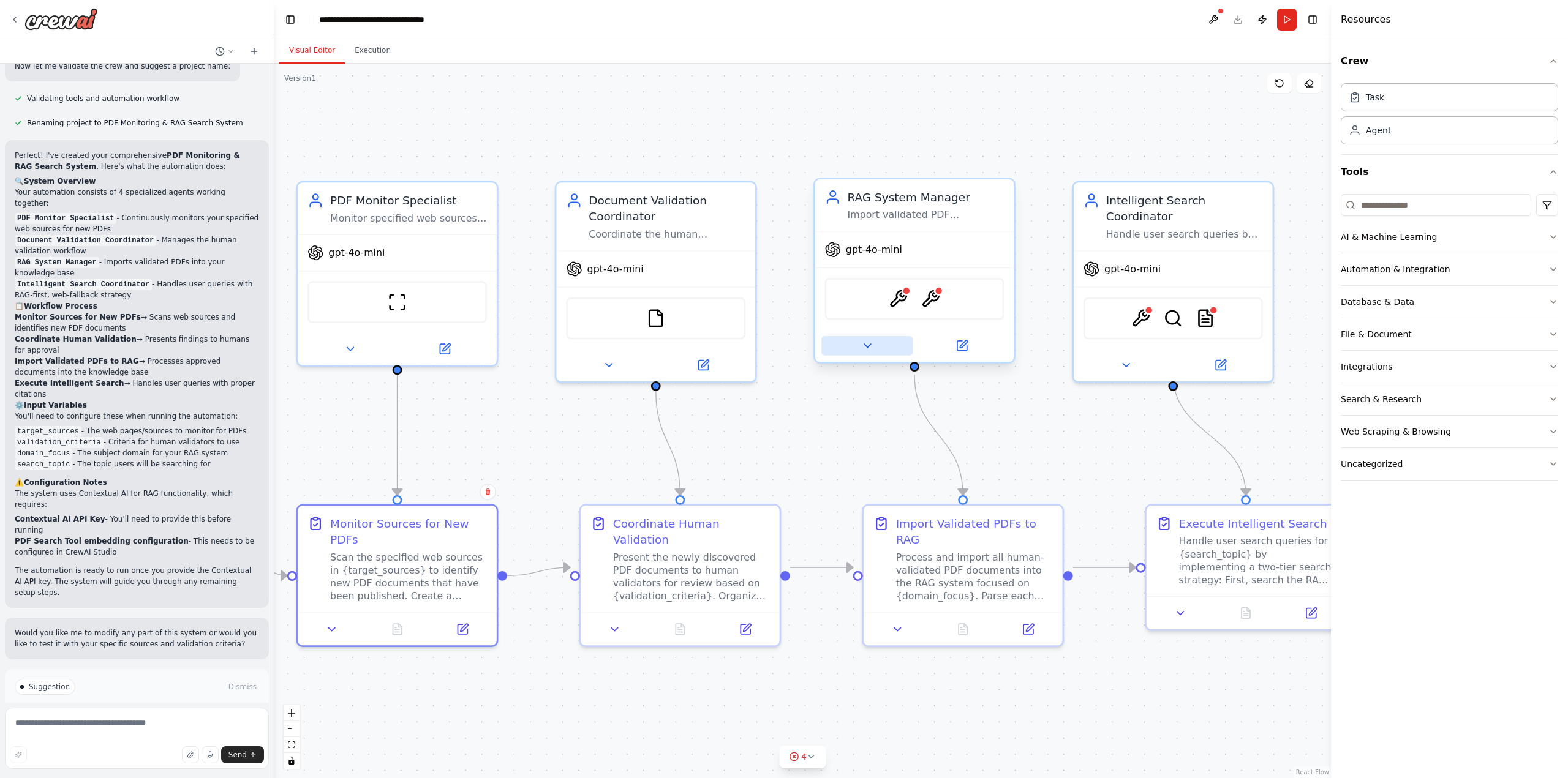
click at [873, 344] on icon at bounding box center [867, 345] width 13 height 13
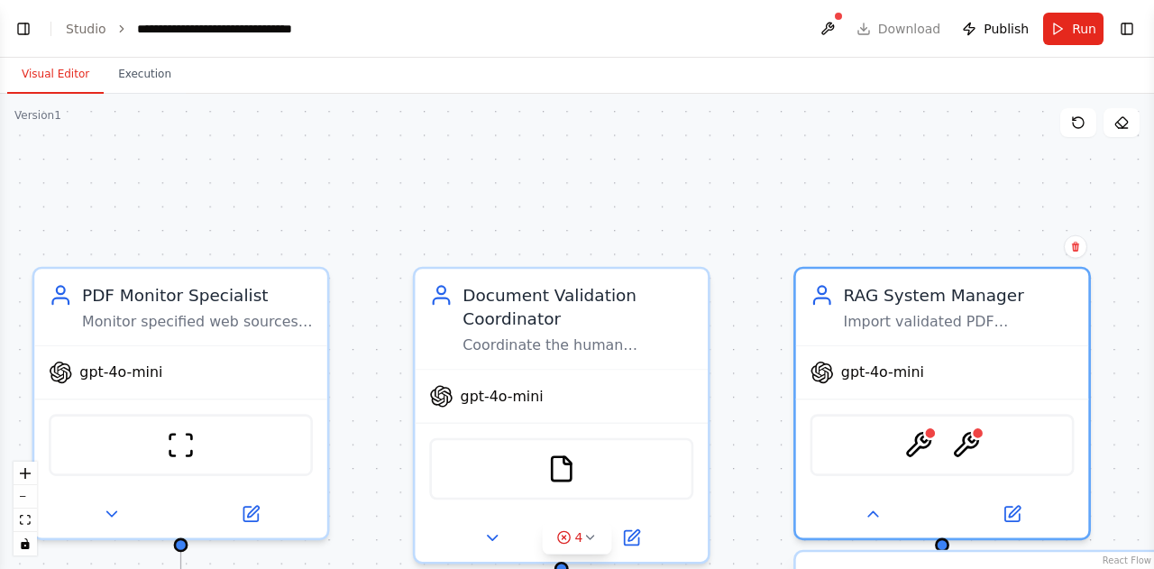
scroll to position [1821, 0]
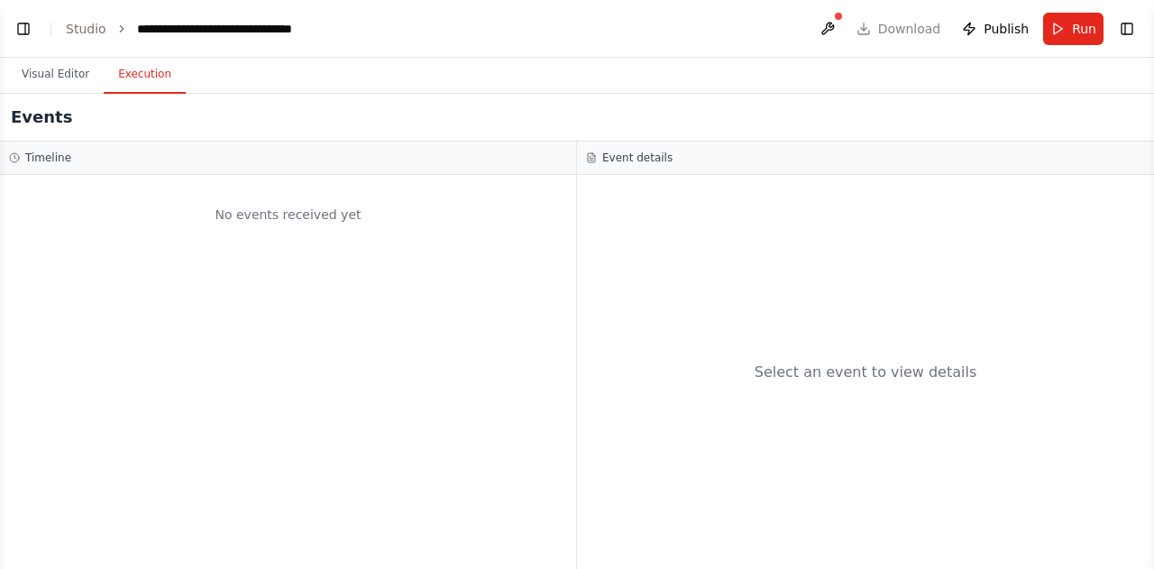
click at [132, 82] on button "Execution" at bounding box center [145, 75] width 82 height 38
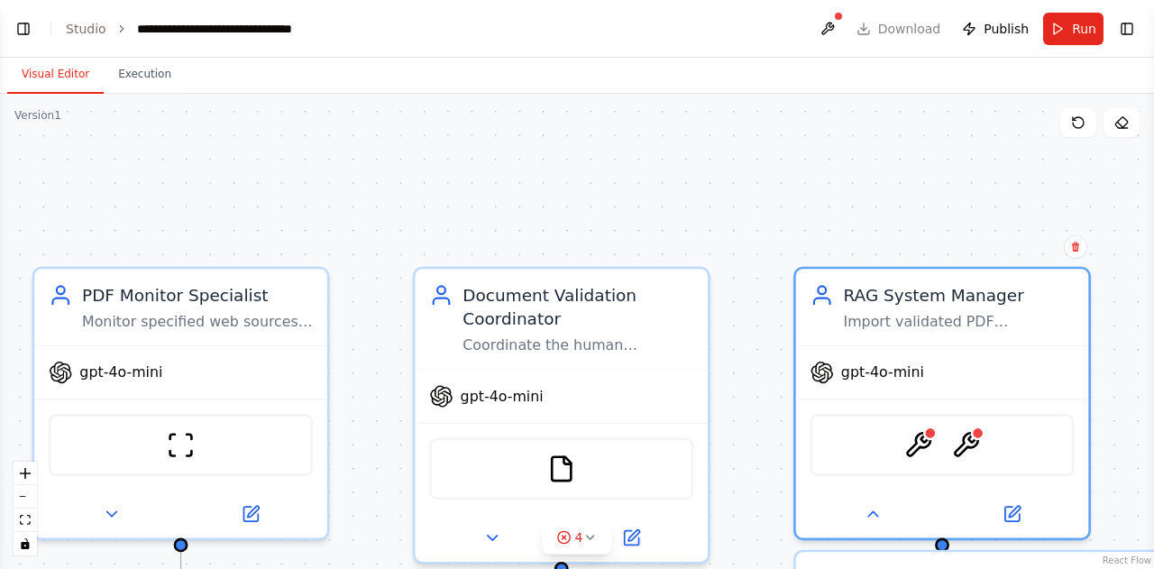
click at [52, 82] on button "Visual Editor" at bounding box center [55, 75] width 96 height 38
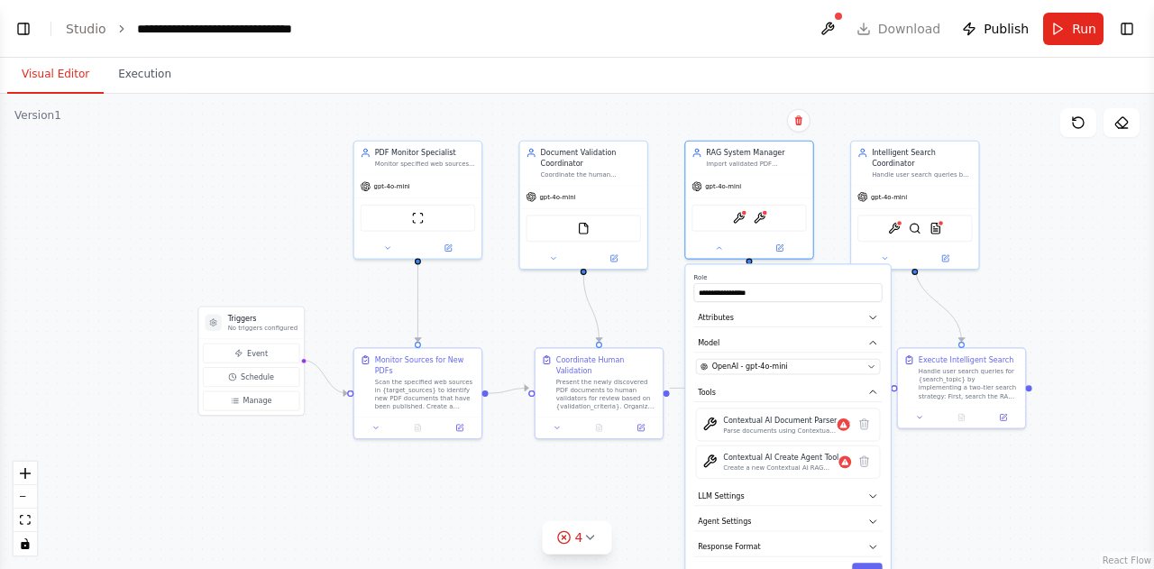
drag, startPoint x: 313, startPoint y: 134, endPoint x: 297, endPoint y: 64, distance: 71.9
click at [297, 64] on div "Visual Editor Execution Version 1 Show Tools Hide Agents .deletable-edge-delete…" at bounding box center [577, 313] width 1154 height 511
click at [1123, 30] on button "Toggle Right Sidebar" at bounding box center [1126, 28] width 25 height 25
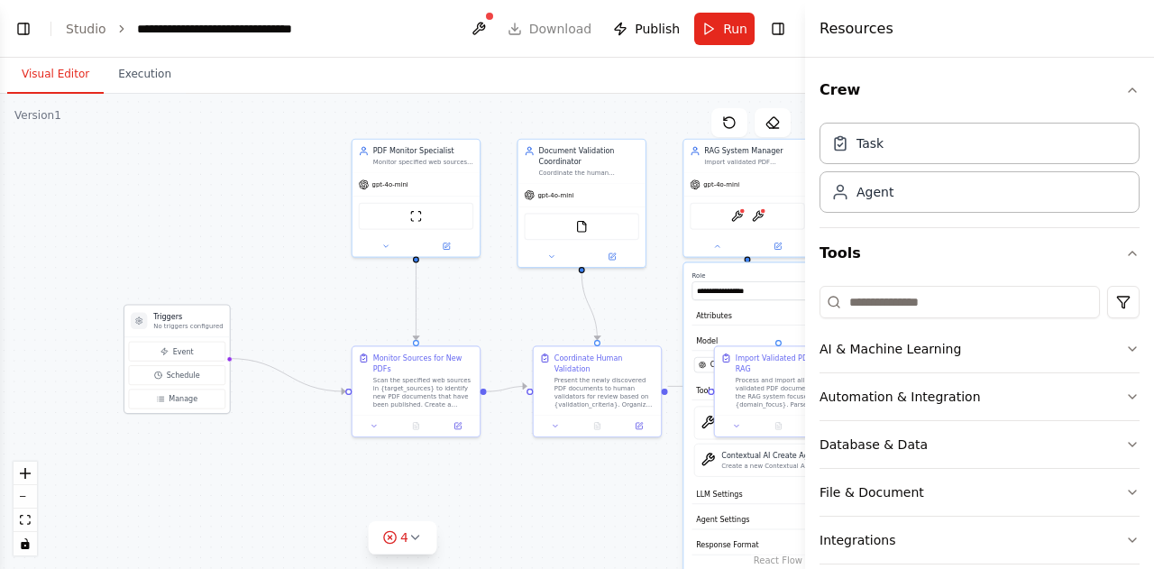
drag, startPoint x: 250, startPoint y: 323, endPoint x: 183, endPoint y: 324, distance: 66.7
click at [171, 322] on p "No triggers configured" at bounding box center [187, 326] width 69 height 8
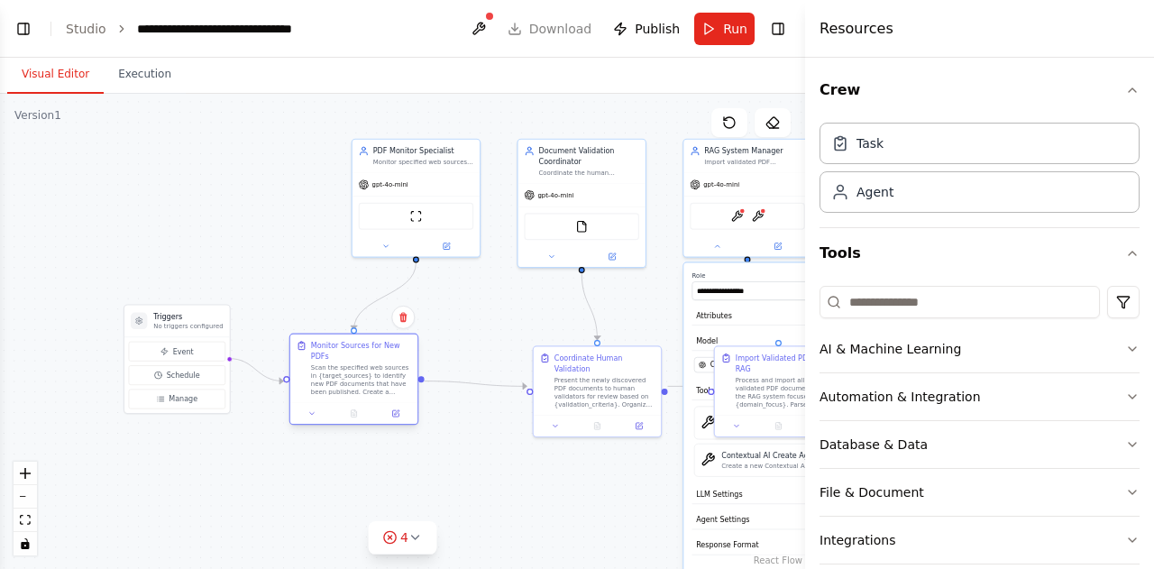
drag, startPoint x: 406, startPoint y: 382, endPoint x: 339, endPoint y: 340, distance: 79.8
click at [333, 367] on div "Scan the specified web sources in {target_sources} to identify new PDF document…" at bounding box center [361, 379] width 100 height 33
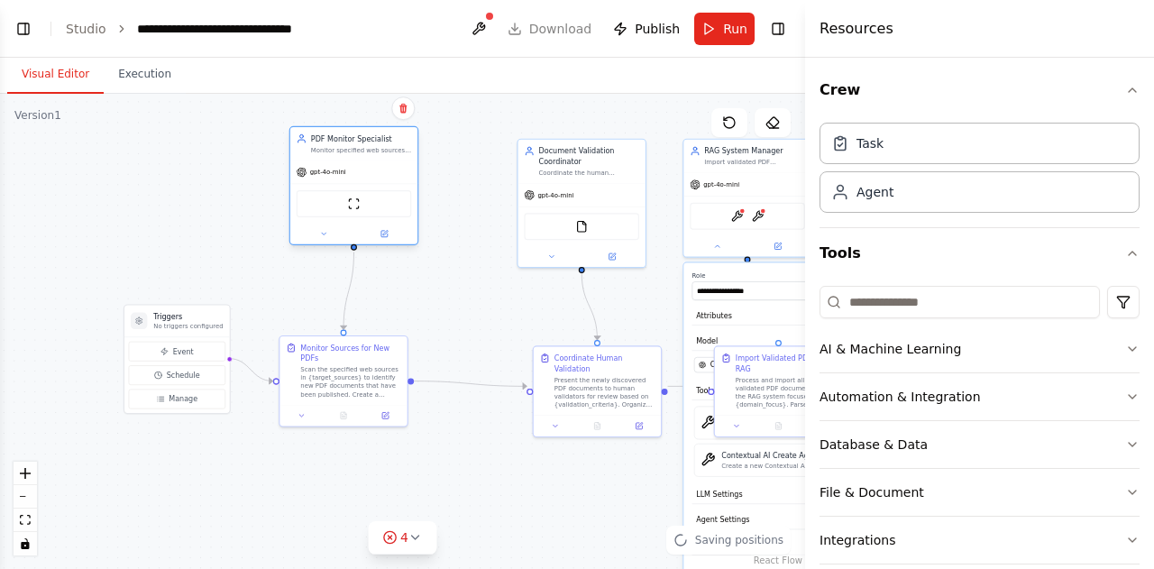
drag, startPoint x: 427, startPoint y: 180, endPoint x: 385, endPoint y: 202, distance: 47.6
click at [357, 176] on div "gpt-4o-mini" at bounding box center [353, 171] width 127 height 23
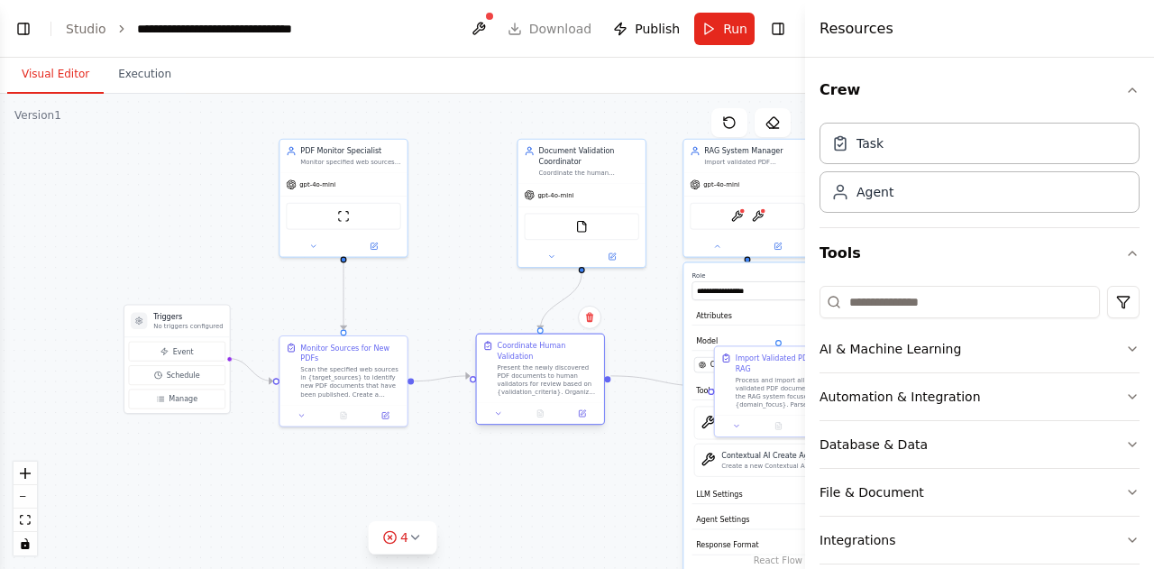
drag, startPoint x: 608, startPoint y: 387, endPoint x: 545, endPoint y: 355, distance: 70.5
click at [553, 373] on div "Present the newly discovered PDF documents to human validators for review based…" at bounding box center [547, 379] width 100 height 33
drag, startPoint x: 585, startPoint y: 174, endPoint x: 530, endPoint y: 172, distance: 55.0
click at [539, 172] on div "Coordinate the human validation process for newly discovered PDFs and prepare v…" at bounding box center [589, 171] width 100 height 8
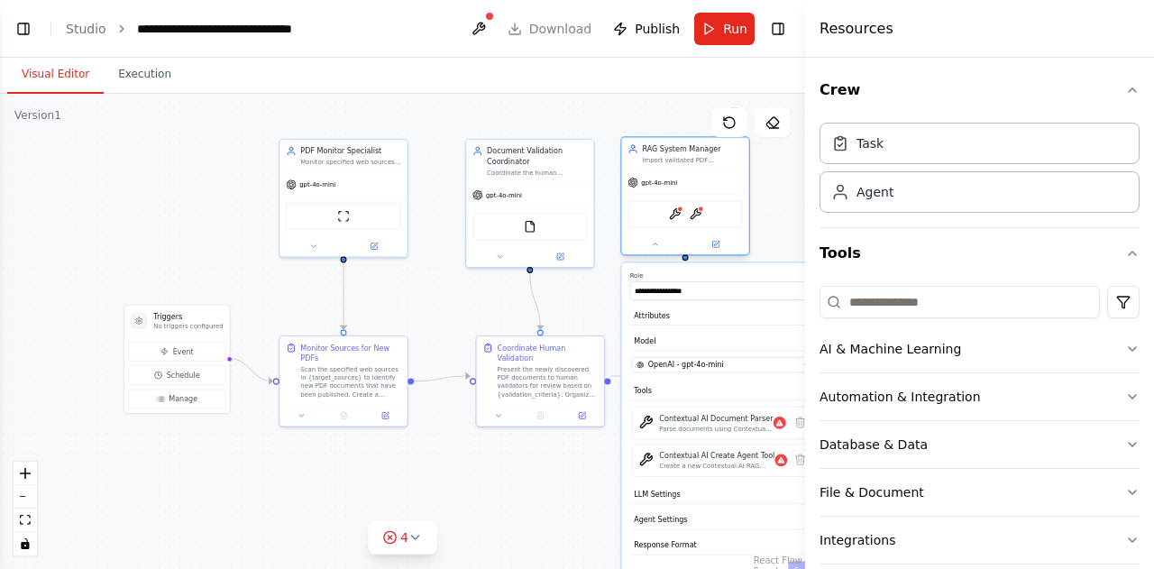
drag, startPoint x: 734, startPoint y: 165, endPoint x: 677, endPoint y: 165, distance: 56.8
click at [677, 165] on div "RAG System Manager Import validated PDF documents into the RAG system and maint…" at bounding box center [684, 153] width 127 height 33
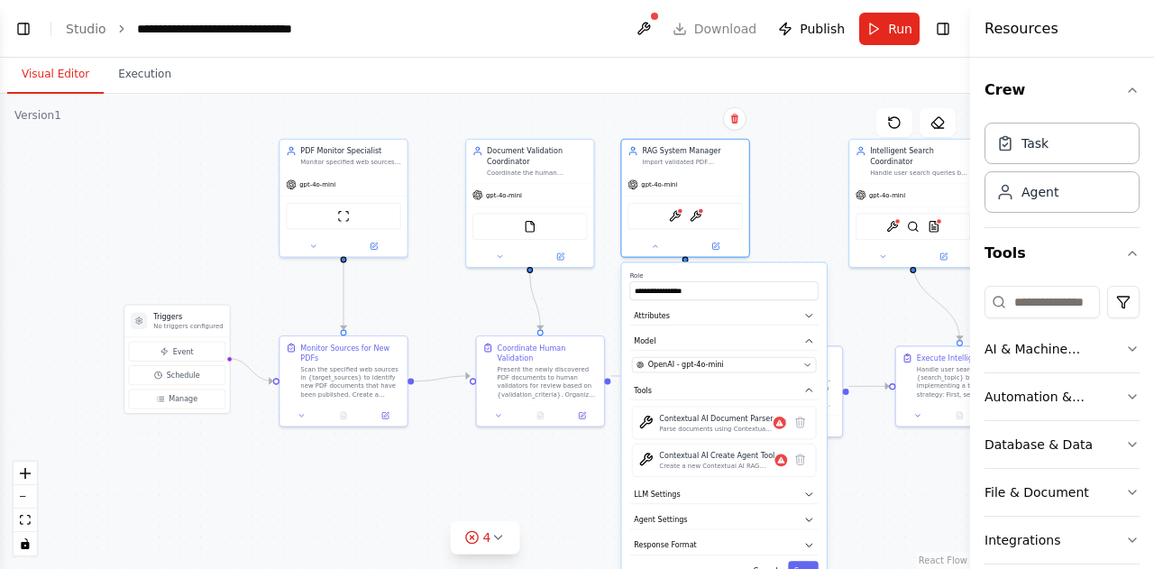
drag, startPoint x: 808, startPoint y: 241, endPoint x: 972, endPoint y: 233, distance: 164.2
click at [972, 233] on div at bounding box center [973, 284] width 7 height 569
click at [80, 29] on link "Studio" at bounding box center [86, 29] width 41 height 14
